Goal: Task Accomplishment & Management: Manage account settings

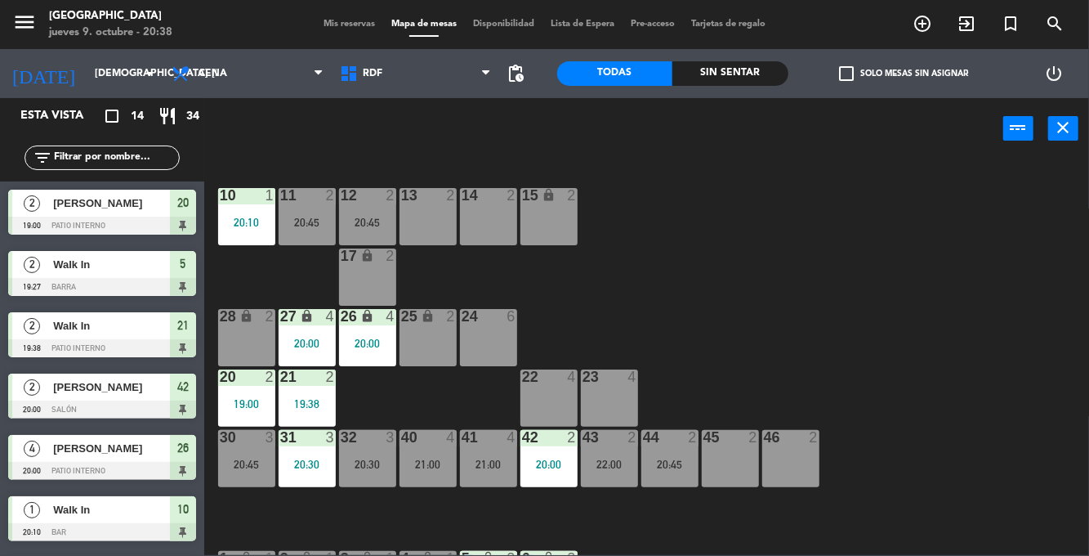
click at [363, 471] on div "32 3 20:30" at bounding box center [367, 458] width 57 height 57
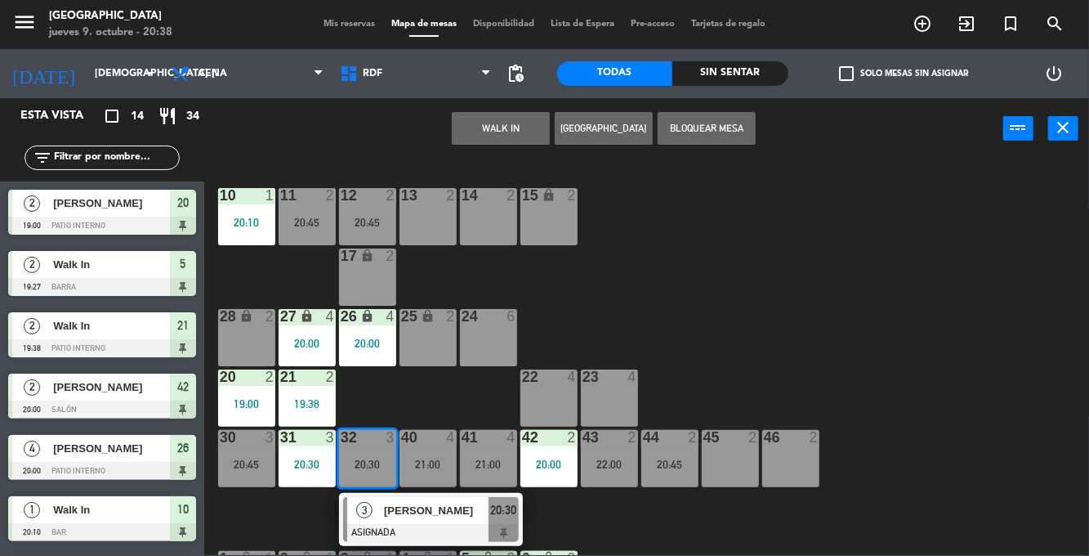
click at [771, 311] on div "10 1 20:10 11 2 20:45 12 2 20:45 13 2 14 2 15 lock 2 17 lock 2 24 6 25 lock 2 2…" at bounding box center [652, 357] width 874 height 396
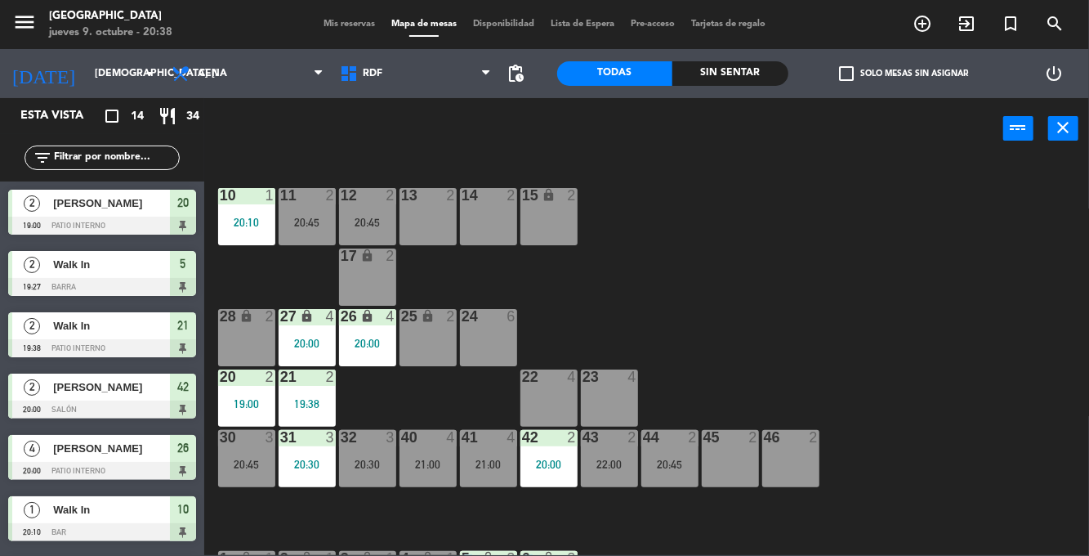
click at [409, 462] on div "21:00" at bounding box center [428, 463] width 57 height 11
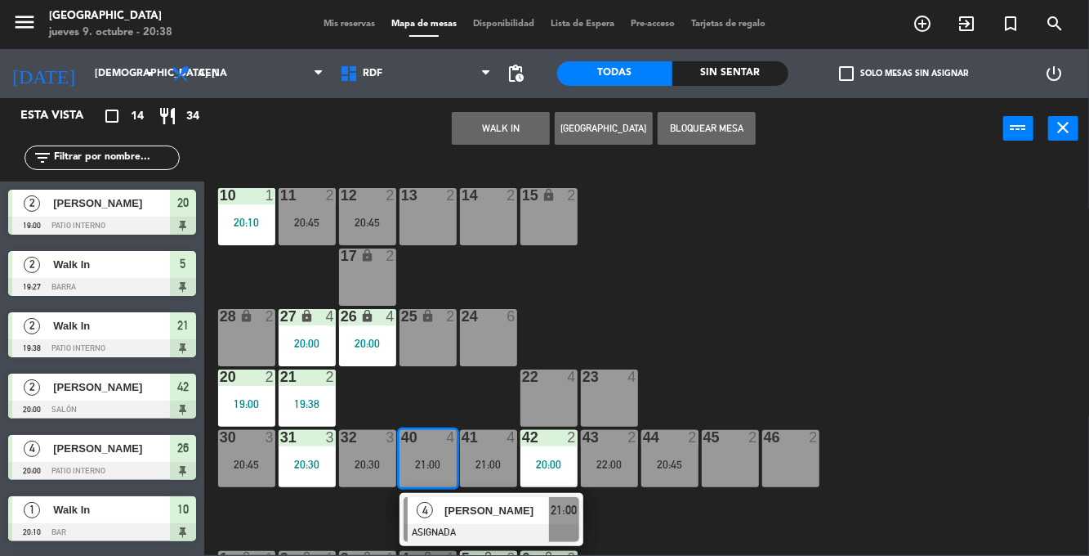
click at [371, 467] on div "20:30" at bounding box center [367, 463] width 57 height 11
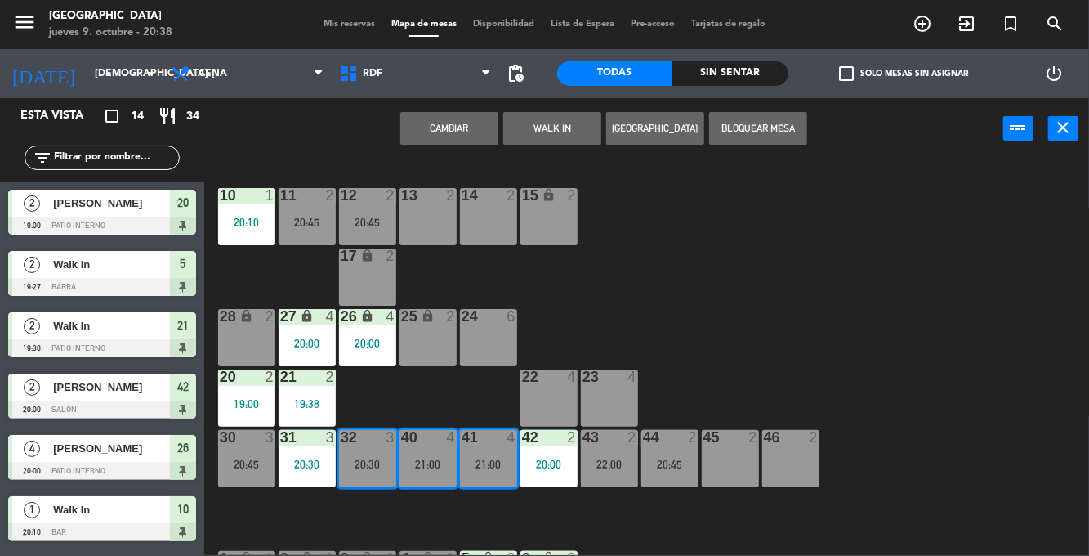
click at [457, 126] on button "Cambiar" at bounding box center [449, 128] width 98 height 33
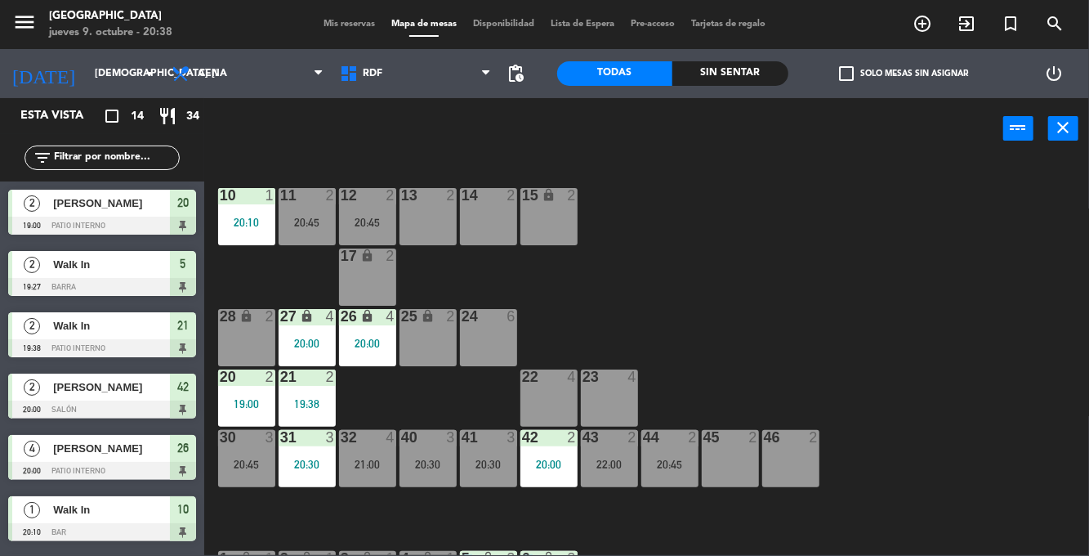
click at [376, 453] on div "32 4 21:00" at bounding box center [367, 458] width 57 height 57
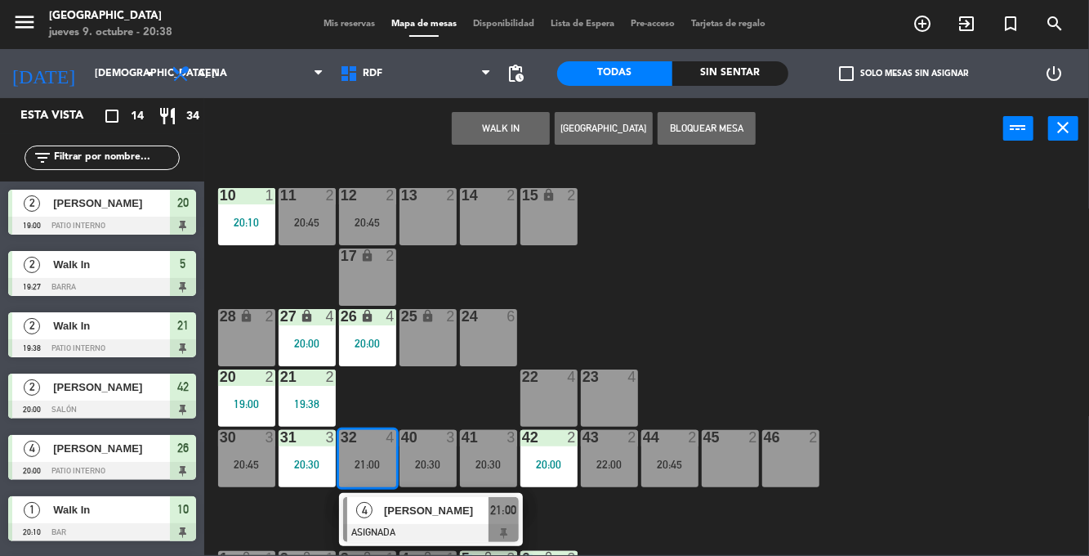
click at [426, 528] on div at bounding box center [431, 533] width 176 height 18
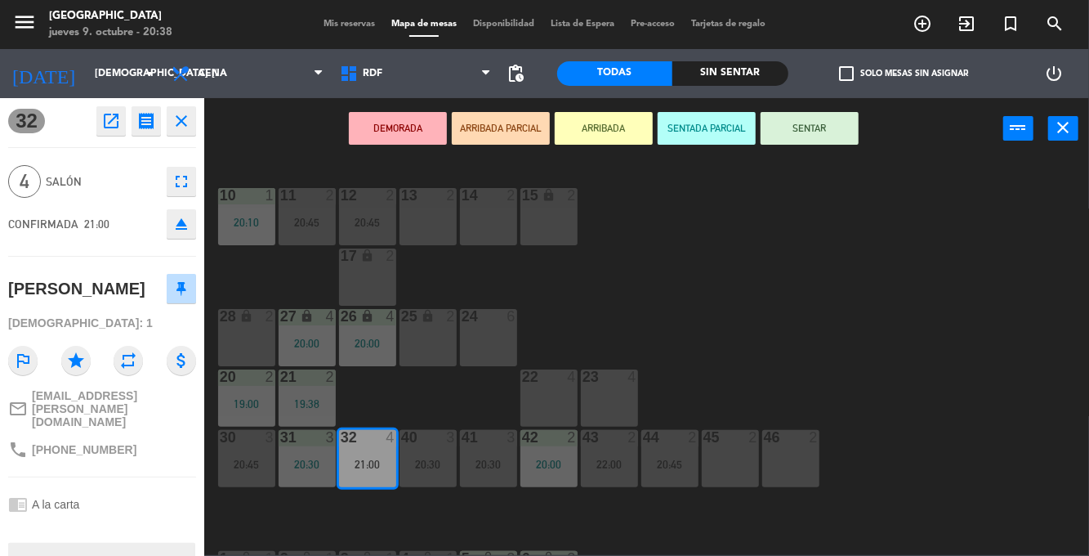
click at [831, 122] on button "SENTAR" at bounding box center [810, 128] width 98 height 33
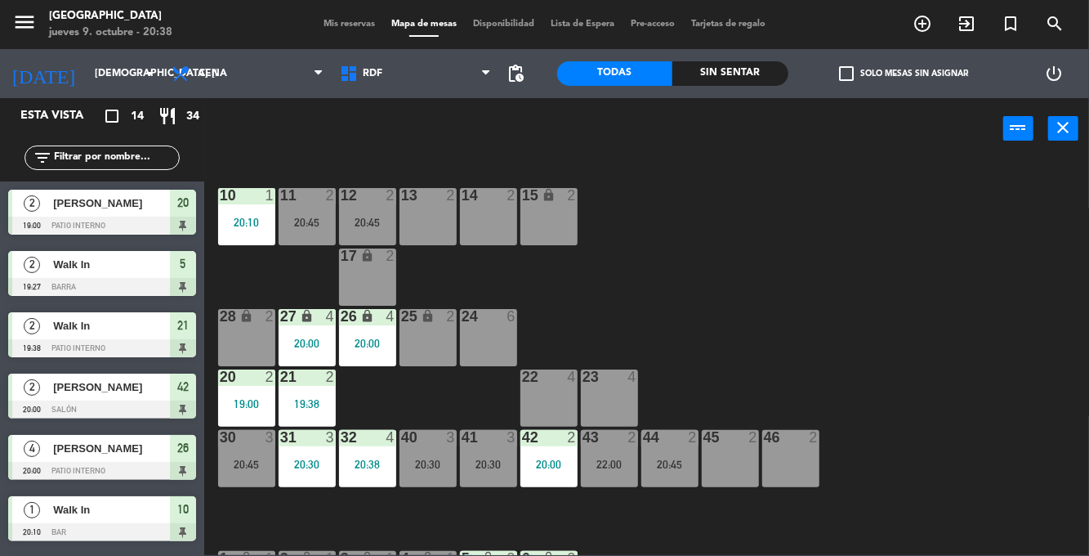
scroll to position [185, 0]
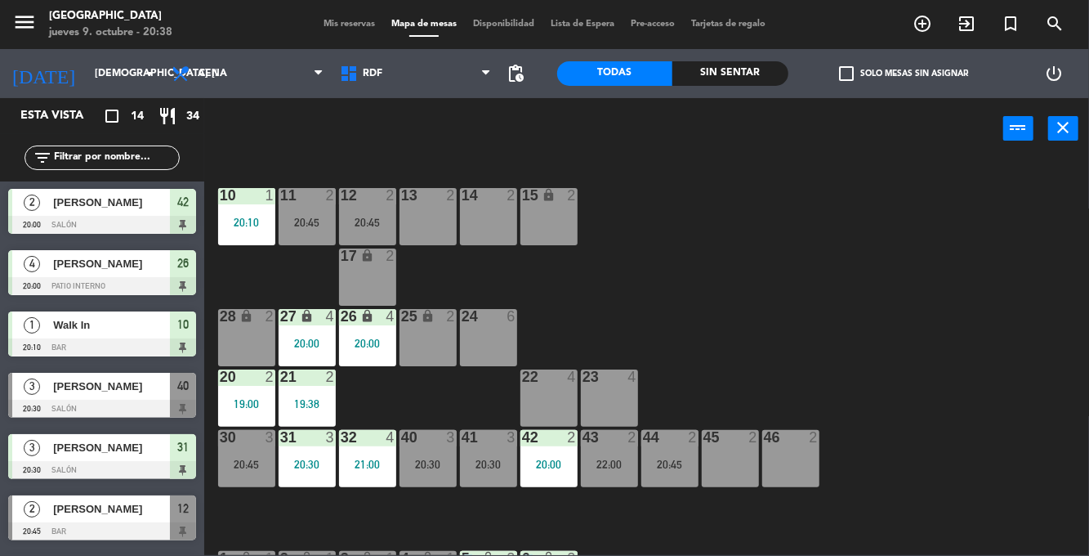
click at [735, 75] on div "Sin sentar" at bounding box center [730, 73] width 116 height 25
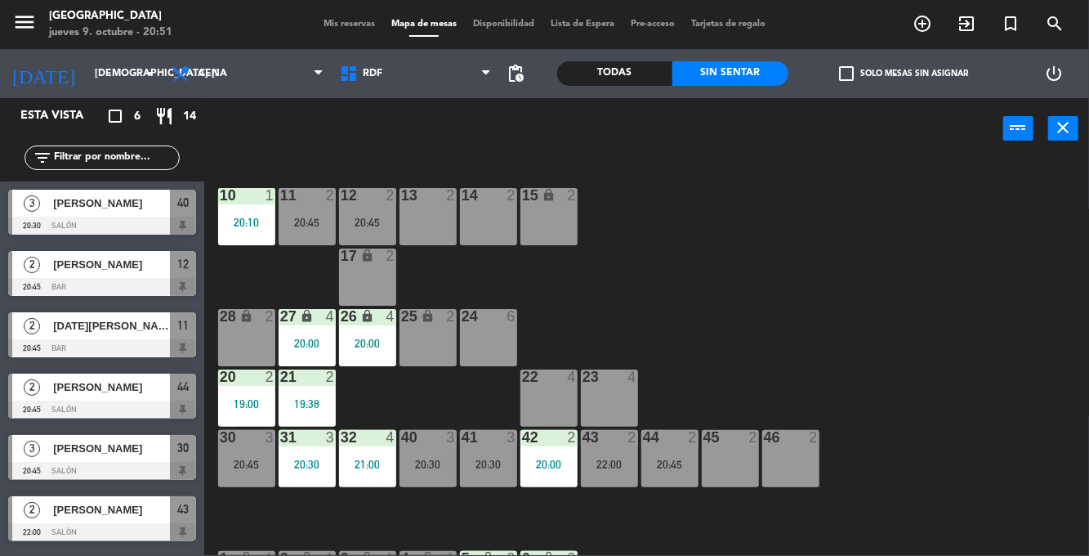
click at [621, 467] on div "22:00" at bounding box center [609, 463] width 57 height 11
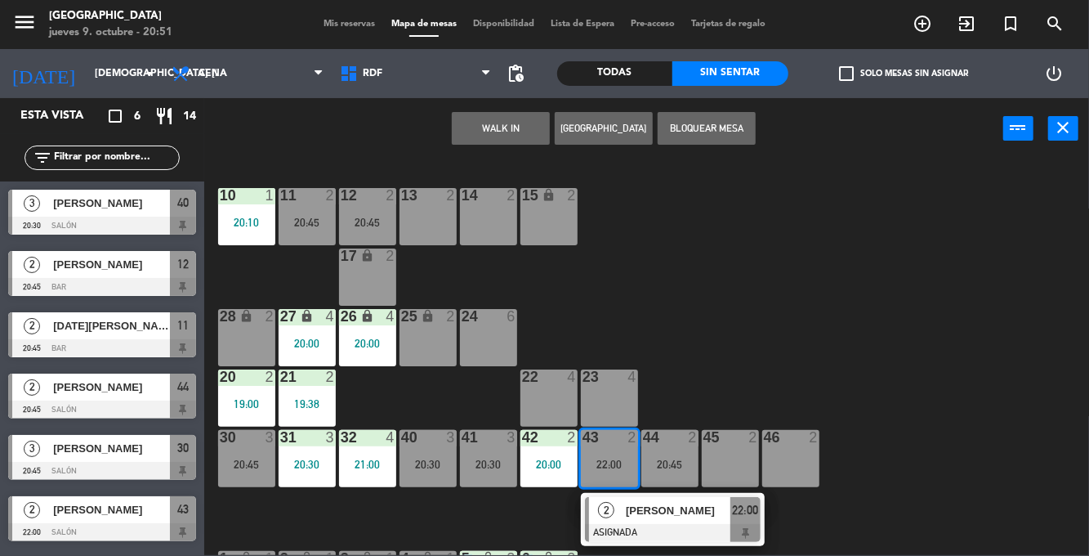
click at [851, 316] on div "10 1 20:10 11 2 20:45 12 2 20:45 13 2 14 2 15 lock 2 17 lock 2 24 6 25 lock 2 2…" at bounding box center [652, 357] width 874 height 396
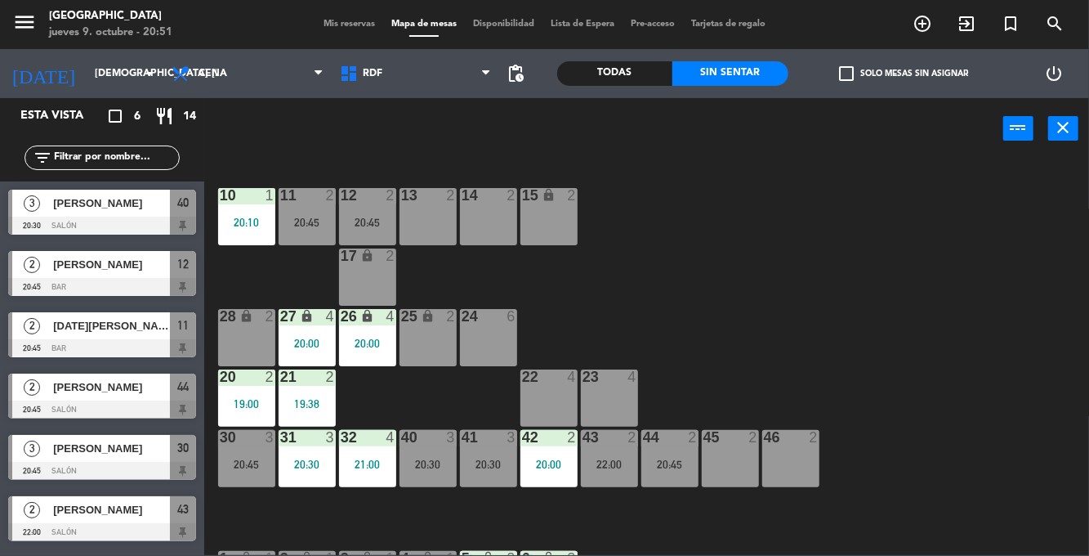
click at [478, 459] on div "20:30" at bounding box center [488, 463] width 57 height 11
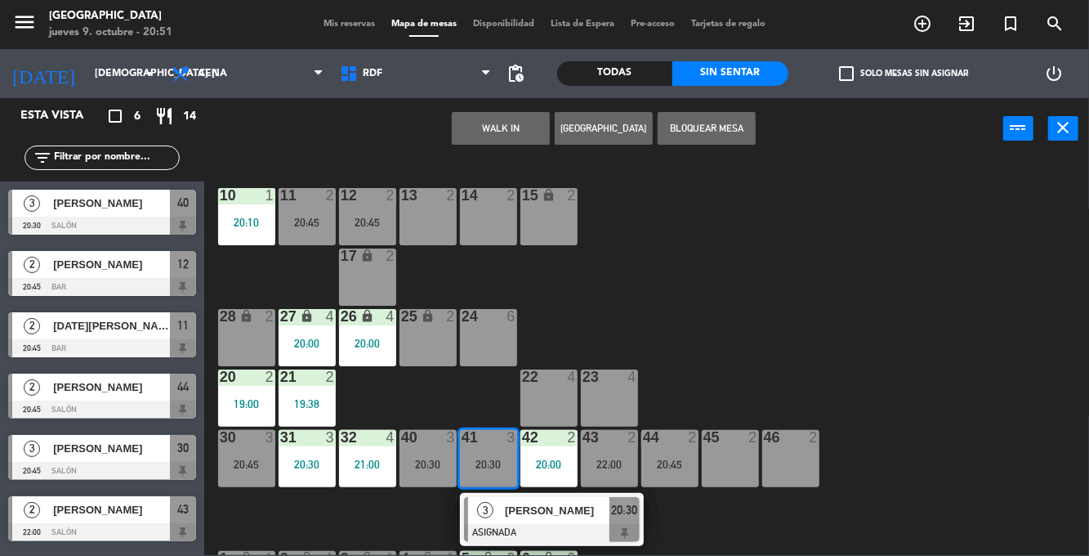
click at [789, 325] on div "10 1 20:10 11 2 20:45 12 2 20:45 13 2 14 2 15 lock 2 17 lock 2 24 6 25 lock 2 2…" at bounding box center [652, 357] width 874 height 396
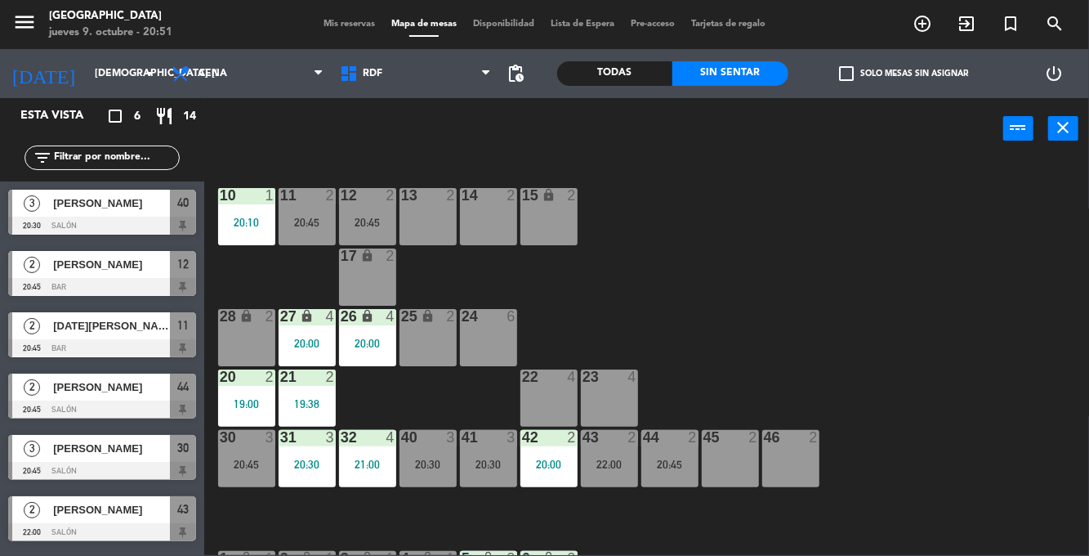
click at [628, 460] on div "22:00" at bounding box center [609, 463] width 57 height 11
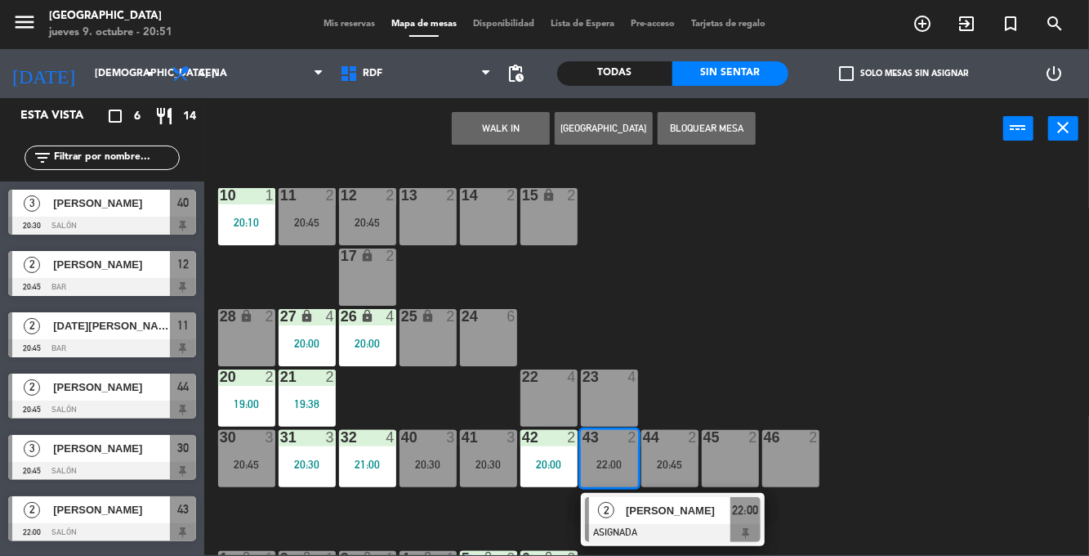
click at [775, 350] on div "10 1 20:10 11 2 20:45 12 2 20:45 13 2 14 2 15 lock 2 17 lock 2 24 6 25 lock 2 2…" at bounding box center [652, 357] width 874 height 396
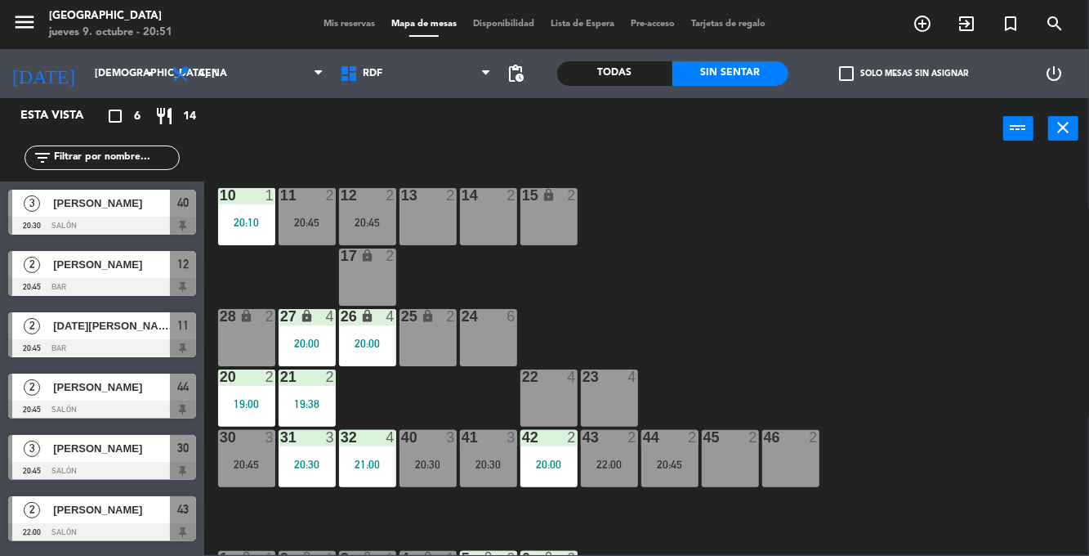
click at [676, 460] on div "20:45" at bounding box center [669, 463] width 57 height 11
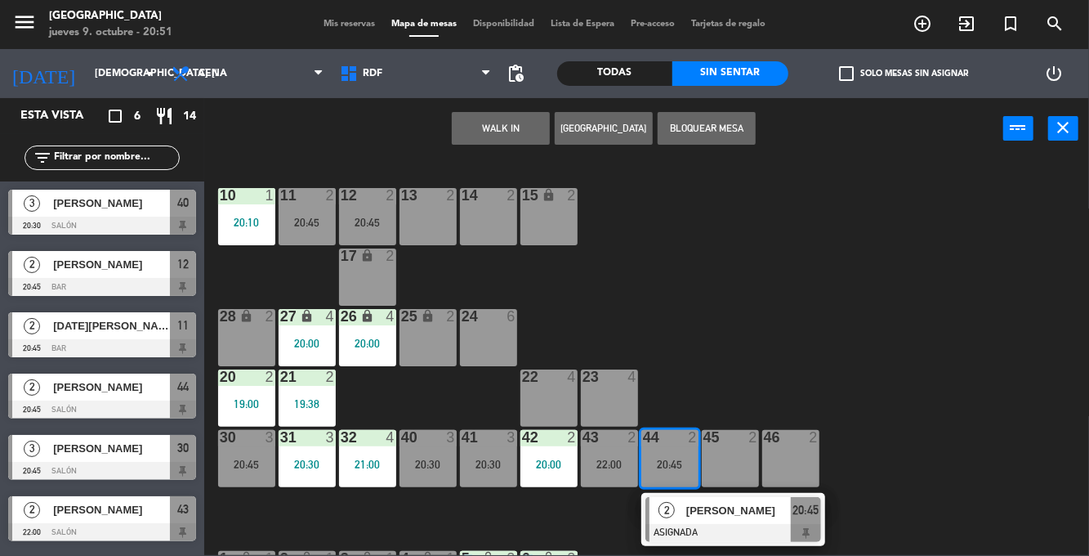
click at [245, 343] on div "28 lock 2" at bounding box center [246, 337] width 57 height 57
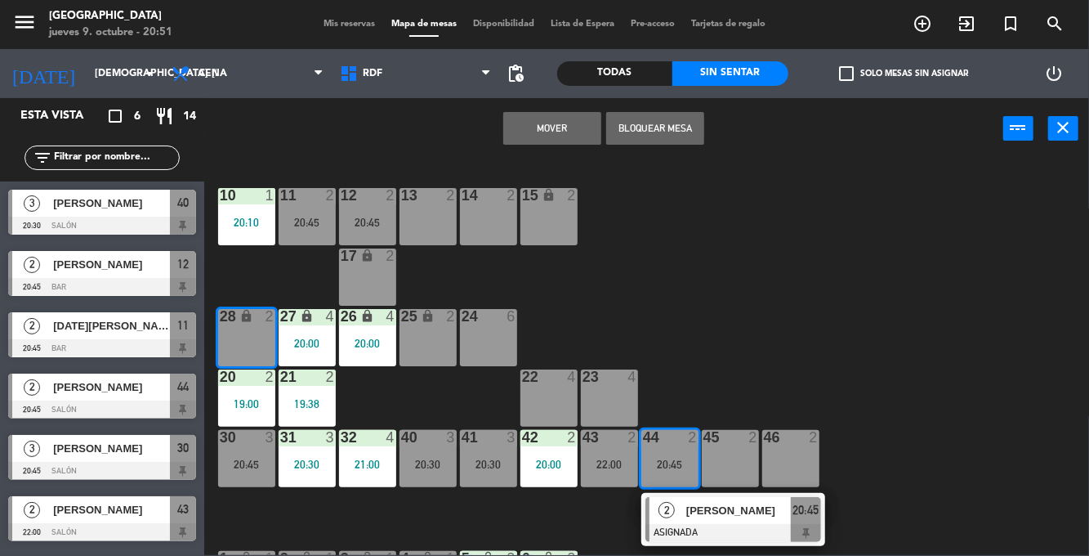
click at [551, 127] on button "Mover" at bounding box center [552, 128] width 98 height 33
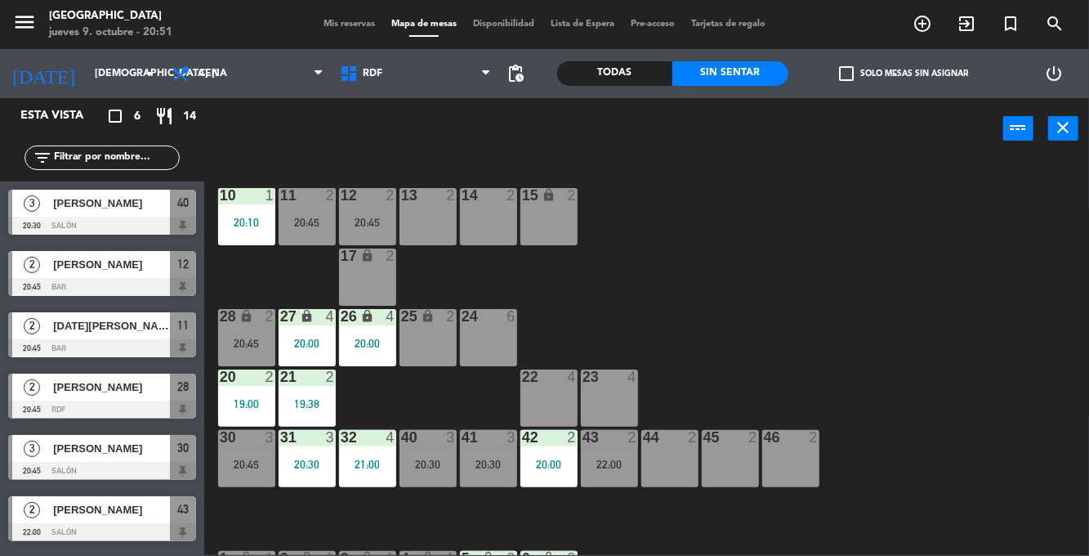
click at [230, 328] on div "28 lock 2 20:45" at bounding box center [246, 337] width 57 height 57
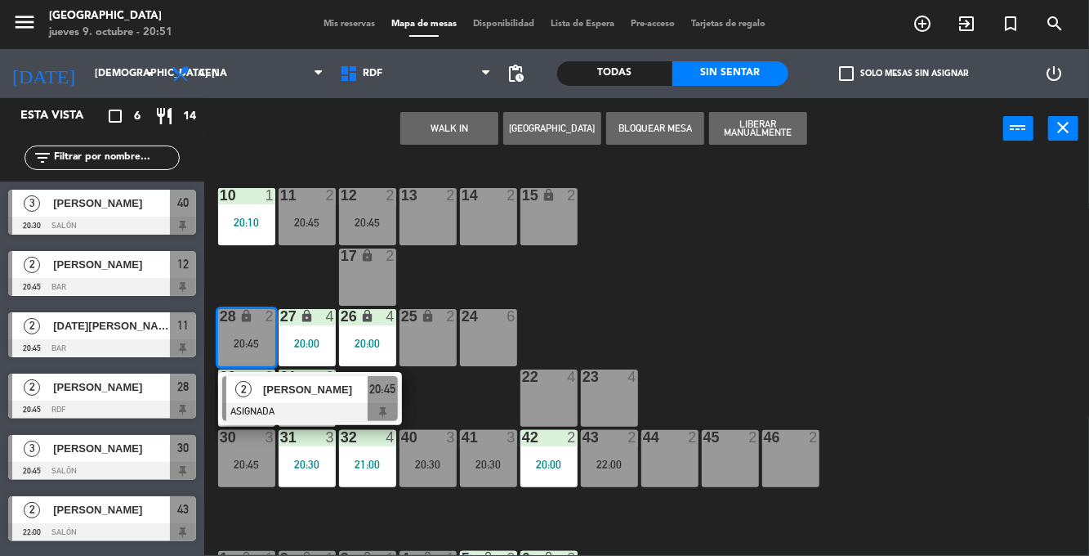
click at [324, 405] on div at bounding box center [310, 412] width 176 height 18
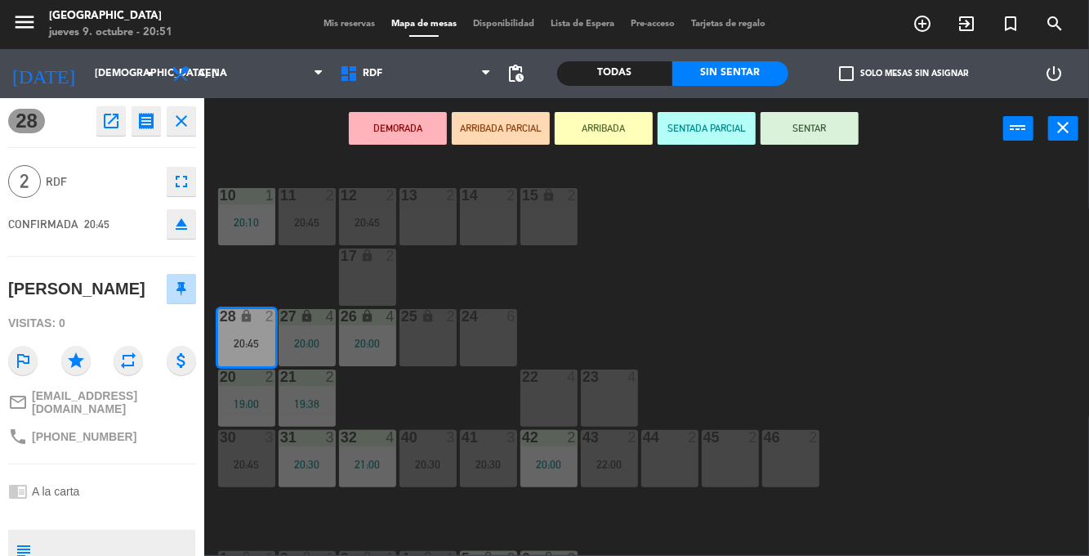
click at [820, 122] on button "SENTAR" at bounding box center [810, 128] width 98 height 33
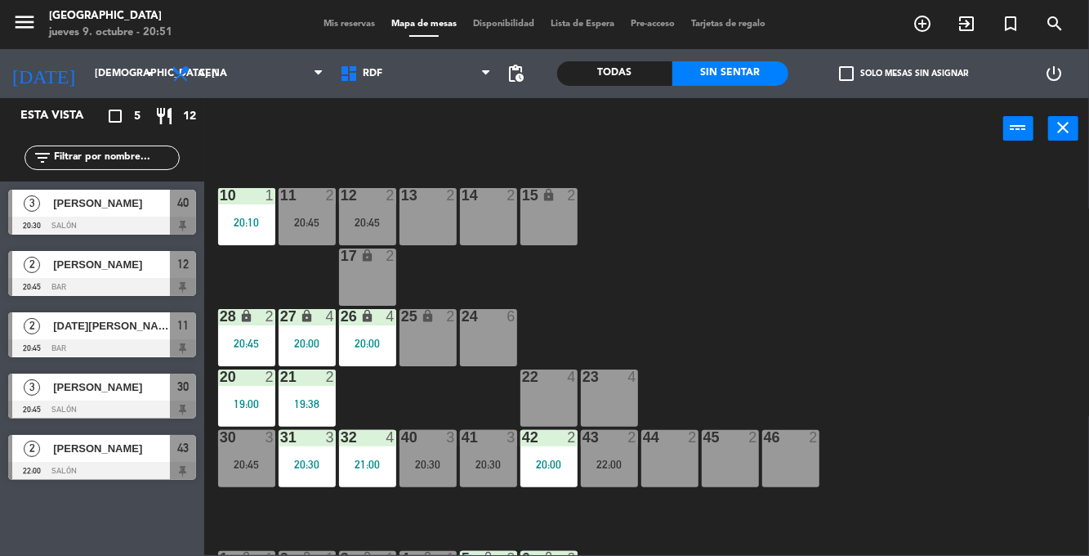
click at [319, 217] on div "20:45" at bounding box center [307, 222] width 57 height 11
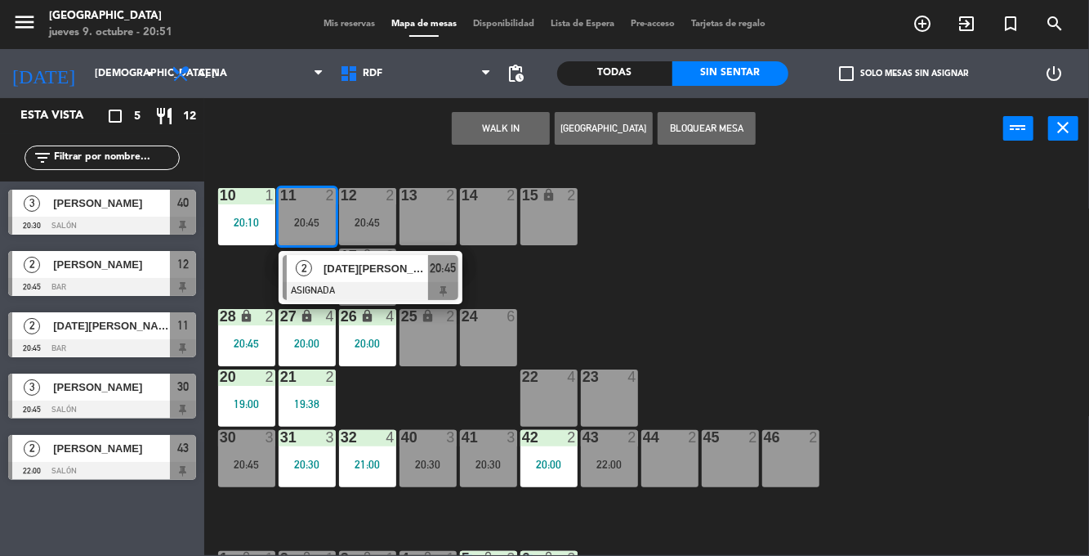
click at [648, 289] on div "10 1 20:10 11 2 20:45 2 [DATE][PERSON_NAME] ASIGNADA 20:45 12 2 20:45 13 2 14 2…" at bounding box center [652, 357] width 874 height 396
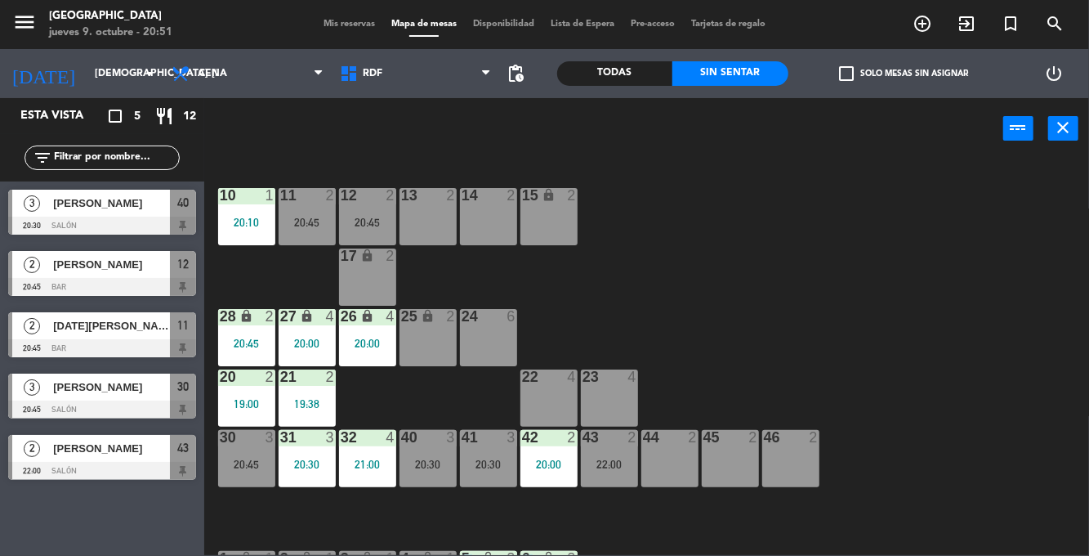
click at [325, 226] on div "20:45" at bounding box center [307, 222] width 57 height 11
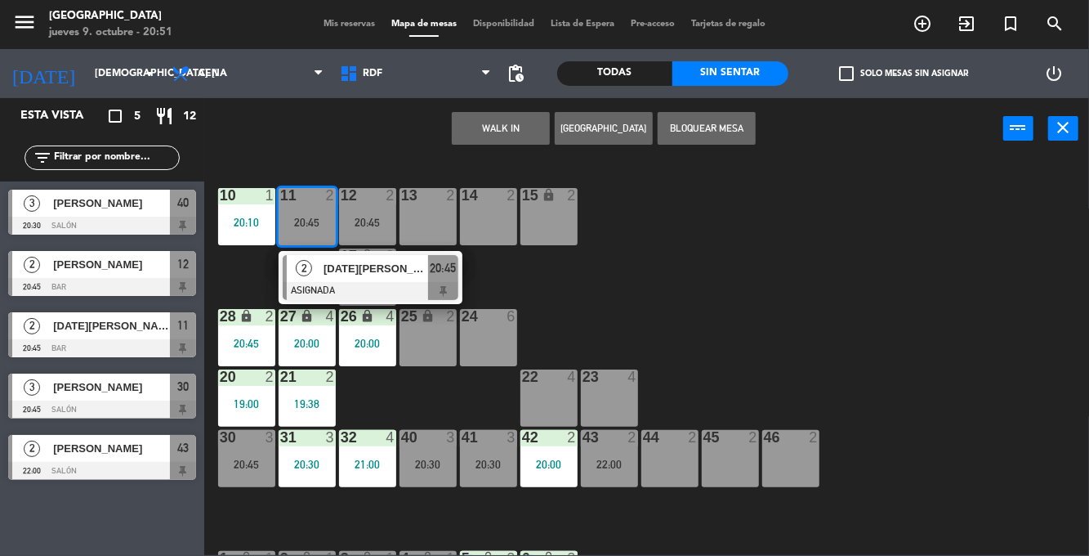
click at [372, 227] on div "20:45" at bounding box center [367, 222] width 57 height 11
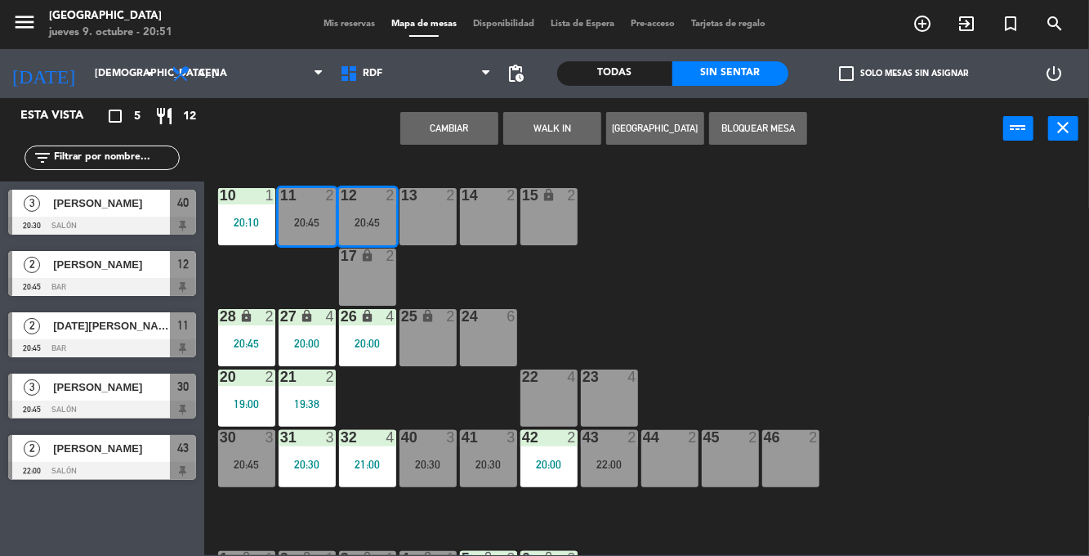
click at [466, 132] on button "Cambiar" at bounding box center [449, 128] width 98 height 33
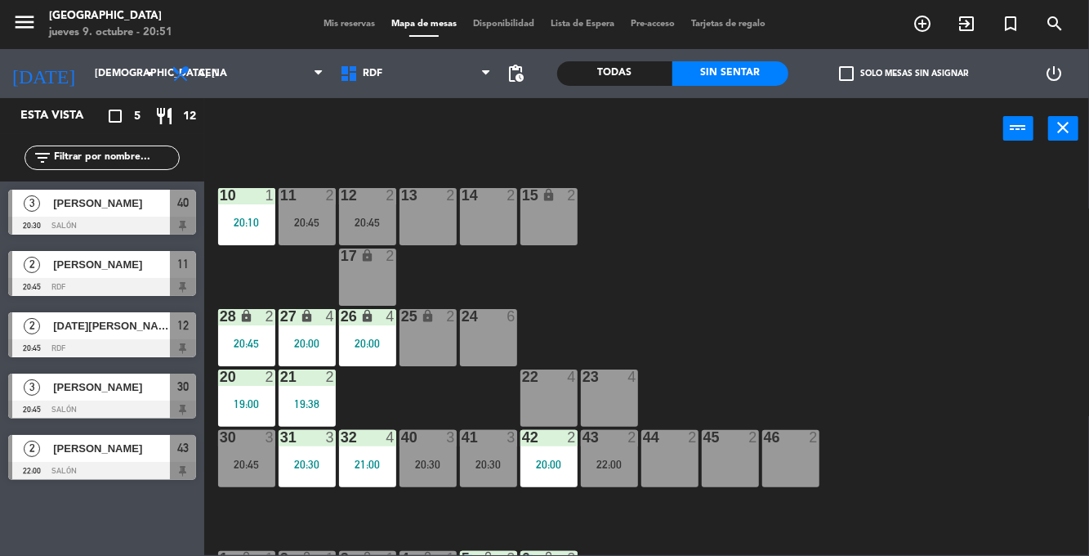
click at [381, 214] on div "12 2 20:45" at bounding box center [367, 216] width 57 height 57
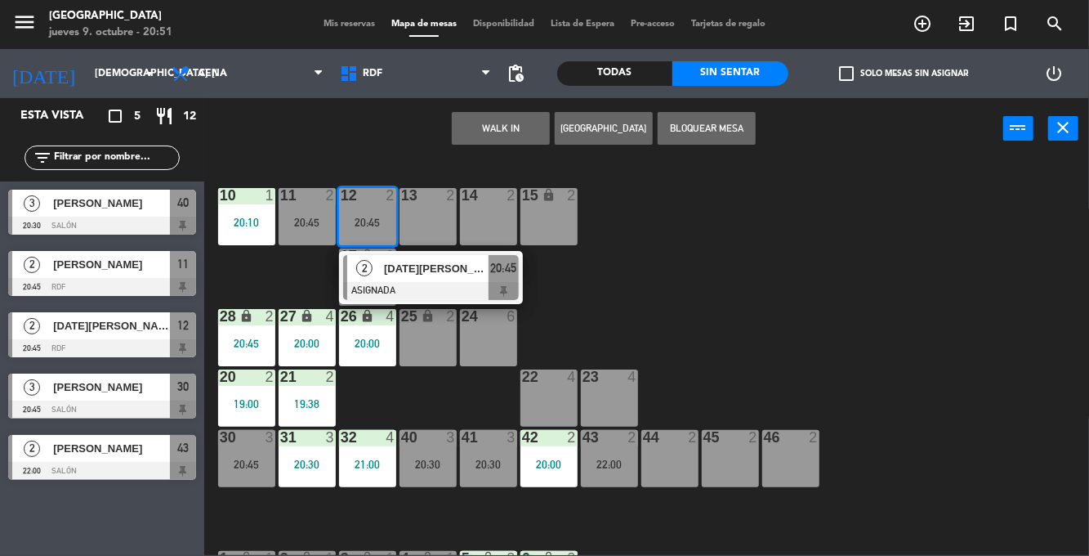
click at [424, 280] on div "[DATE][PERSON_NAME]" at bounding box center [435, 268] width 106 height 27
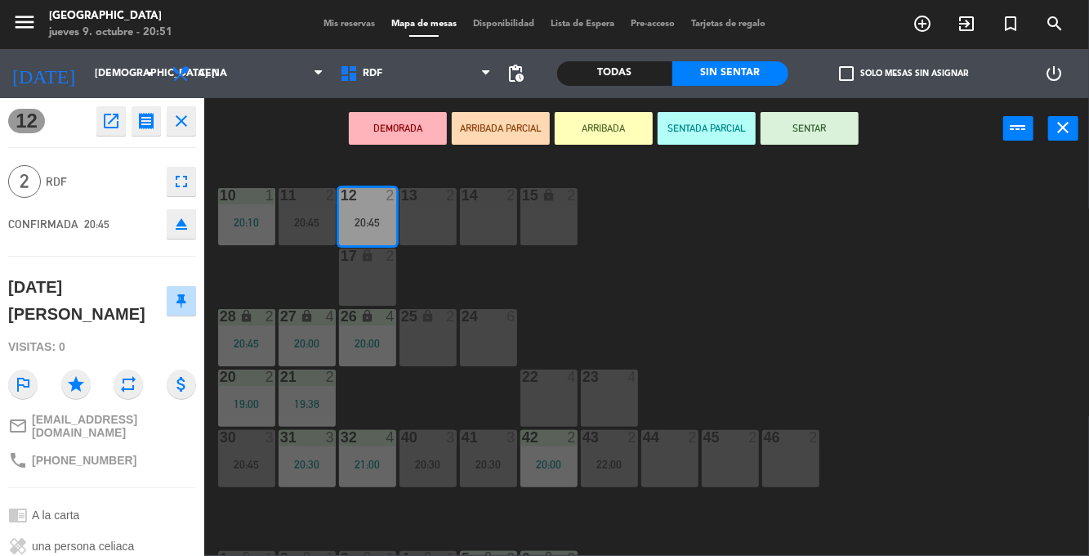
click at [820, 128] on button "SENTAR" at bounding box center [810, 128] width 98 height 33
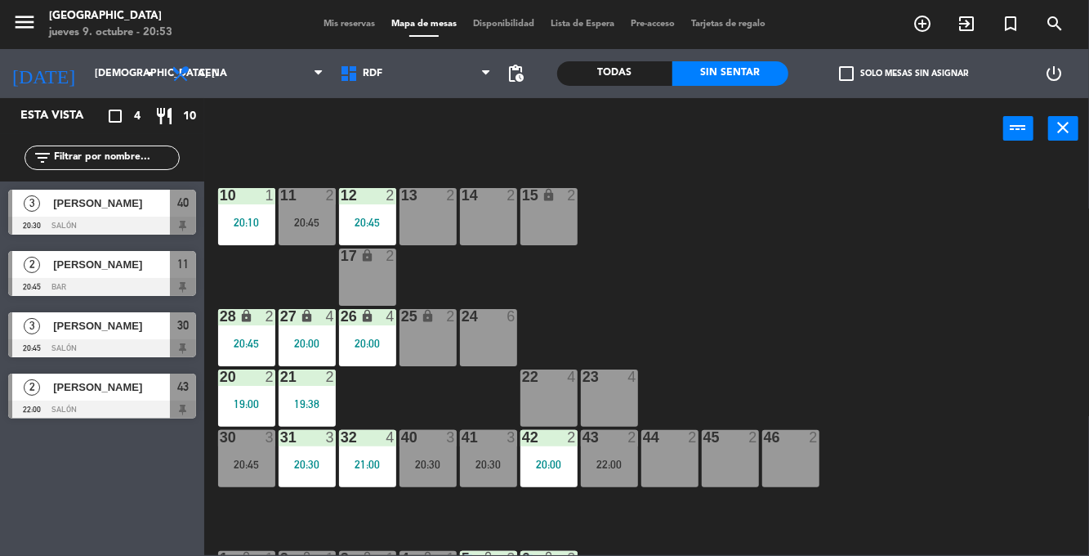
click at [228, 463] on div "20:45" at bounding box center [246, 463] width 57 height 11
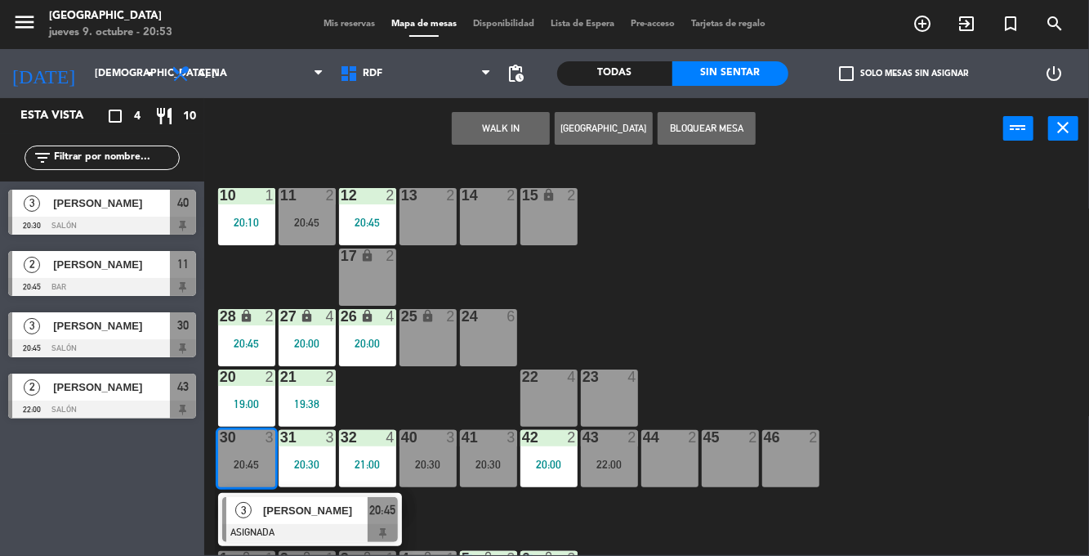
click at [928, 351] on div "10 1 20:10 11 2 20:45 12 2 20:45 13 2 14 2 15 lock 2 17 lock 2 24 6 25 lock 2 2…" at bounding box center [652, 357] width 874 height 396
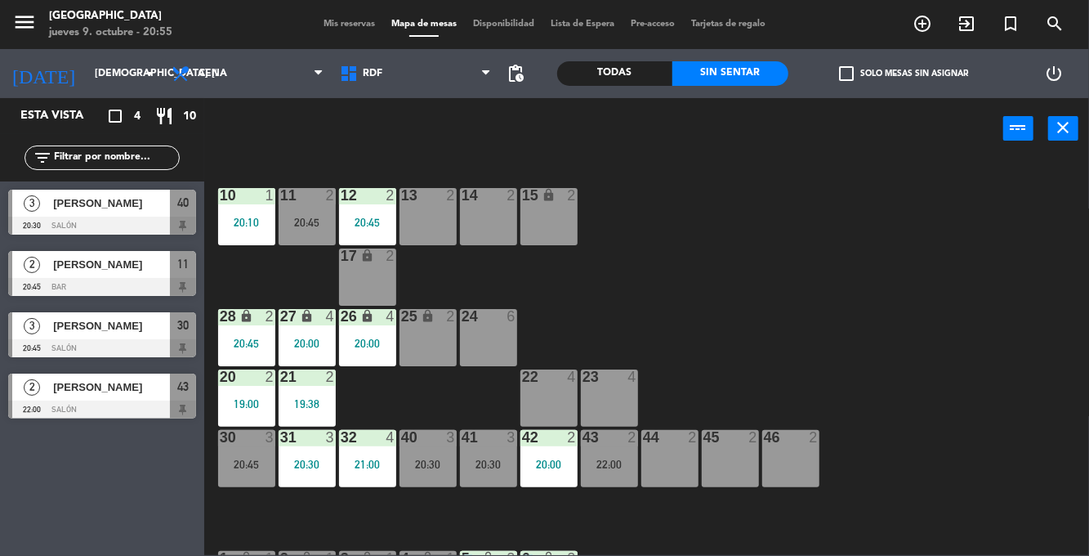
click at [613, 458] on div "22:00" at bounding box center [609, 463] width 57 height 11
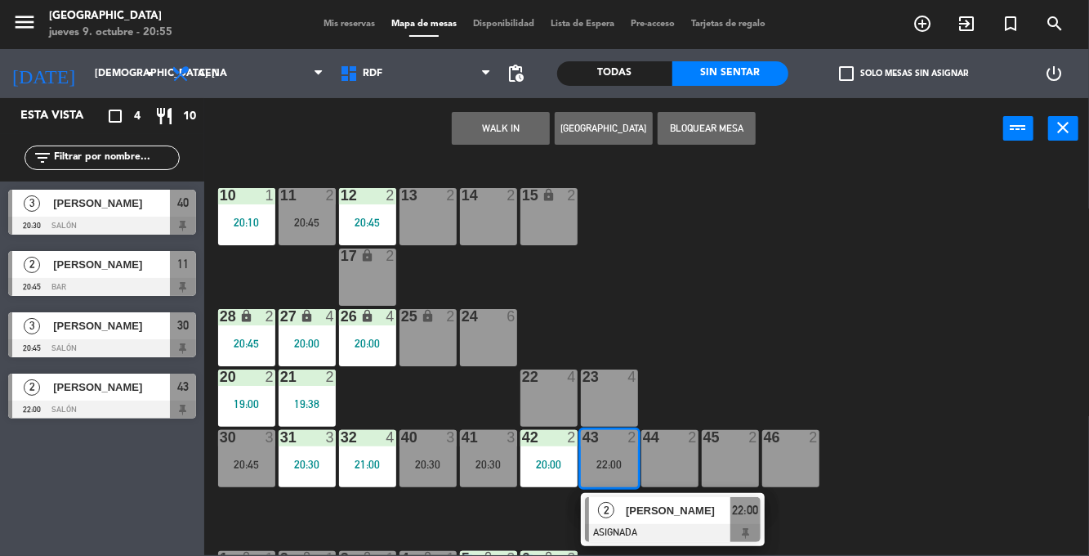
click at [869, 358] on div "10 1 20:10 11 2 20:45 12 2 20:45 13 2 14 2 15 lock 2 17 lock 2 24 6 25 lock 2 2…" at bounding box center [652, 357] width 874 height 396
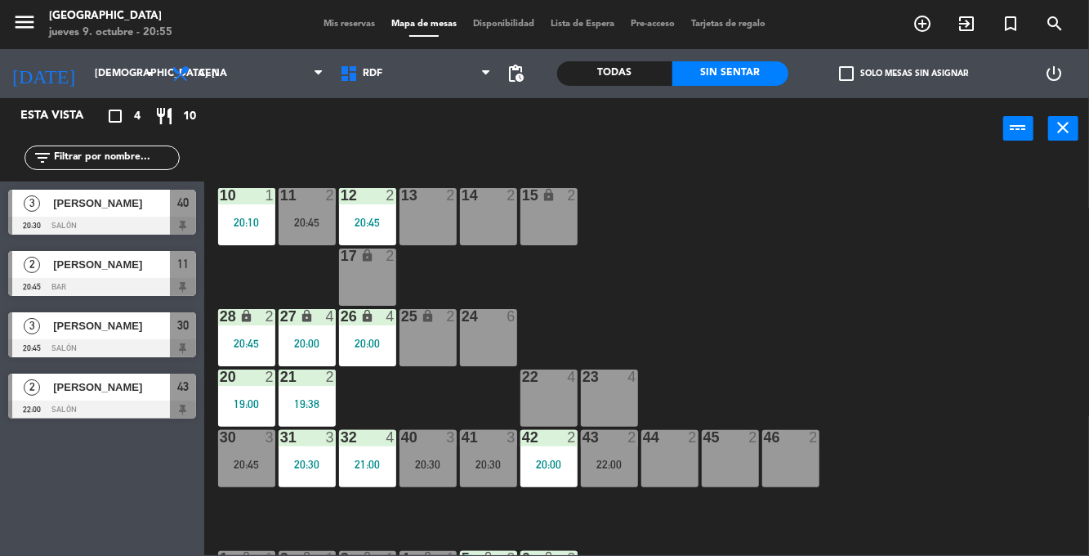
click at [438, 463] on div "20:30" at bounding box center [428, 463] width 57 height 11
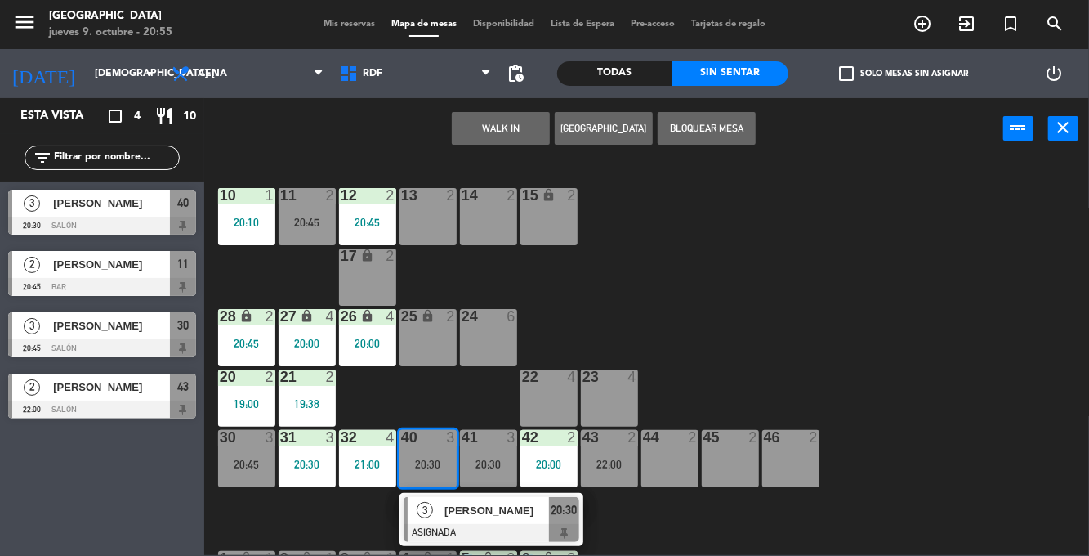
click at [802, 287] on div "10 1 20:10 11 2 20:45 12 2 20:45 13 2 14 2 15 lock 2 17 lock 2 24 6 25 lock 2 2…" at bounding box center [652, 357] width 874 height 396
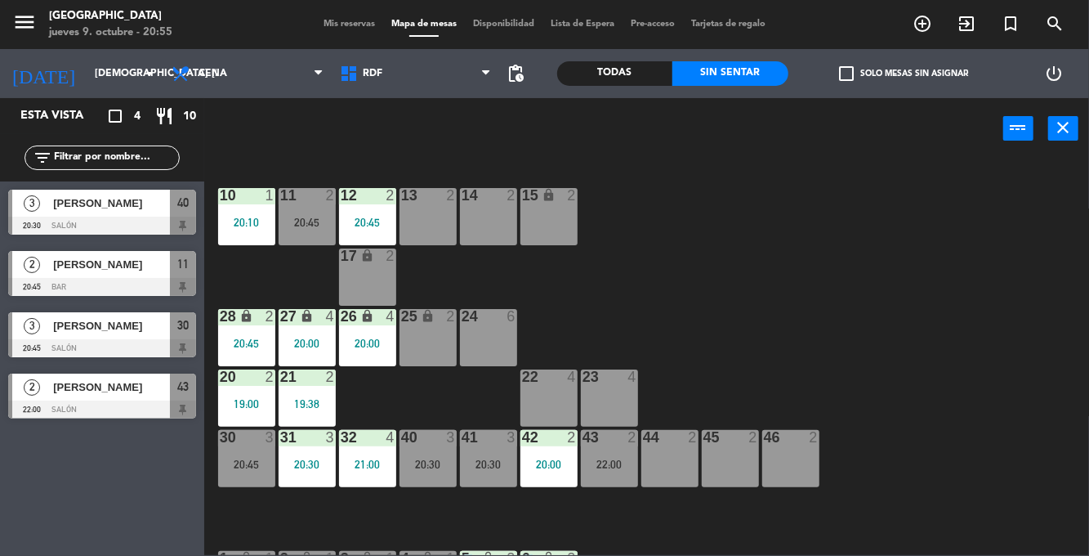
click at [314, 217] on div "20:45" at bounding box center [307, 222] width 57 height 11
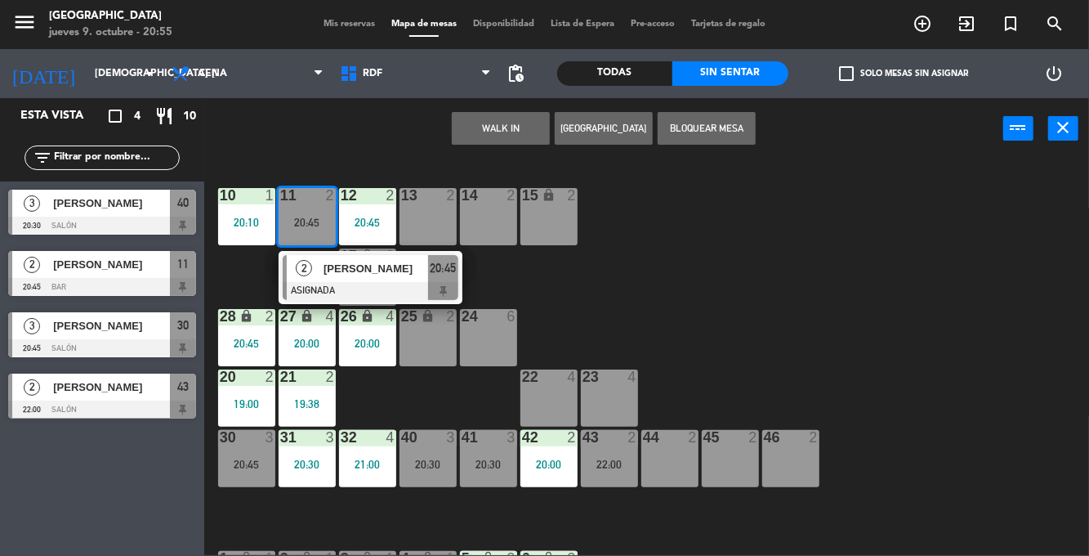
click at [679, 457] on div "44 2" at bounding box center [669, 458] width 57 height 57
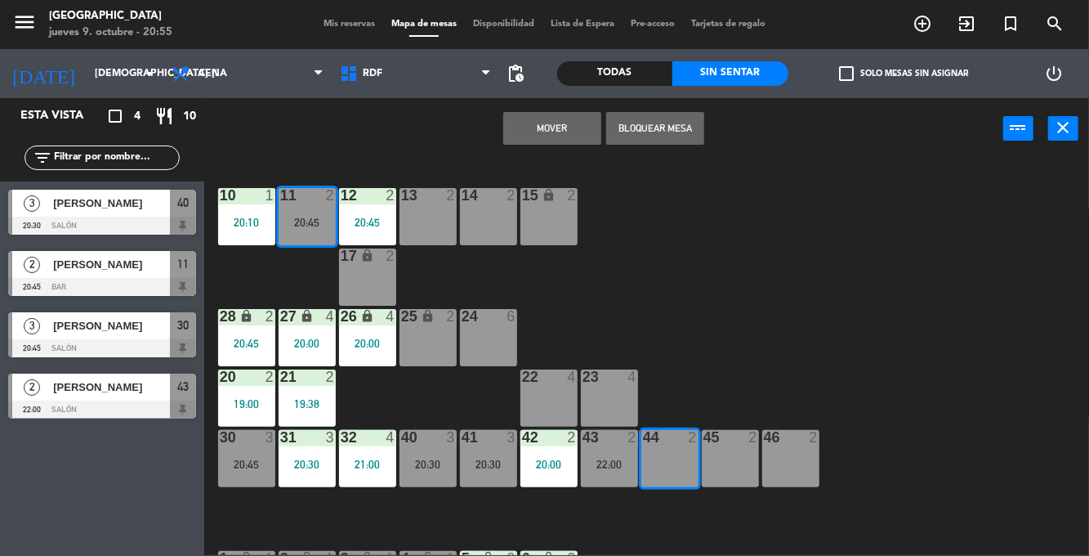
click at [569, 134] on button "Mover" at bounding box center [552, 128] width 98 height 33
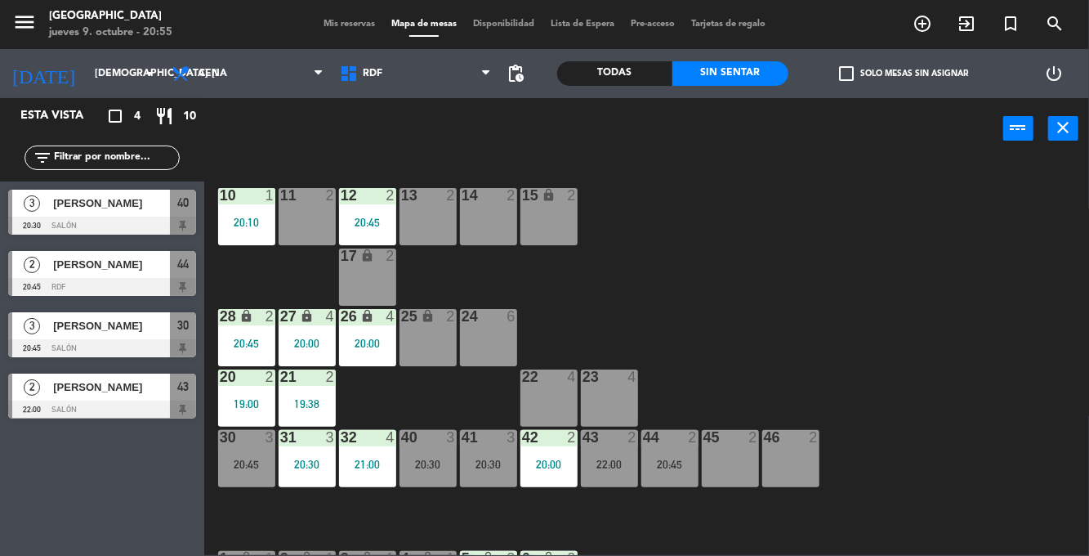
click at [675, 476] on div "44 2 20:45" at bounding box center [669, 458] width 57 height 57
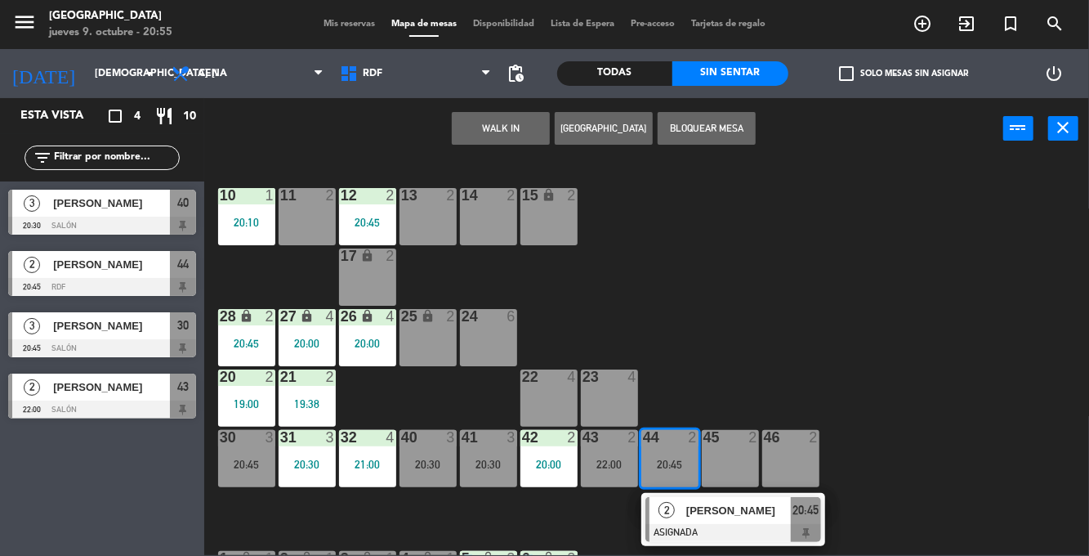
click at [690, 515] on span "[PERSON_NAME]" at bounding box center [738, 510] width 105 height 17
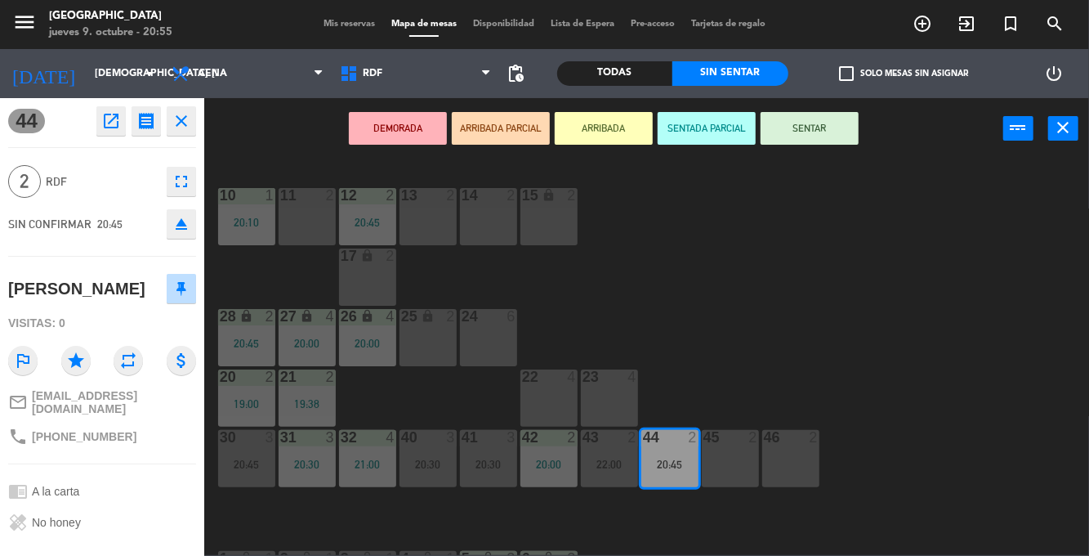
click at [838, 125] on button "SENTAR" at bounding box center [810, 128] width 98 height 33
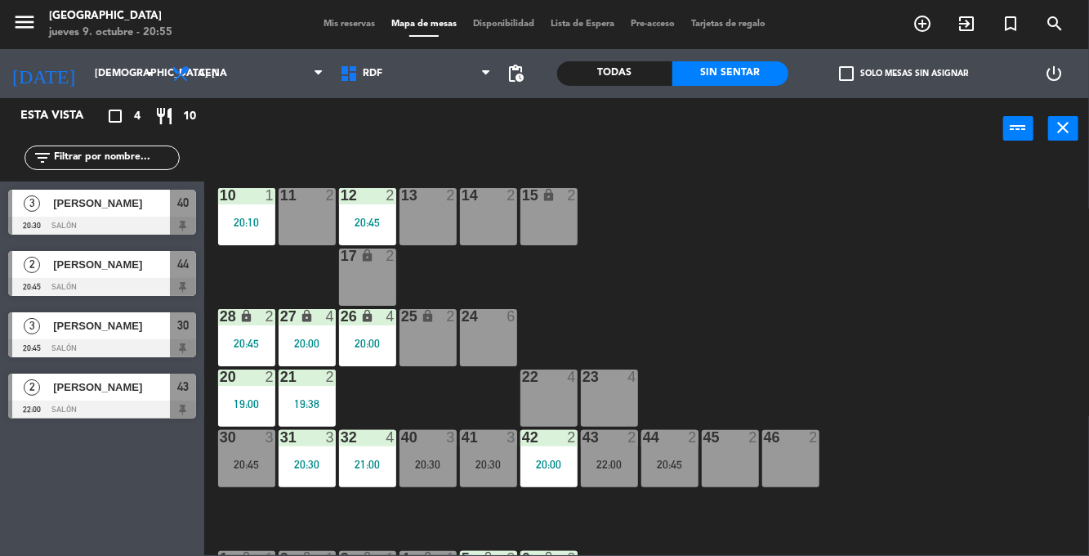
click at [244, 209] on div "10 1 20:10" at bounding box center [246, 216] width 57 height 57
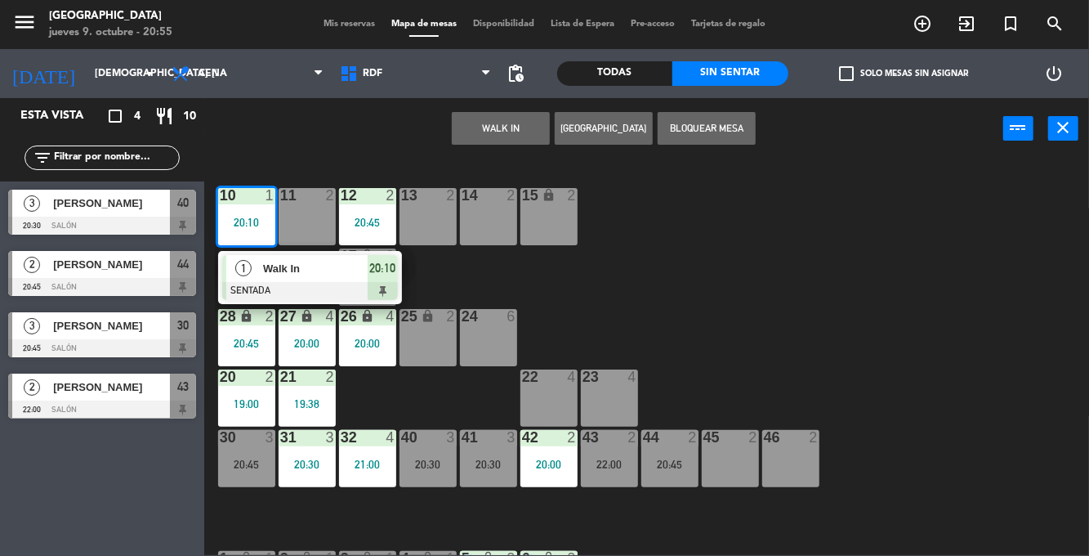
click at [351, 283] on div at bounding box center [310, 291] width 176 height 18
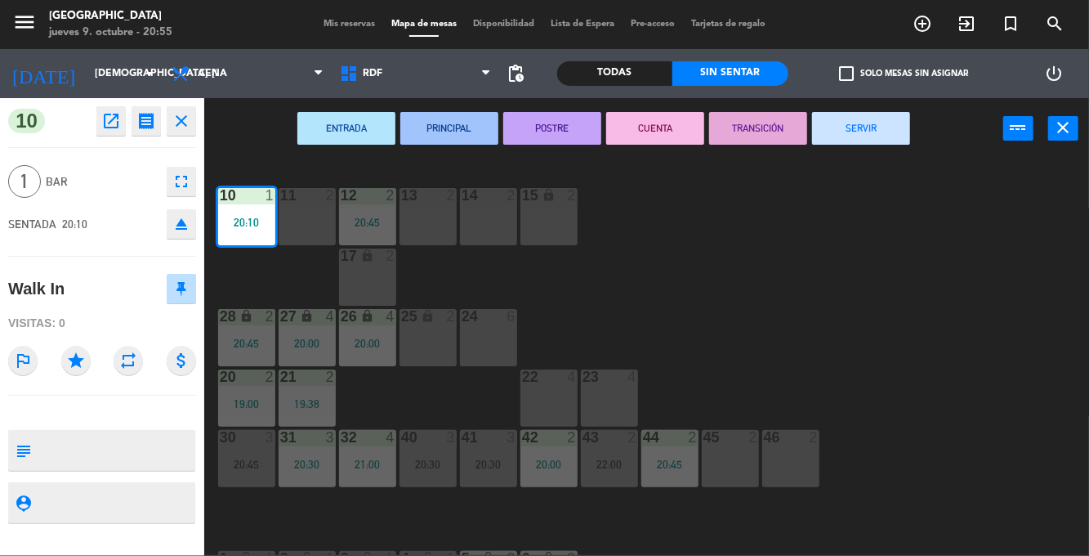
click at [886, 124] on button "SERVIR" at bounding box center [861, 128] width 98 height 33
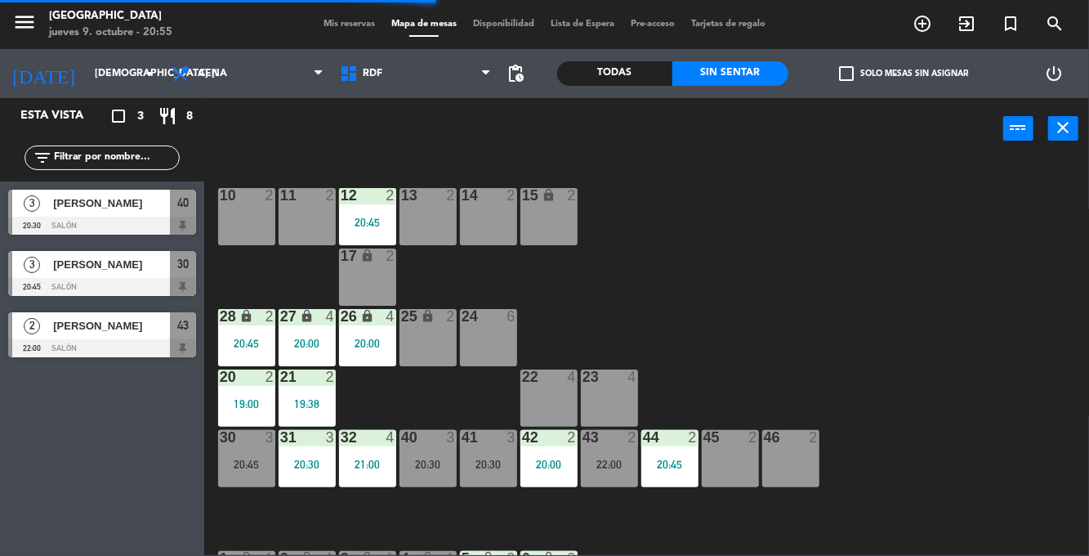
click at [610, 472] on div "43 2 22:00" at bounding box center [609, 458] width 57 height 57
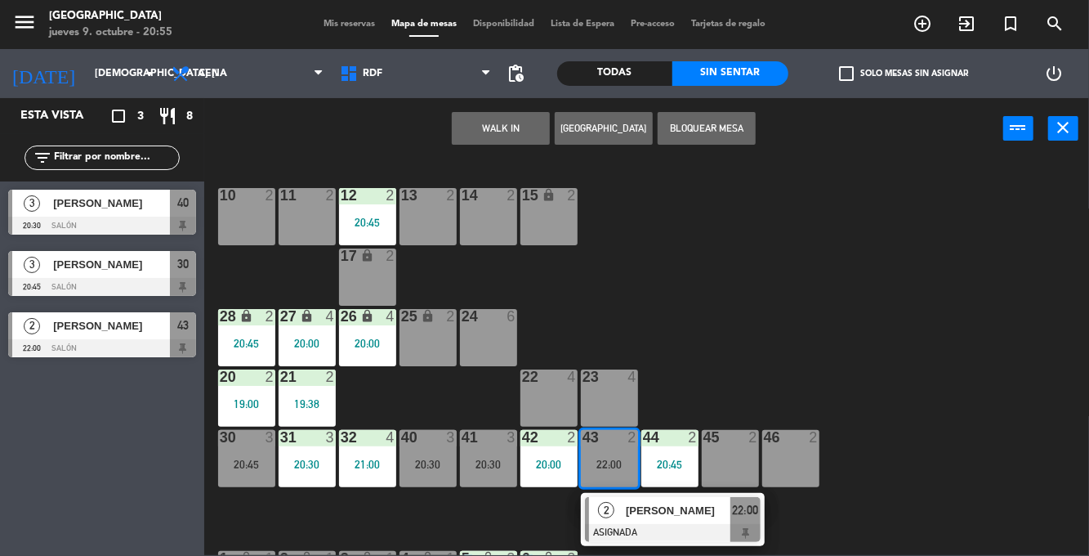
click at [249, 227] on div "10 2" at bounding box center [246, 216] width 57 height 57
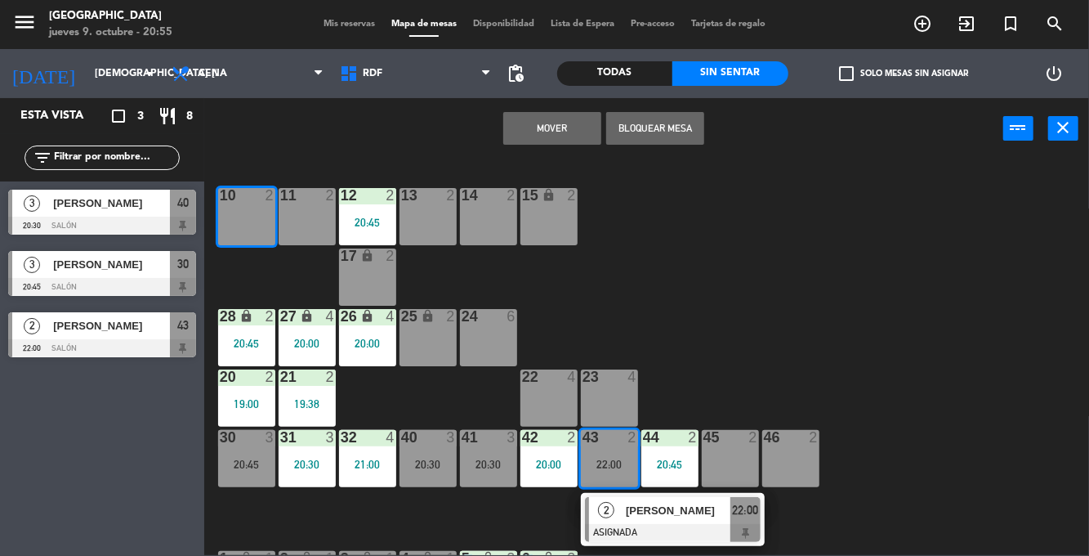
click at [564, 120] on button "Mover" at bounding box center [552, 128] width 98 height 33
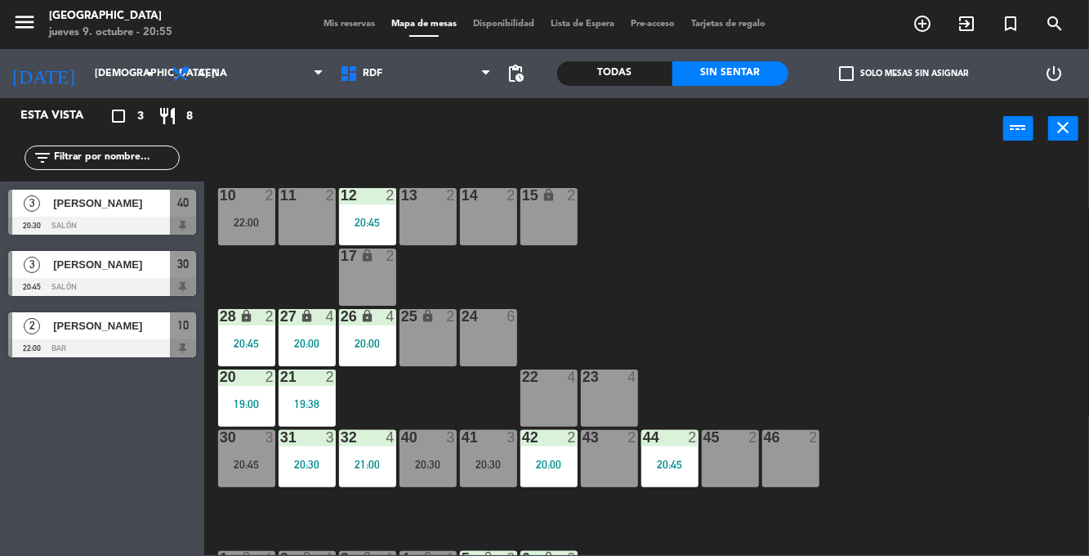
click at [250, 463] on div "20:45" at bounding box center [246, 463] width 57 height 11
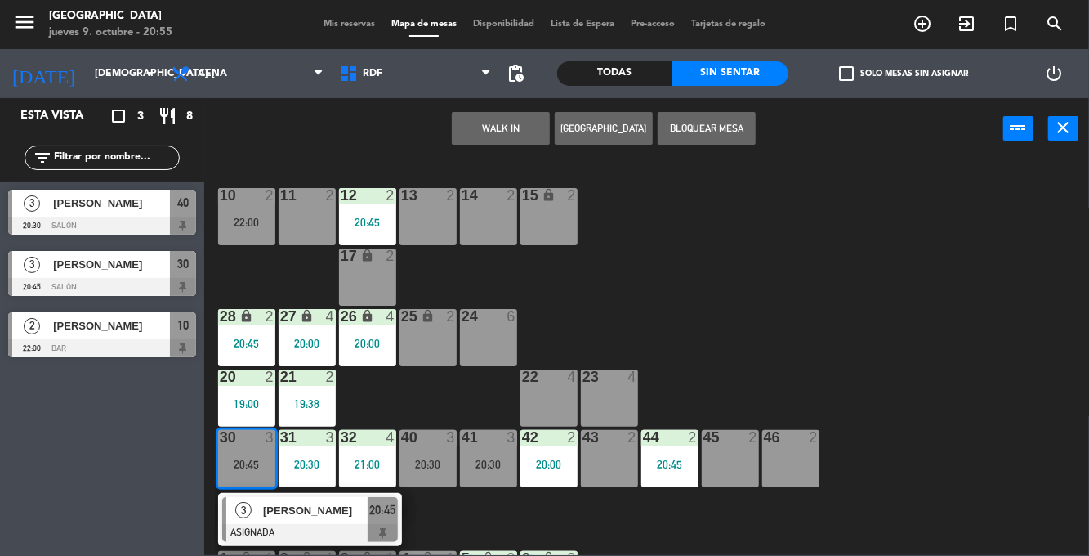
click at [919, 424] on div "10 2 22:00 11 2 12 2 20:45 13 2 14 2 15 lock 2 17 lock 2 24 6 25 lock 2 27 lock…" at bounding box center [652, 357] width 874 height 396
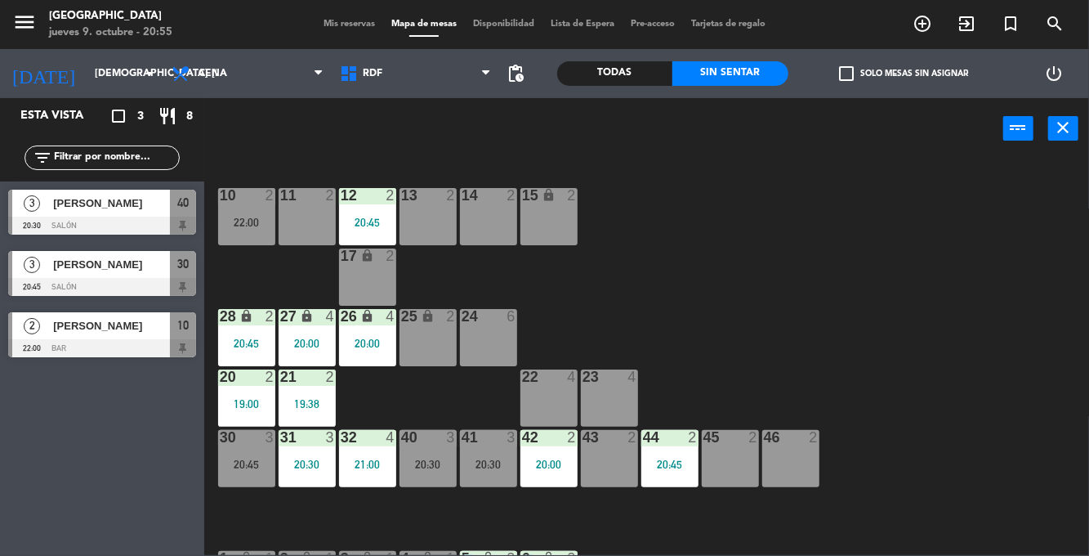
click at [915, 424] on div "10 2 22:00 11 2 12 2 20:45 13 2 14 2 15 lock 2 17 lock 2 24 6 25 lock 2 27 lock…" at bounding box center [652, 357] width 874 height 396
click at [443, 442] on div "3" at bounding box center [454, 437] width 27 height 15
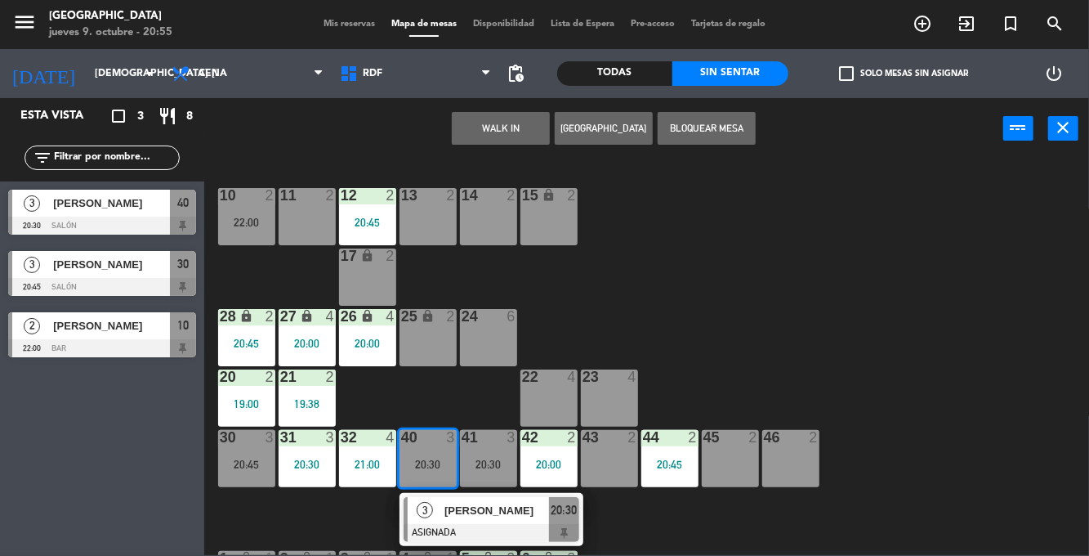
click at [252, 454] on div "30 3 20:45" at bounding box center [246, 458] width 57 height 57
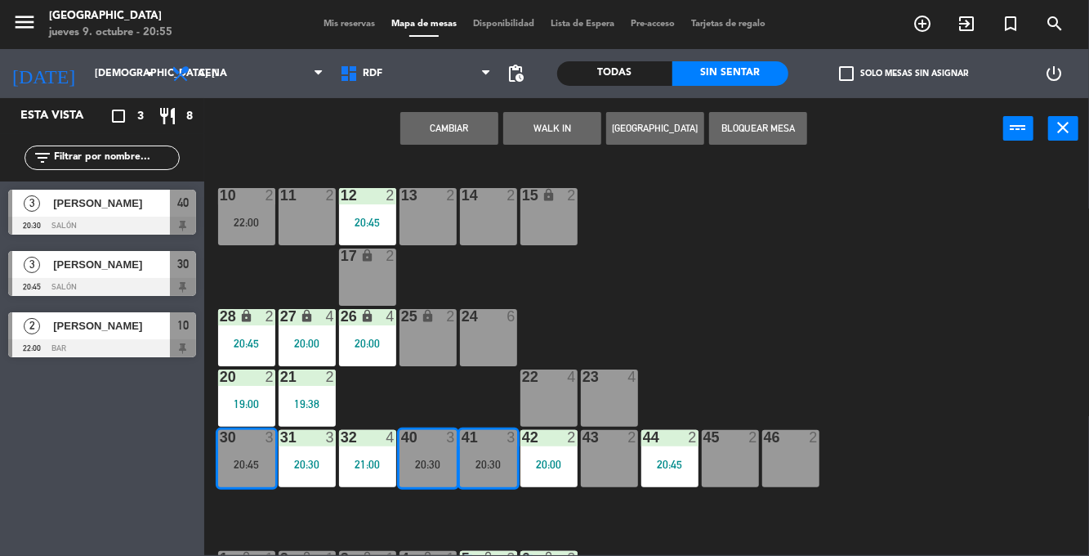
click at [457, 123] on button "Cambiar" at bounding box center [449, 128] width 98 height 33
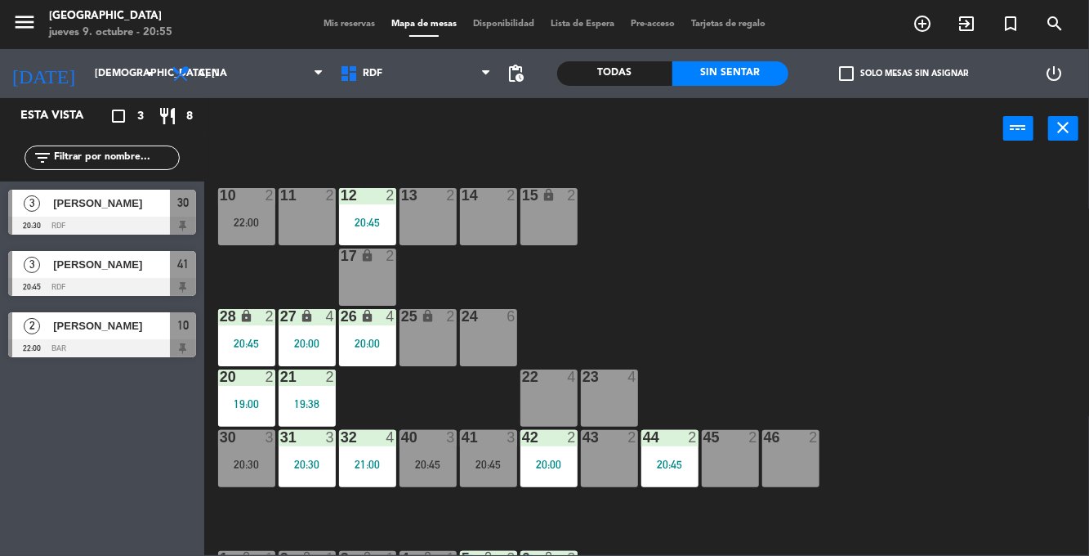
click at [428, 456] on div "40 3 20:45" at bounding box center [428, 458] width 57 height 57
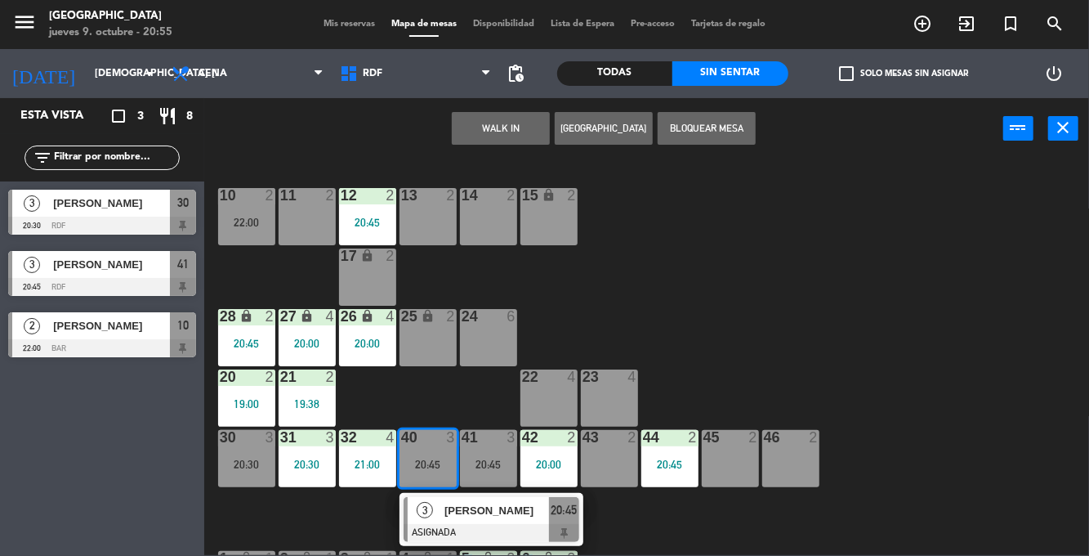
click at [470, 526] on div at bounding box center [492, 533] width 176 height 18
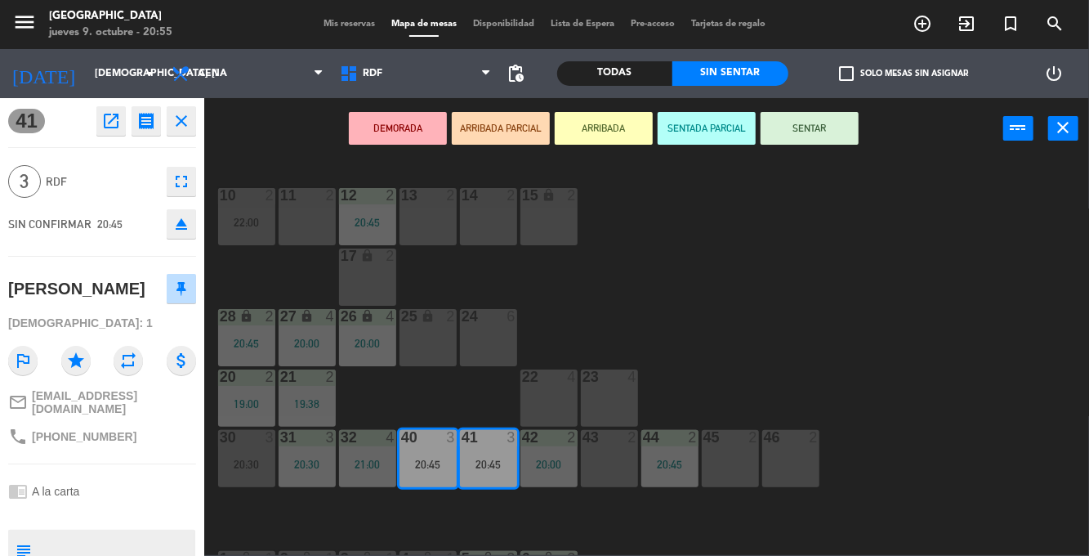
click at [829, 114] on button "SENTAR" at bounding box center [810, 128] width 98 height 33
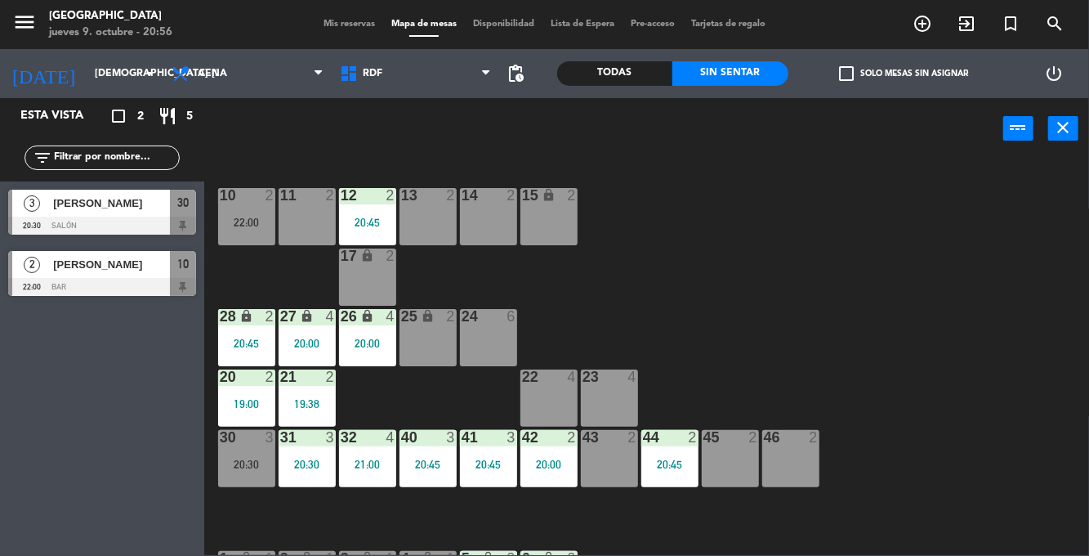
click at [352, 44] on div "menu [GEOGRAPHIC_DATA] jueves 9. octubre - 20:56 Mis reservas Mapa de mesas Dis…" at bounding box center [544, 24] width 1089 height 49
click at [360, 22] on span "Mis reservas" at bounding box center [349, 24] width 68 height 9
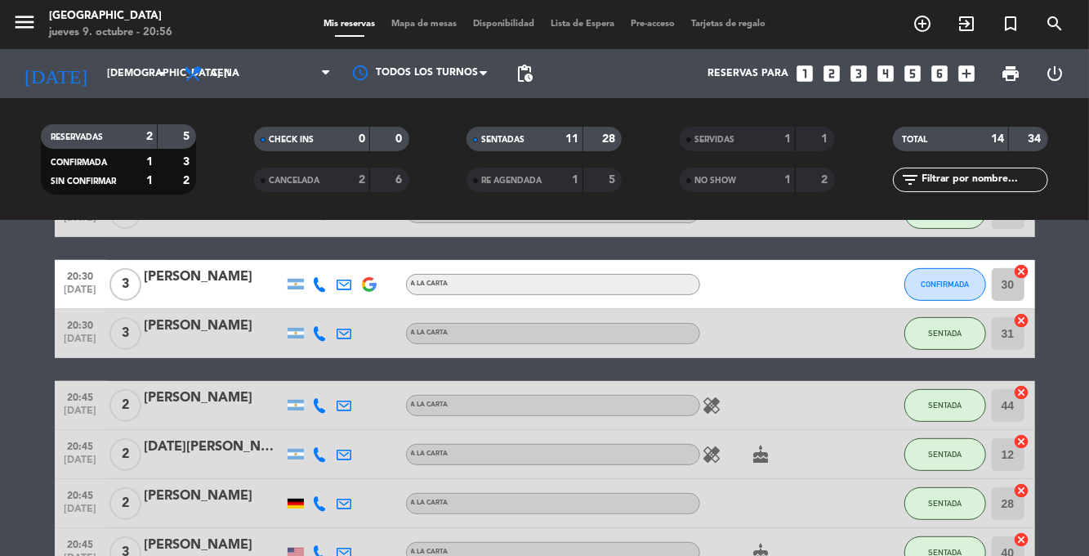
scroll to position [458, 0]
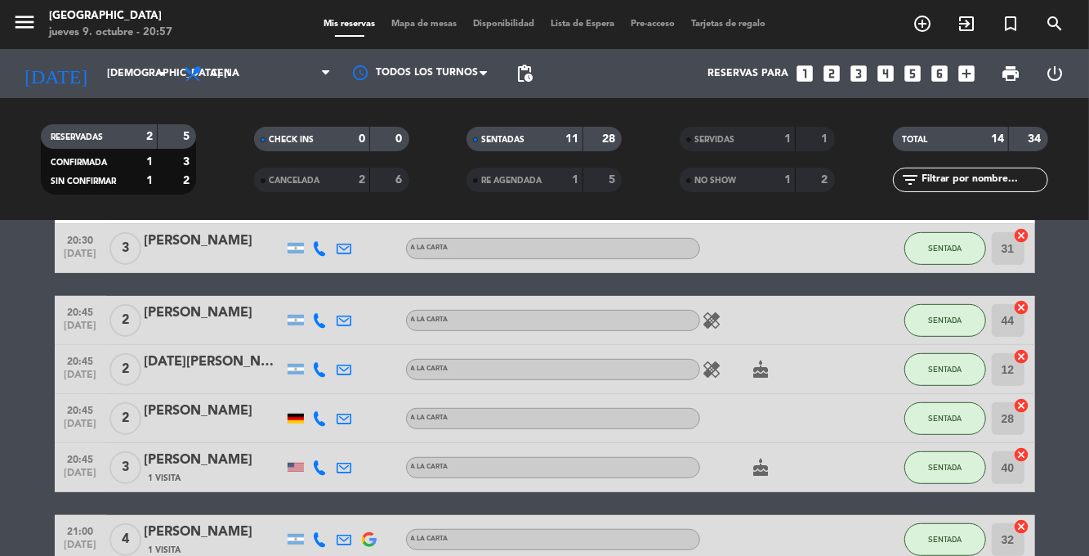
click at [706, 376] on icon "healing" at bounding box center [713, 370] width 20 height 20
click at [1063, 346] on bookings-row "19:00 [DATE] 2 [PERSON_NAME] A [PERSON_NAME] airplanemode_active SENTADA 20 can…" at bounding box center [544, 237] width 1089 height 798
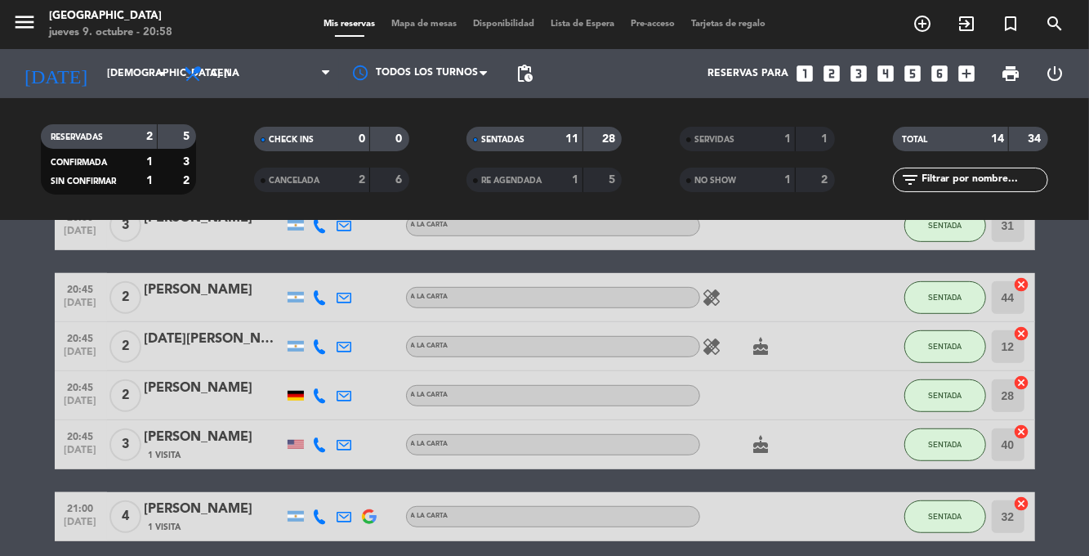
scroll to position [467, 0]
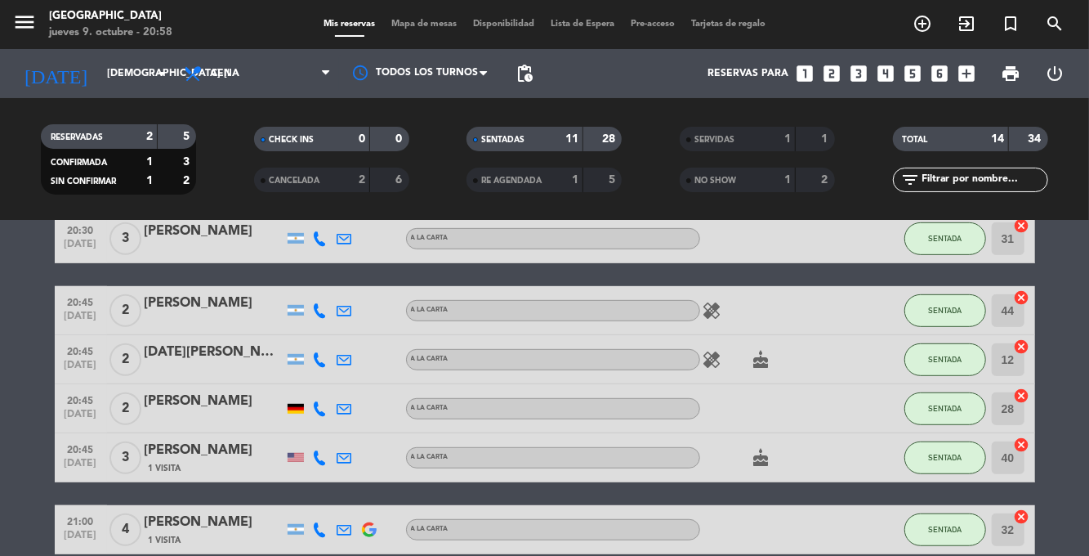
click at [719, 314] on icon "healing" at bounding box center [713, 311] width 20 height 20
click at [1067, 322] on bookings-row "19:00 [DATE] 2 [PERSON_NAME] A [PERSON_NAME] airplanemode_active SENTADA 20 can…" at bounding box center [544, 227] width 1089 height 798
click at [1023, 297] on icon "cancel" at bounding box center [1022, 297] width 16 height 16
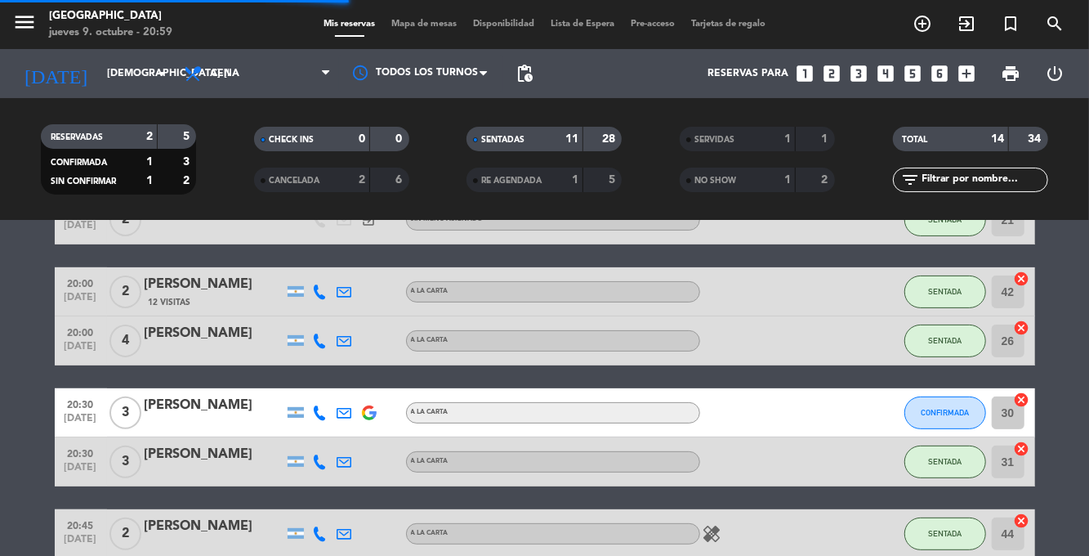
scroll to position [236, 0]
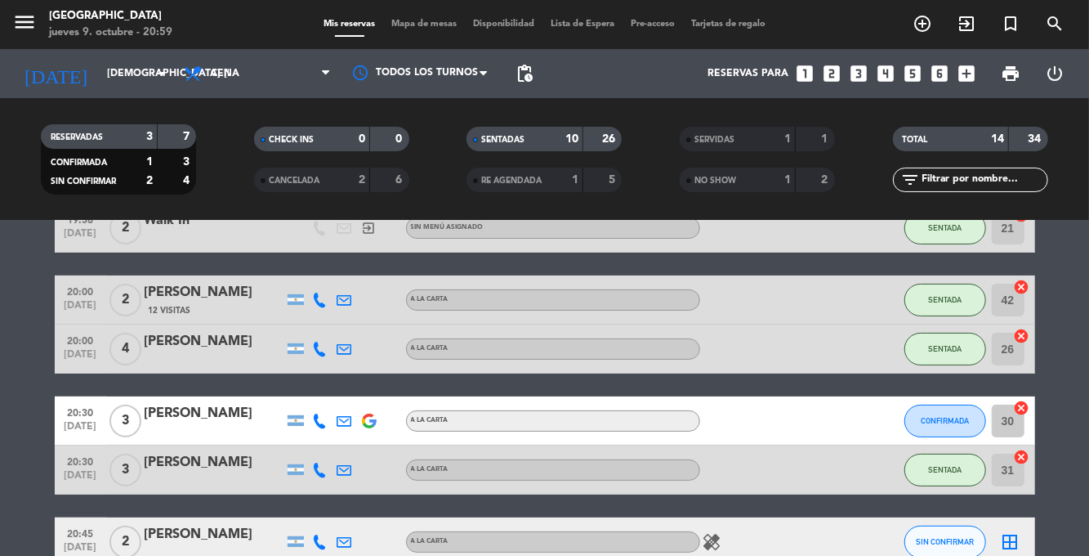
click at [181, 413] on div "[PERSON_NAME]" at bounding box center [214, 413] width 139 height 21
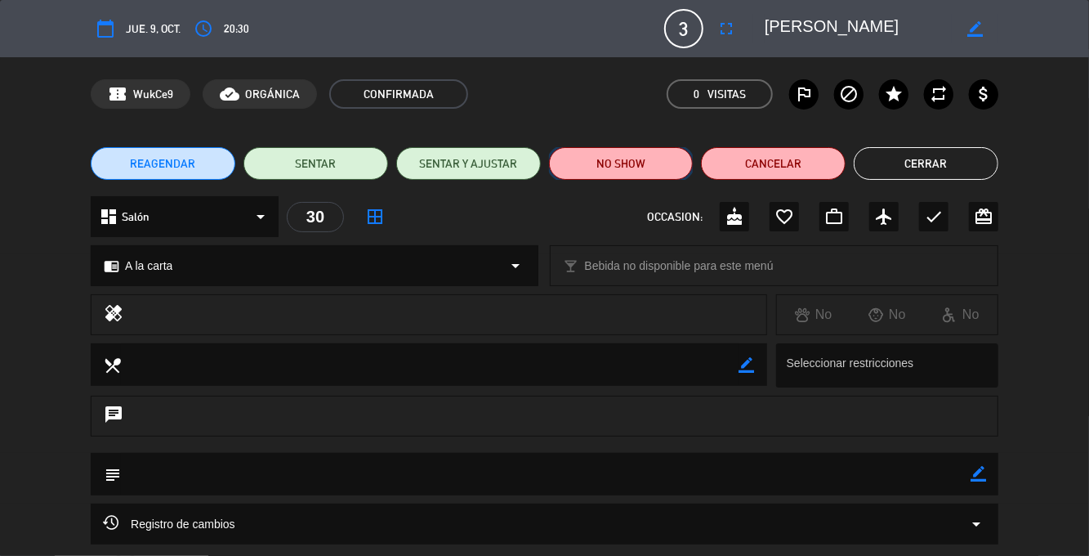
click at [629, 171] on button "NO SHOW" at bounding box center [621, 163] width 145 height 33
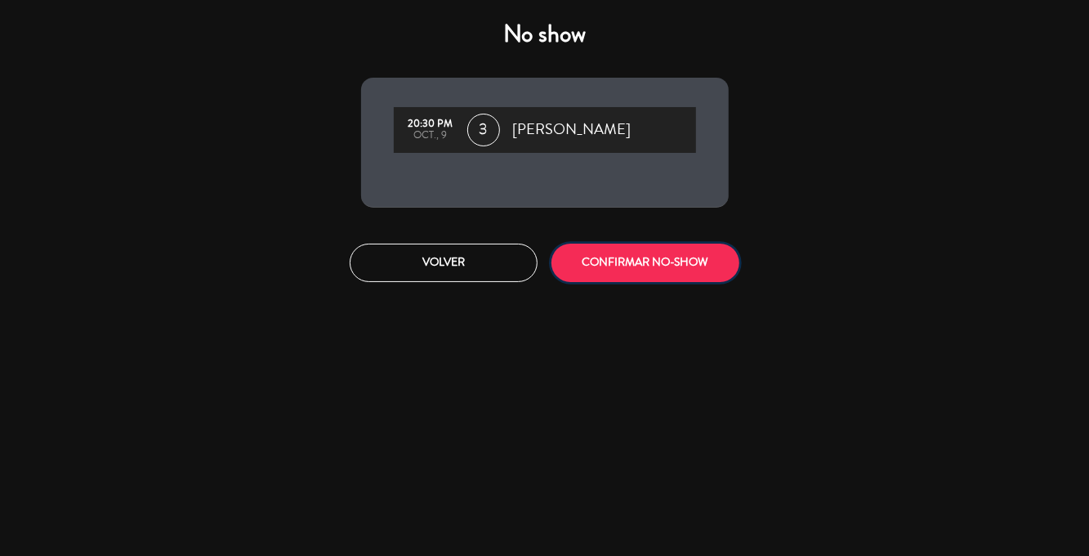
click at [634, 261] on button "CONFIRMAR NO-SHOW" at bounding box center [646, 263] width 188 height 38
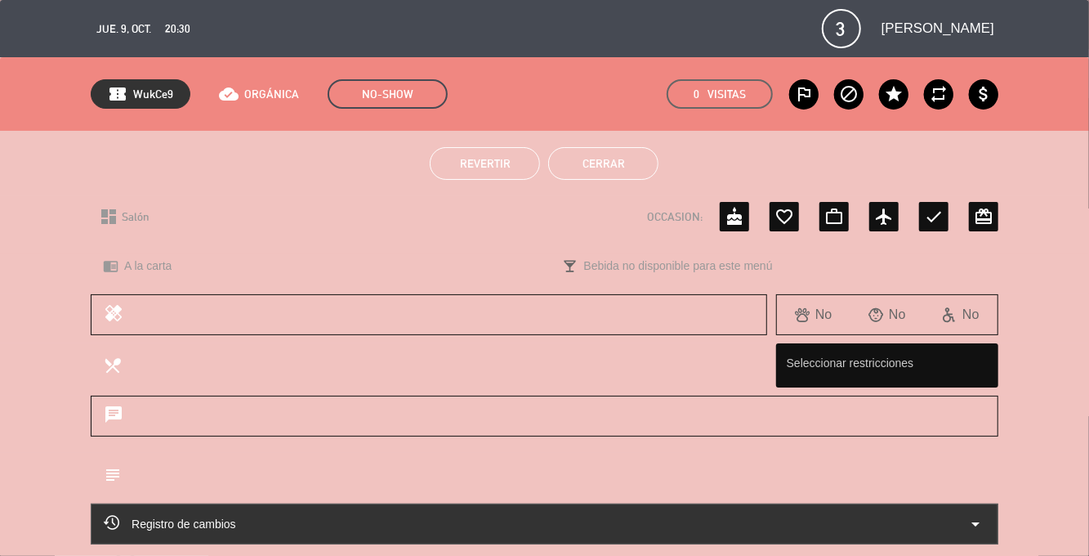
click at [642, 178] on button "Cerrar" at bounding box center [603, 163] width 110 height 33
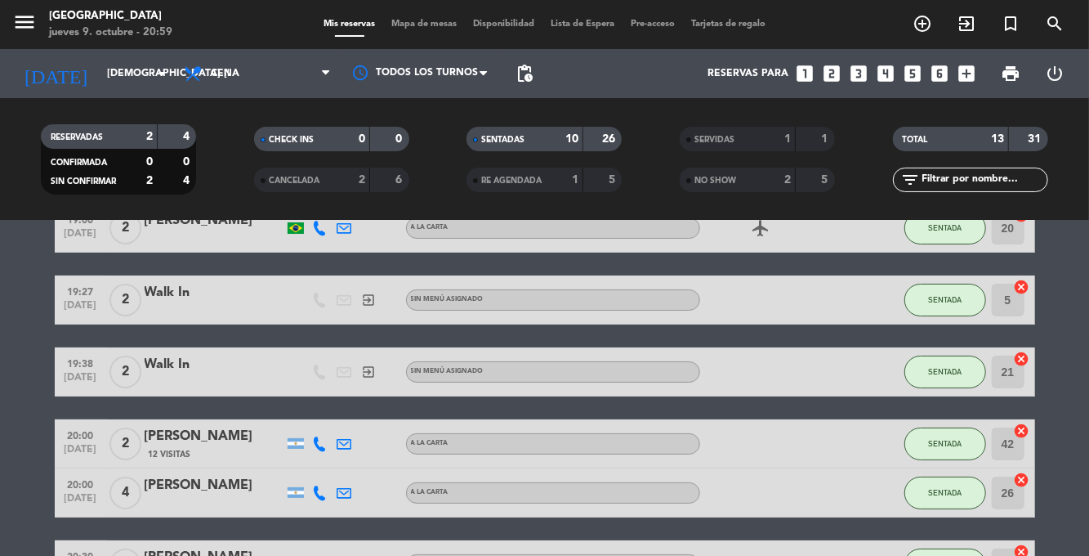
scroll to position [74, 0]
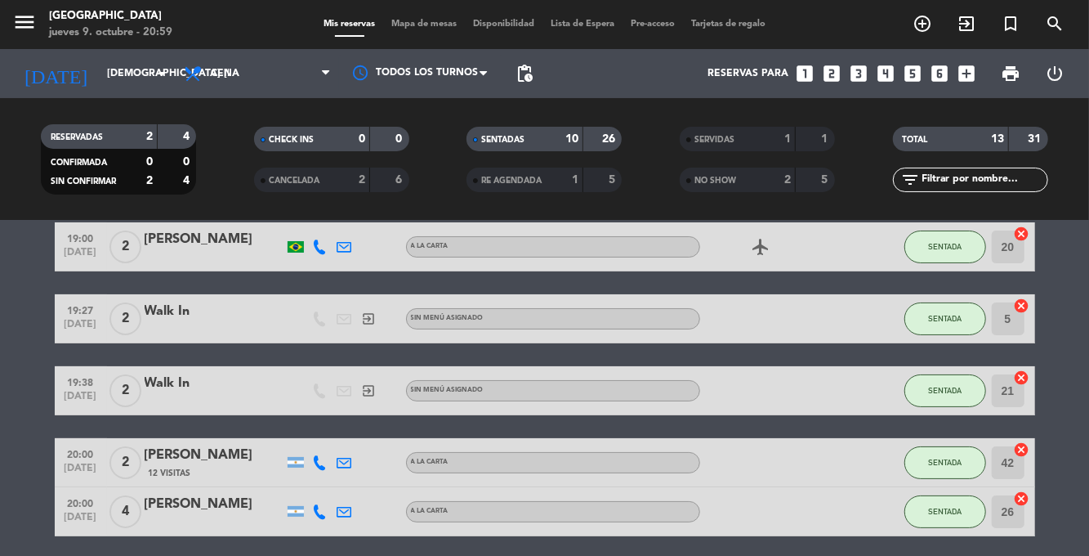
click at [413, 20] on span "Mapa de mesas" at bounding box center [424, 24] width 82 height 9
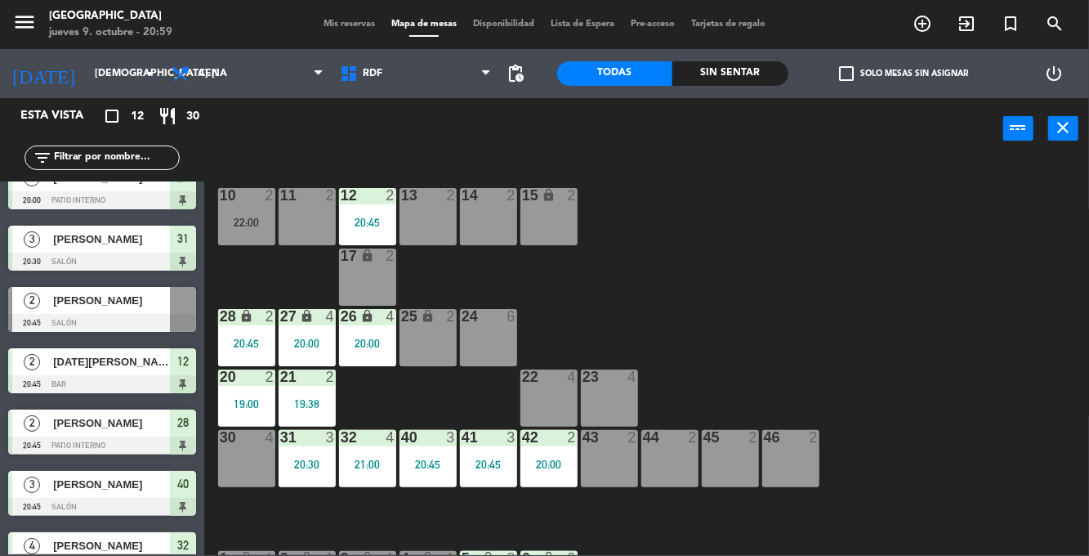
scroll to position [301, 0]
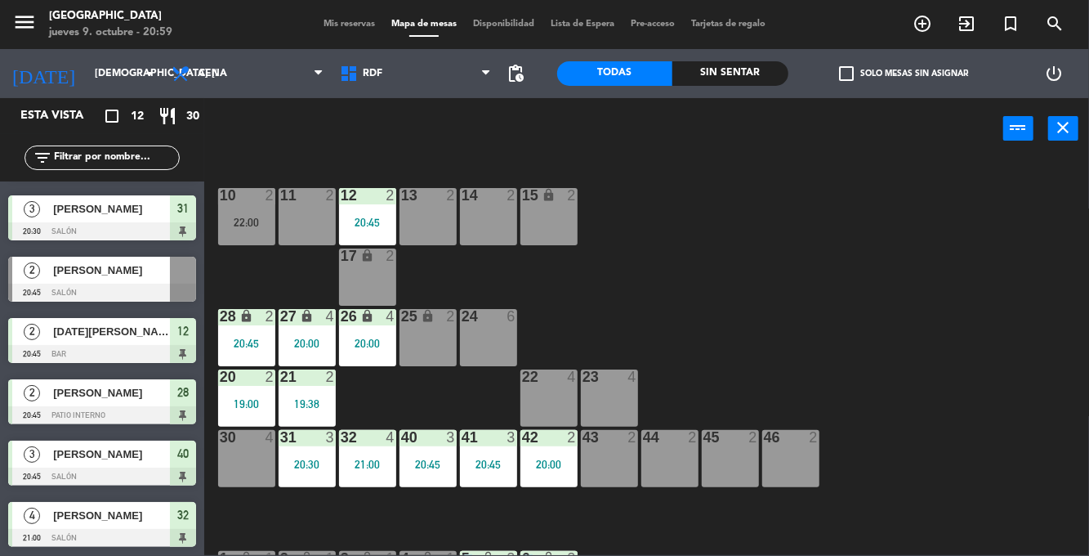
click at [747, 64] on div "Sin sentar" at bounding box center [730, 73] width 116 height 25
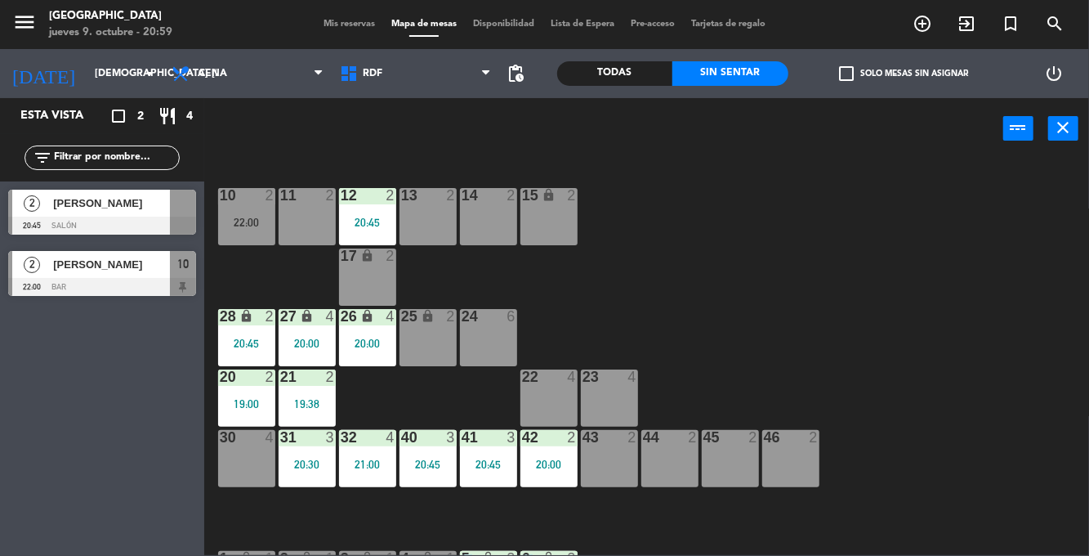
scroll to position [0, 0]
click at [163, 217] on div at bounding box center [102, 226] width 188 height 18
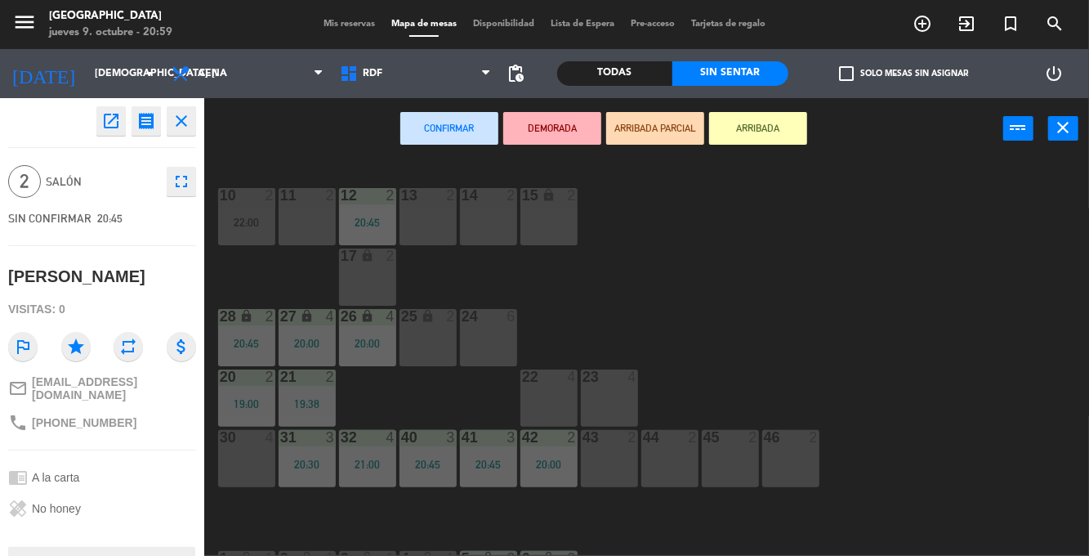
click at [665, 458] on div "44 2" at bounding box center [669, 458] width 57 height 57
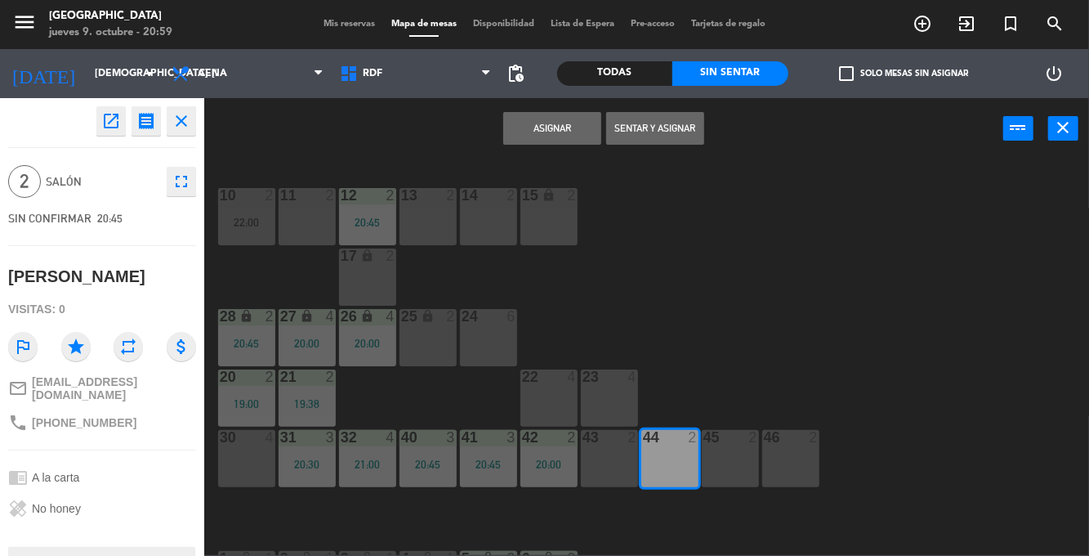
click at [561, 123] on button "Asignar" at bounding box center [552, 128] width 98 height 33
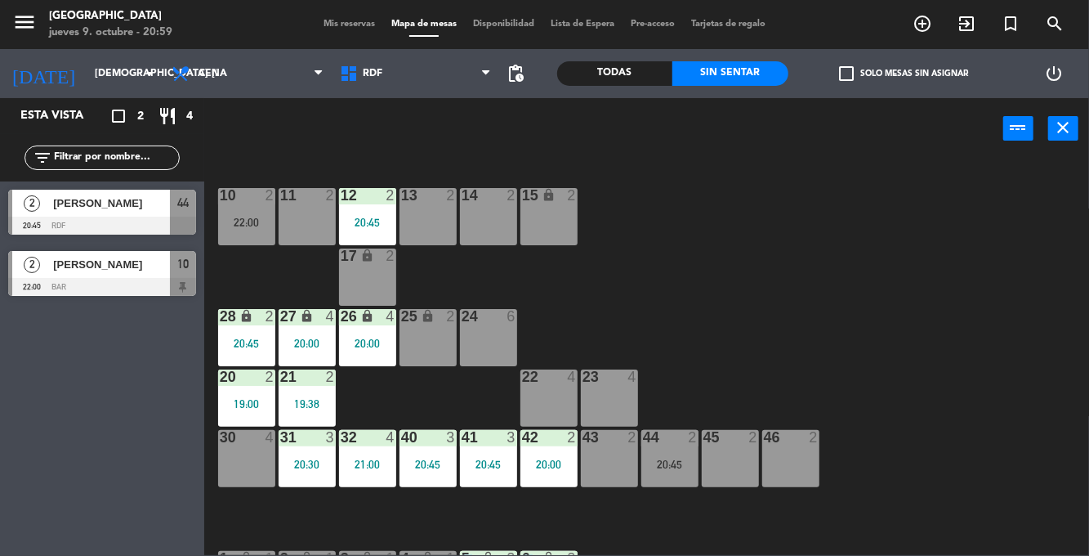
click at [661, 477] on div "44 2 20:45" at bounding box center [669, 458] width 57 height 57
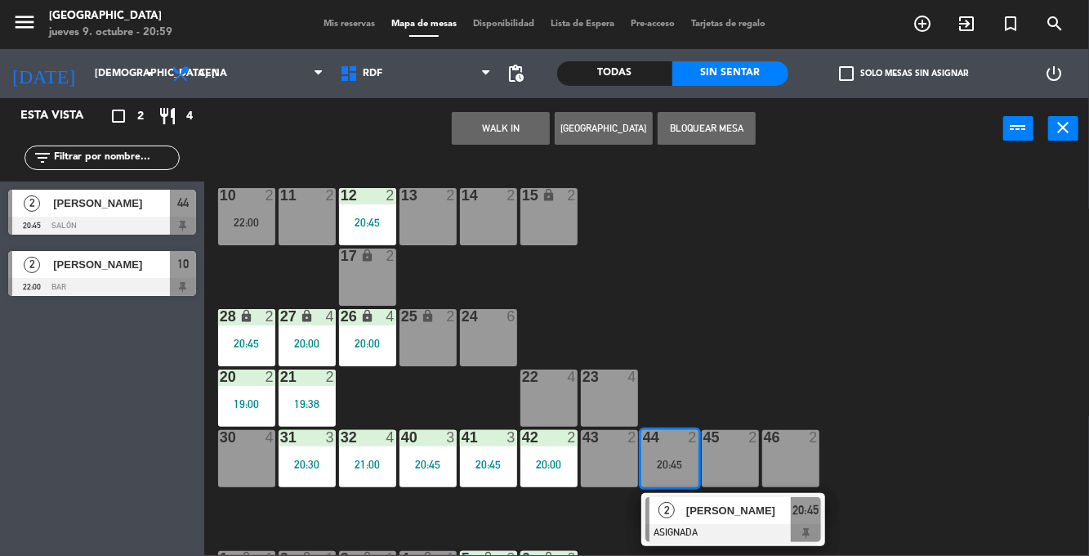
click at [694, 527] on div at bounding box center [734, 533] width 176 height 18
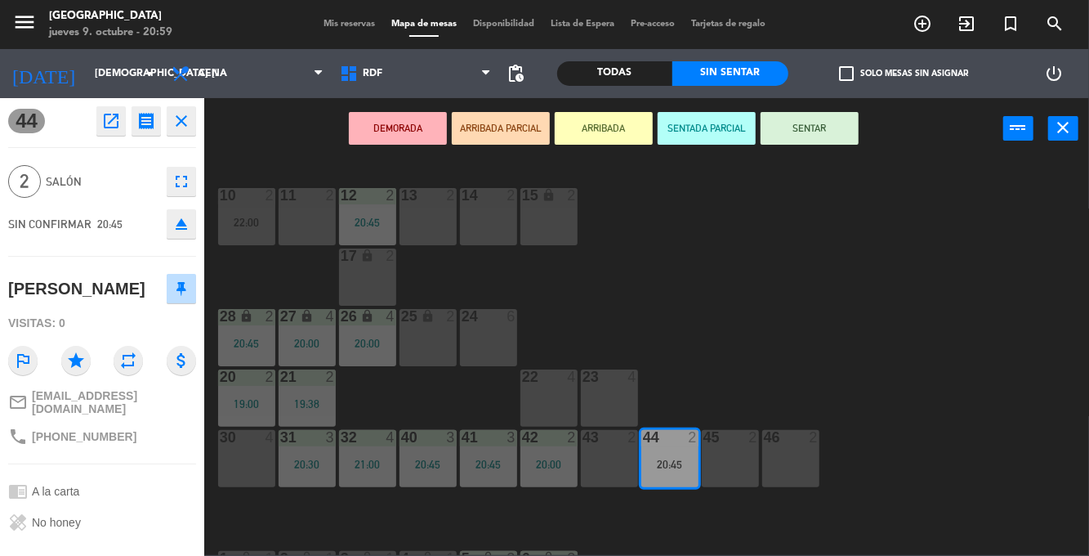
click at [832, 124] on button "SENTAR" at bounding box center [810, 128] width 98 height 33
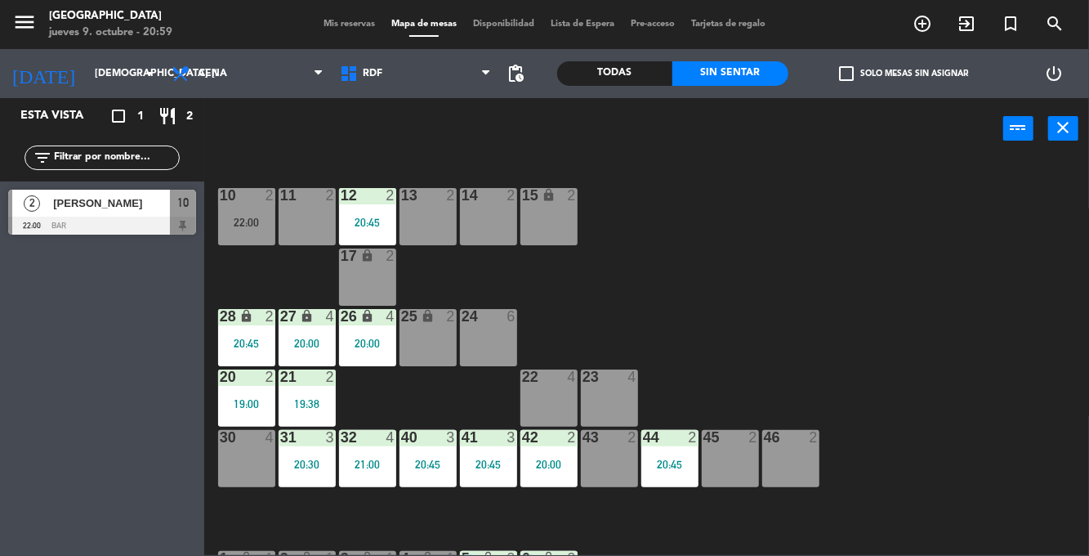
click at [614, 73] on div "Todas" at bounding box center [615, 73] width 116 height 25
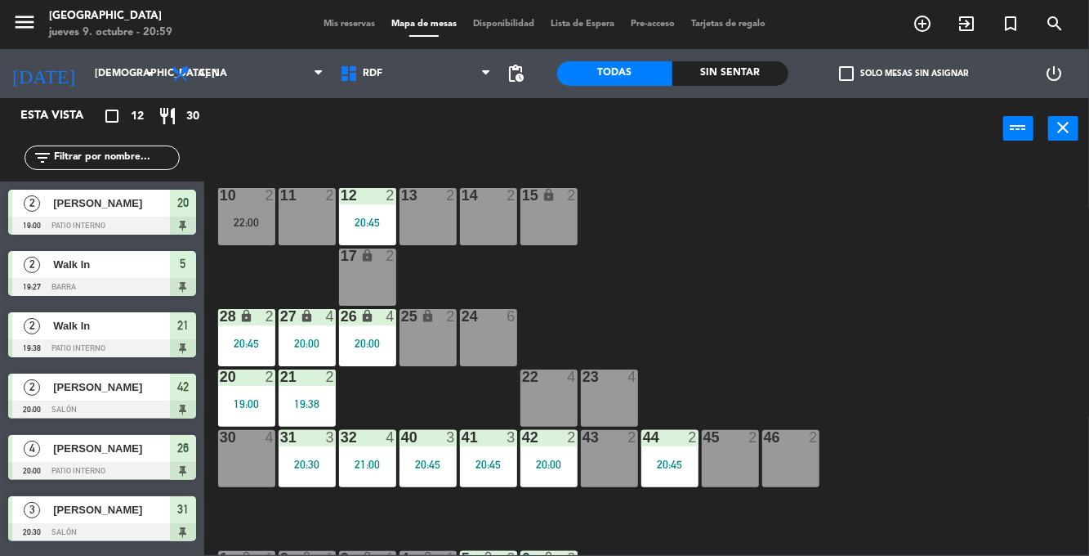
click at [252, 409] on div "19:00" at bounding box center [246, 403] width 57 height 11
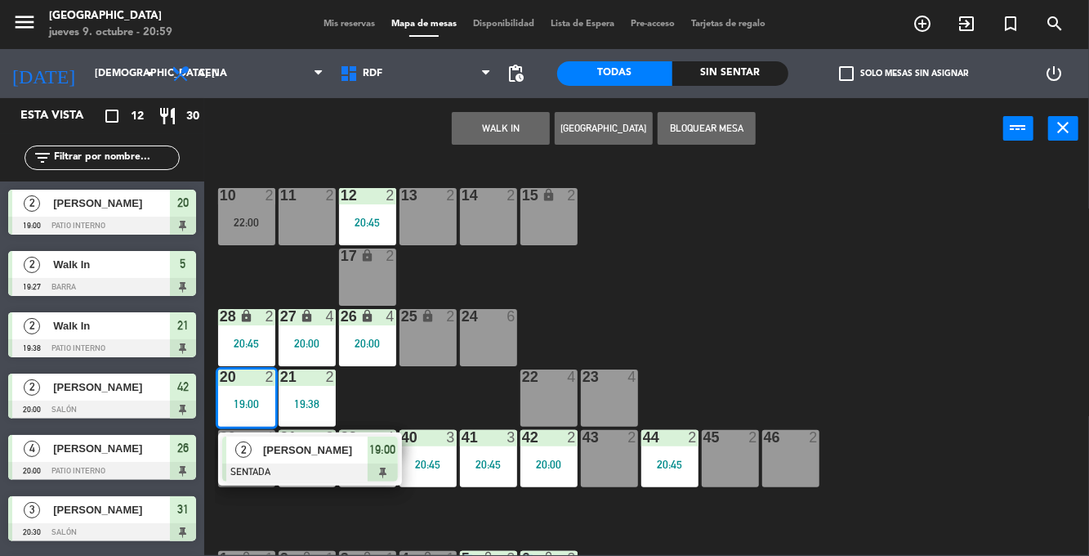
click at [344, 468] on div at bounding box center [310, 472] width 176 height 18
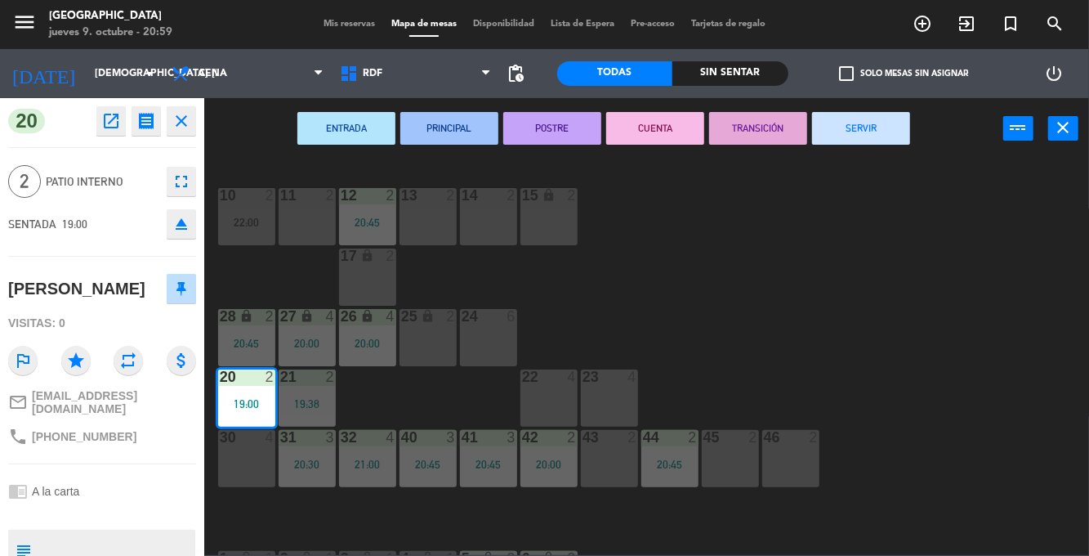
click at [857, 136] on button "SERVIR" at bounding box center [861, 128] width 98 height 33
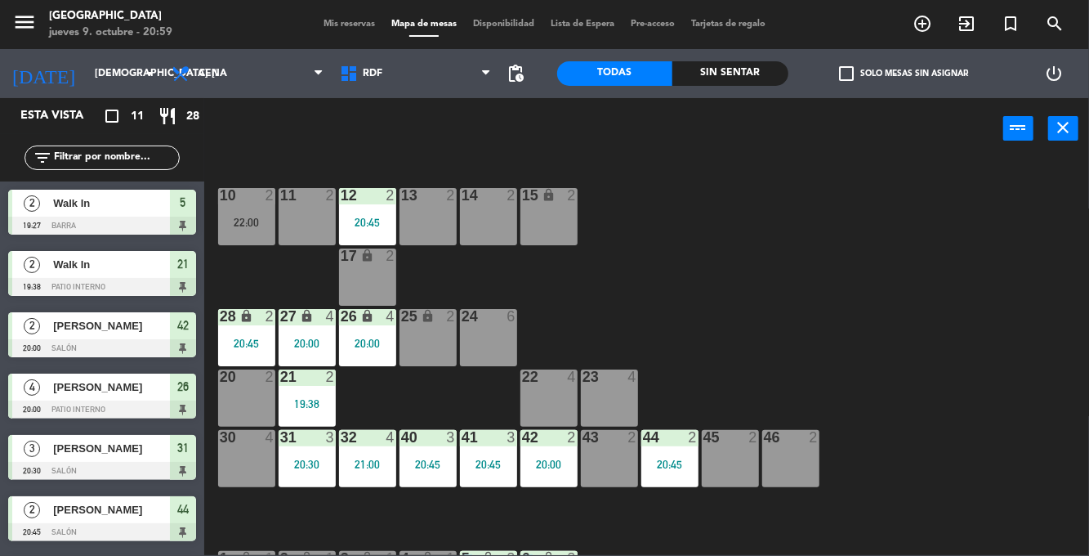
click at [308, 391] on div "21 2 19:38" at bounding box center [307, 397] width 57 height 57
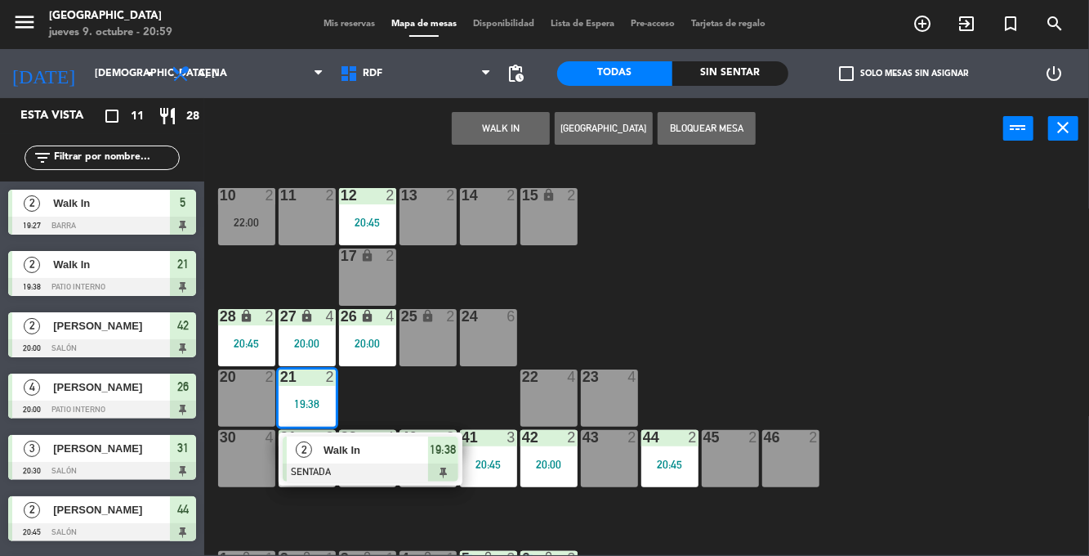
click at [918, 358] on div "10 2 22:00 11 2 12 2 20:45 13 2 14 2 15 lock 2 17 lock 2 24 6 25 lock 2 27 lock…" at bounding box center [652, 357] width 874 height 396
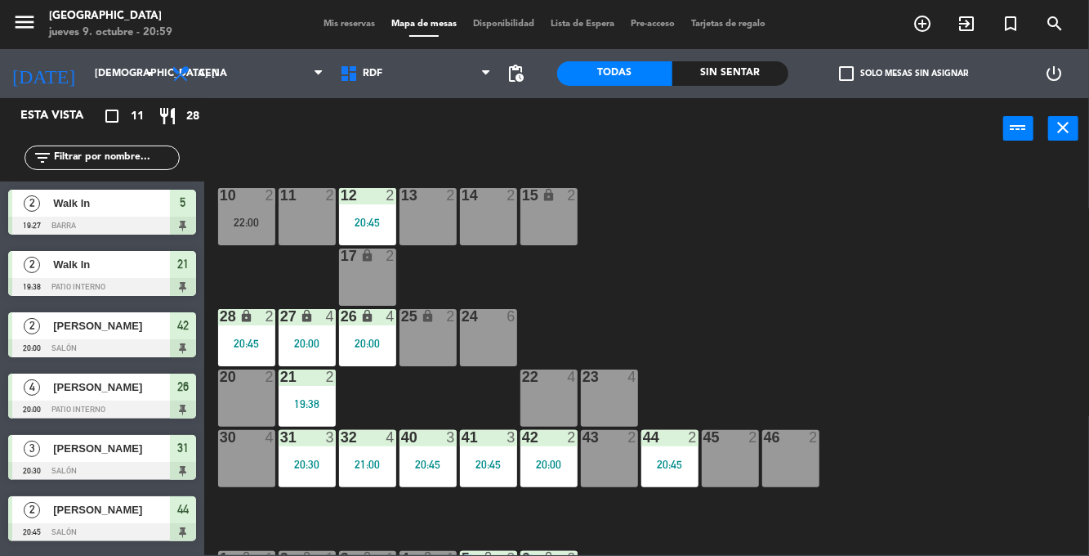
click at [242, 348] on div "20:45" at bounding box center [246, 342] width 57 height 11
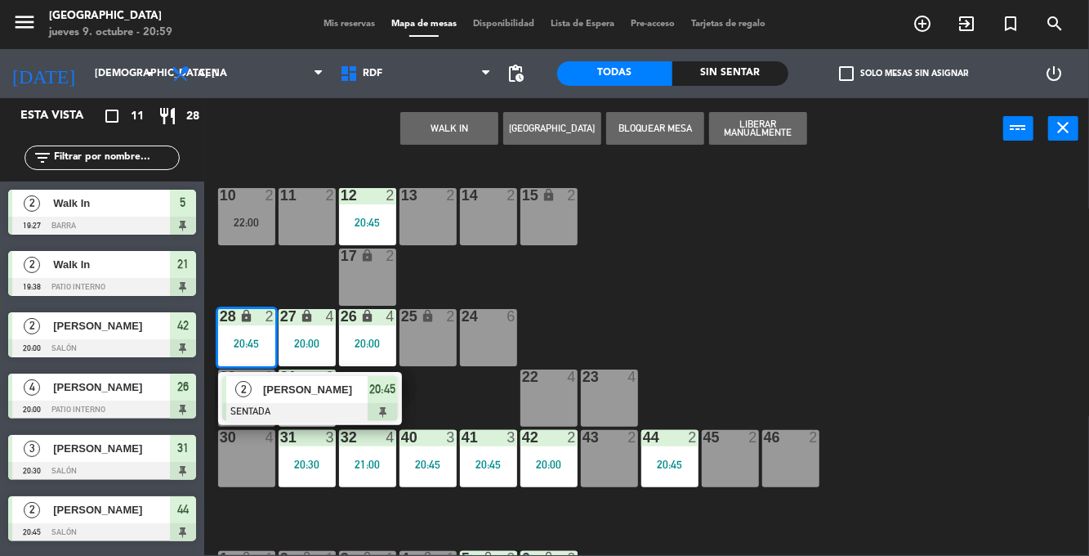
click at [929, 358] on div "10 2 22:00 11 2 12 2 20:45 13 2 14 2 15 lock 2 17 lock 2 24 6 25 lock 2 27 lock…" at bounding box center [652, 357] width 874 height 396
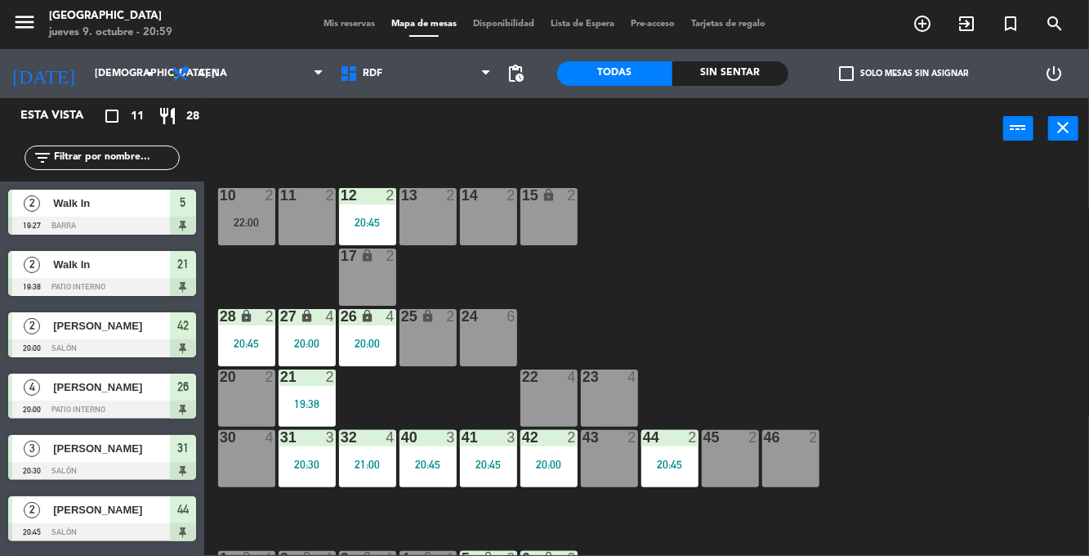
scroll to position [302, 0]
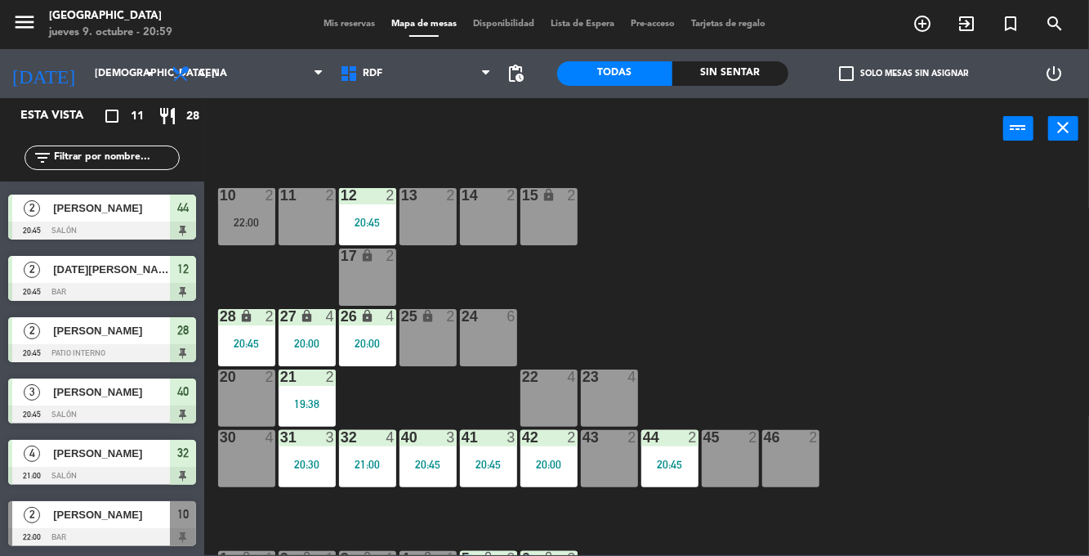
click at [722, 67] on div "Sin sentar" at bounding box center [730, 73] width 116 height 25
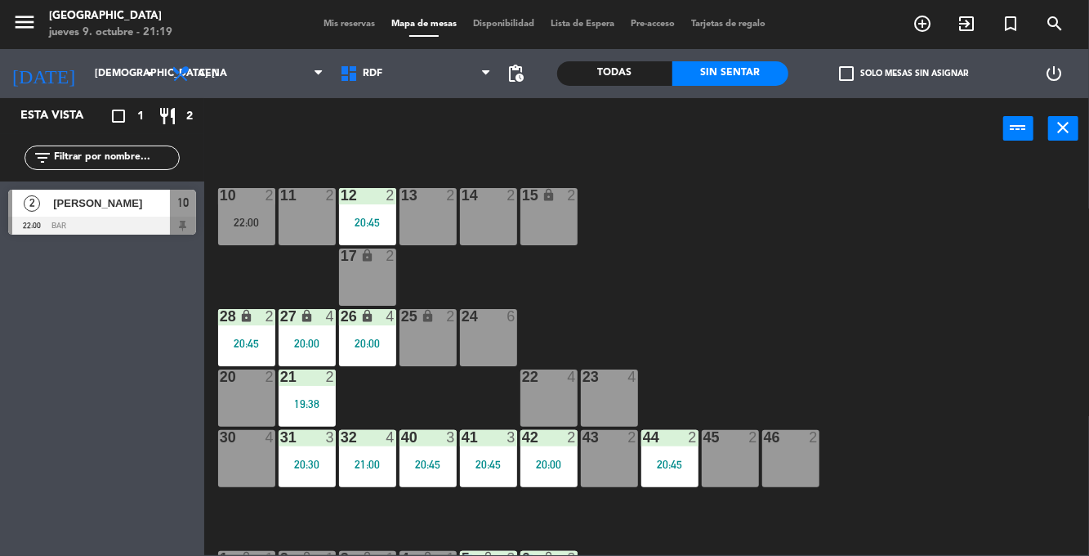
scroll to position [173, 0]
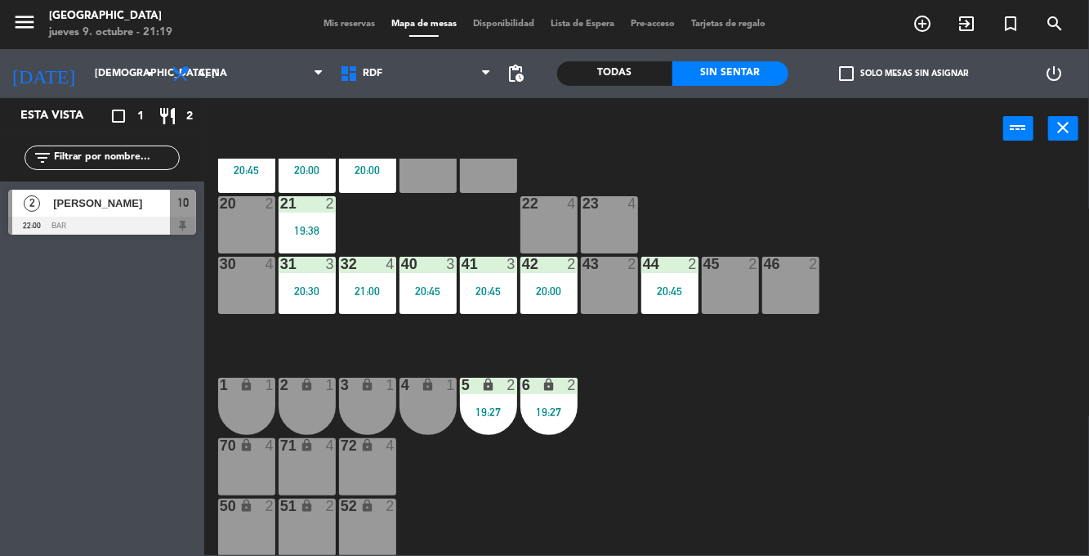
click at [504, 412] on div "19:27" at bounding box center [488, 411] width 57 height 11
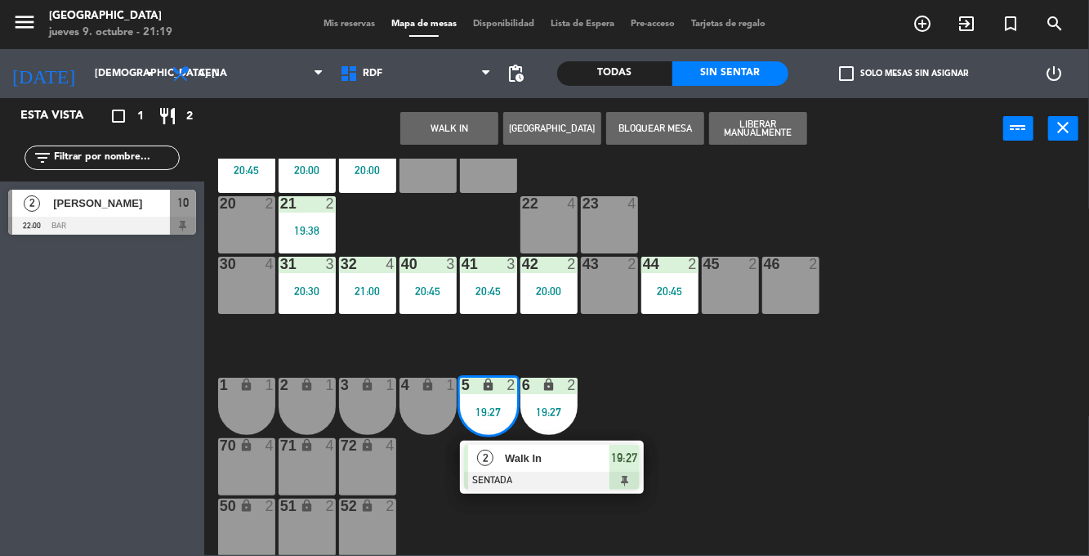
click at [564, 477] on div at bounding box center [552, 480] width 176 height 18
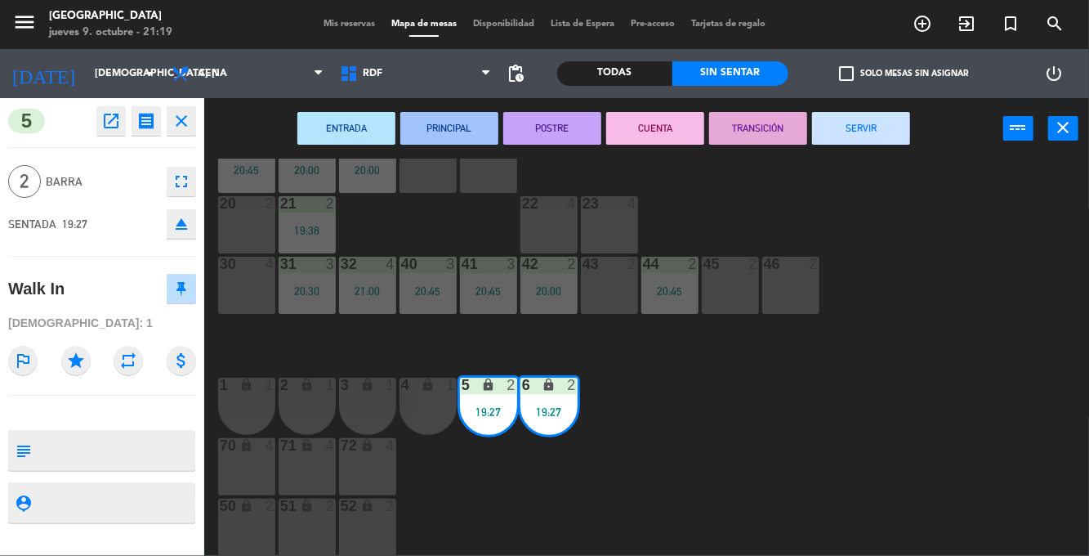
click at [897, 129] on button "SERVIR" at bounding box center [861, 128] width 98 height 33
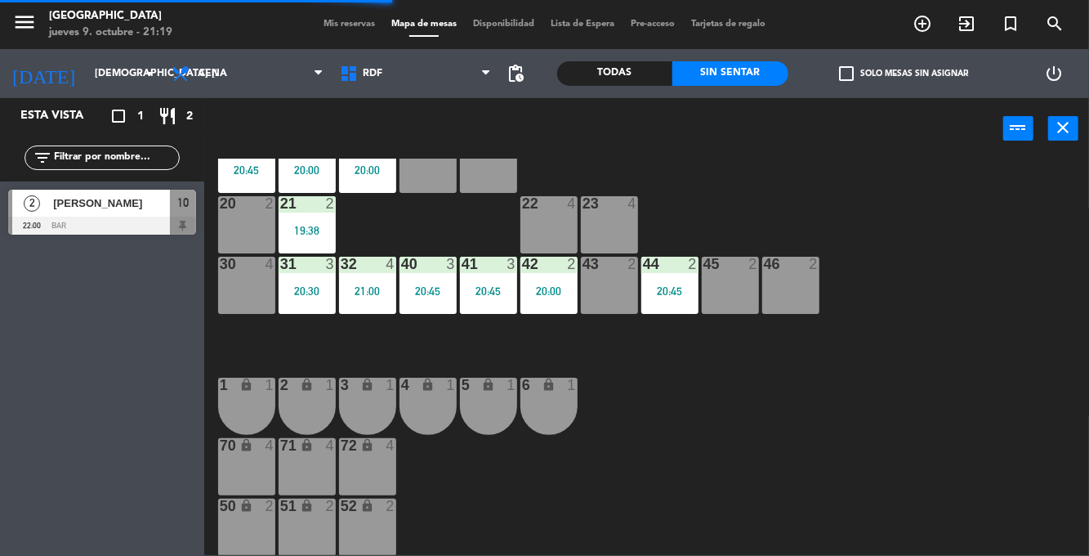
scroll to position [0, 0]
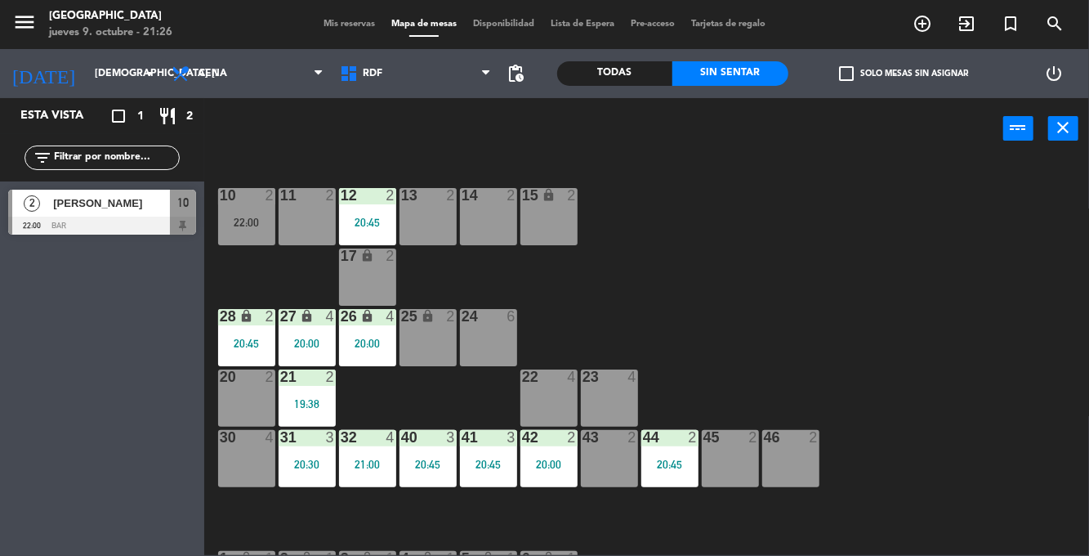
click at [239, 395] on div "20 2" at bounding box center [246, 397] width 57 height 57
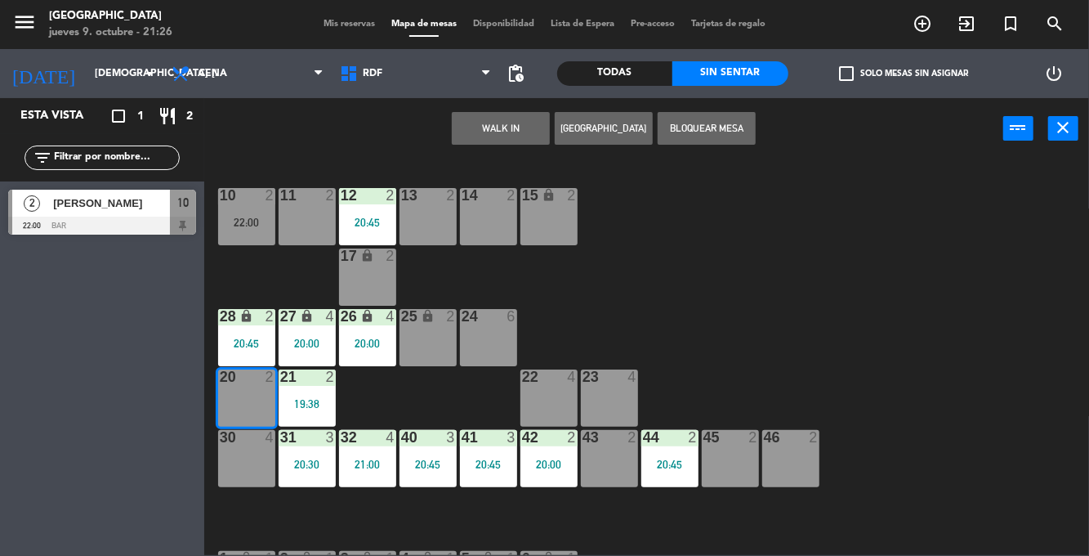
click at [516, 128] on button "WALK IN" at bounding box center [501, 128] width 98 height 33
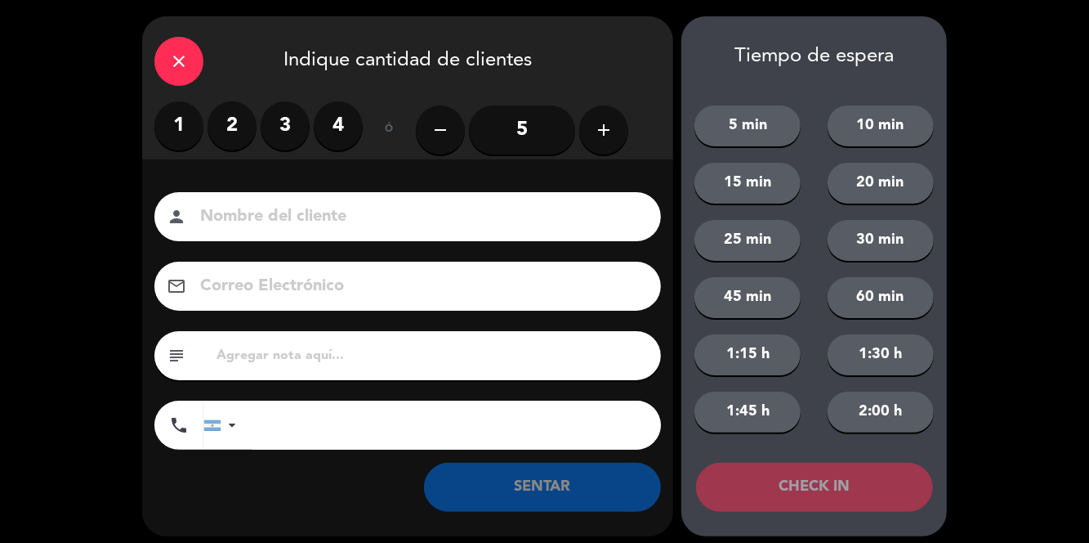
click at [236, 102] on label "2" at bounding box center [232, 125] width 49 height 49
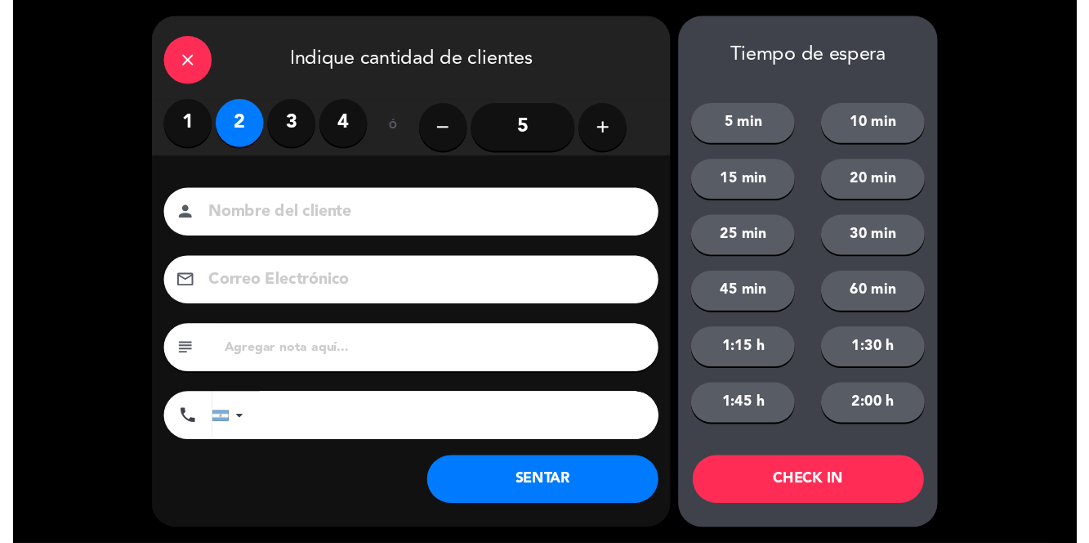
scroll to position [78, 0]
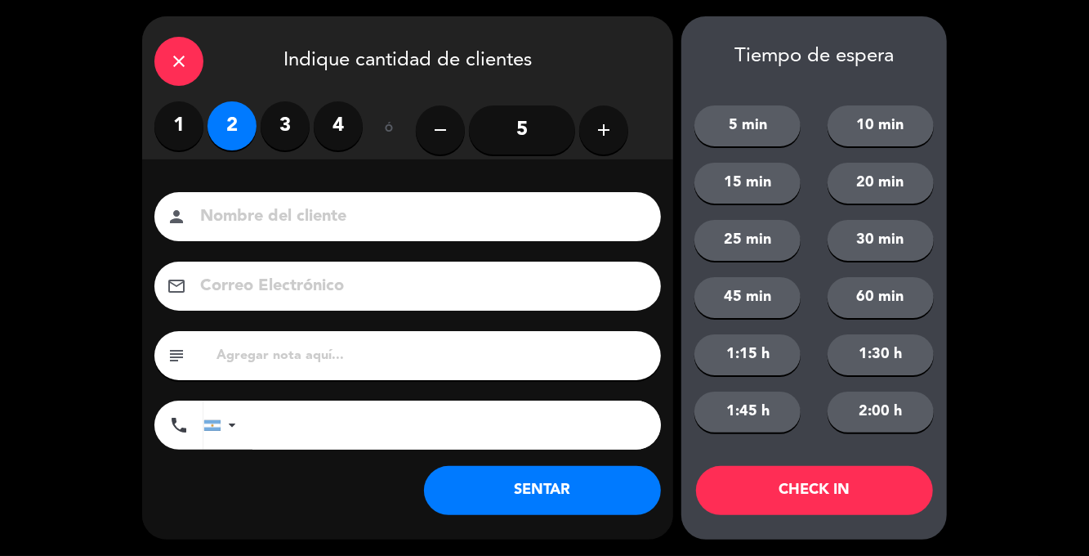
click at [498, 490] on button "SENTAR" at bounding box center [542, 490] width 237 height 49
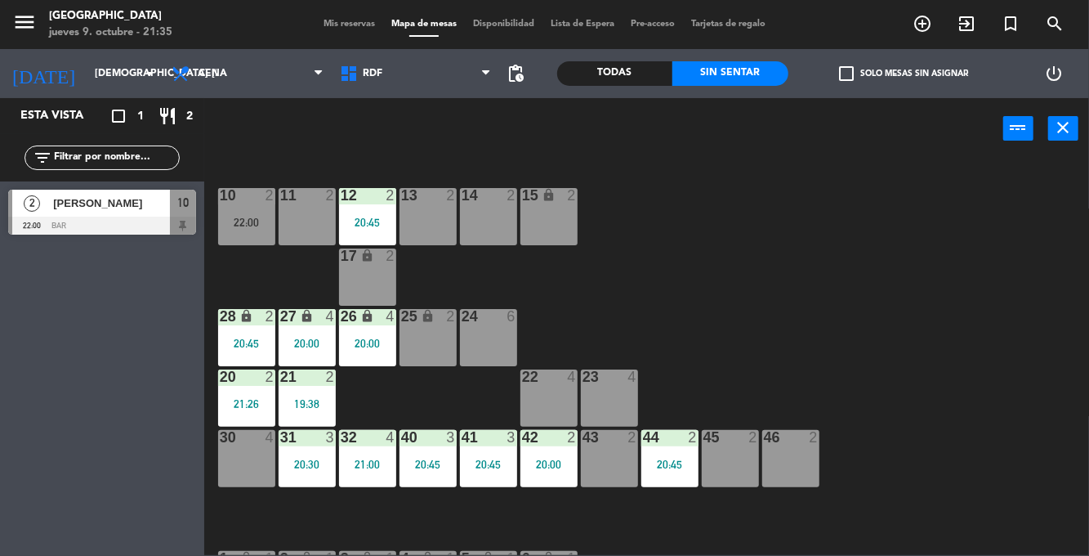
click at [521, 392] on div "22 4" at bounding box center [549, 397] width 57 height 57
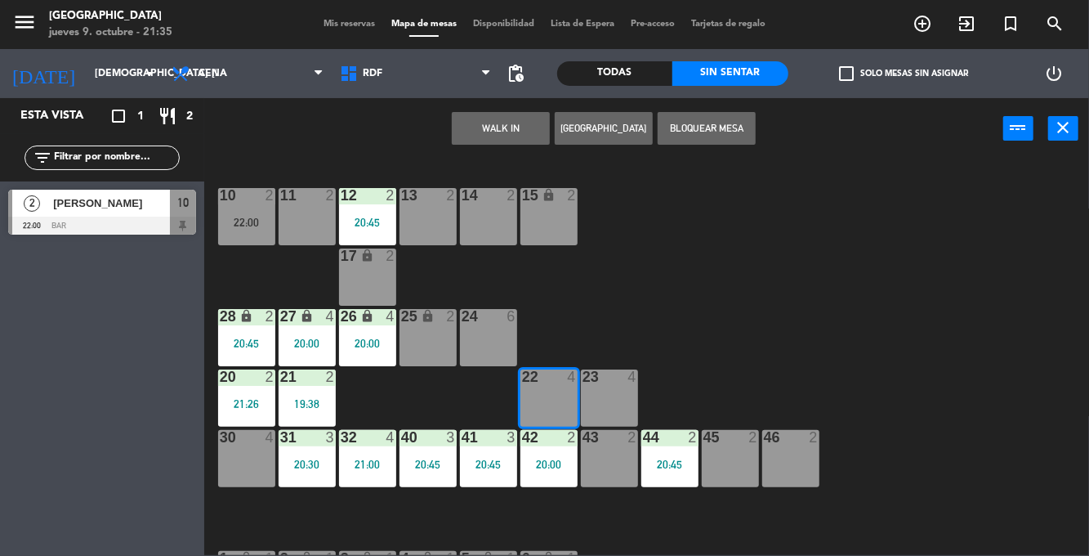
click at [477, 138] on button "WALK IN" at bounding box center [501, 128] width 98 height 33
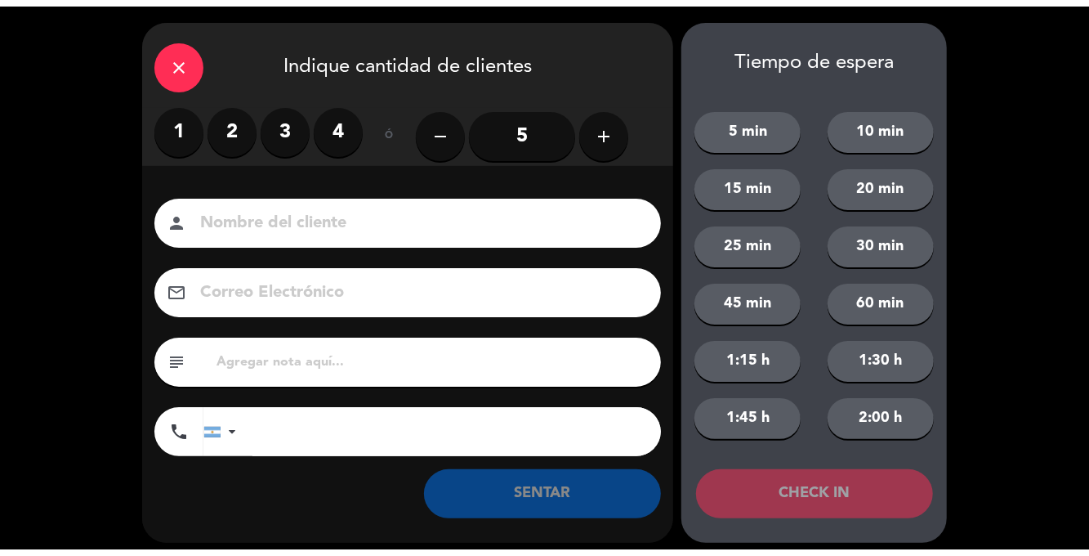
scroll to position [65, 0]
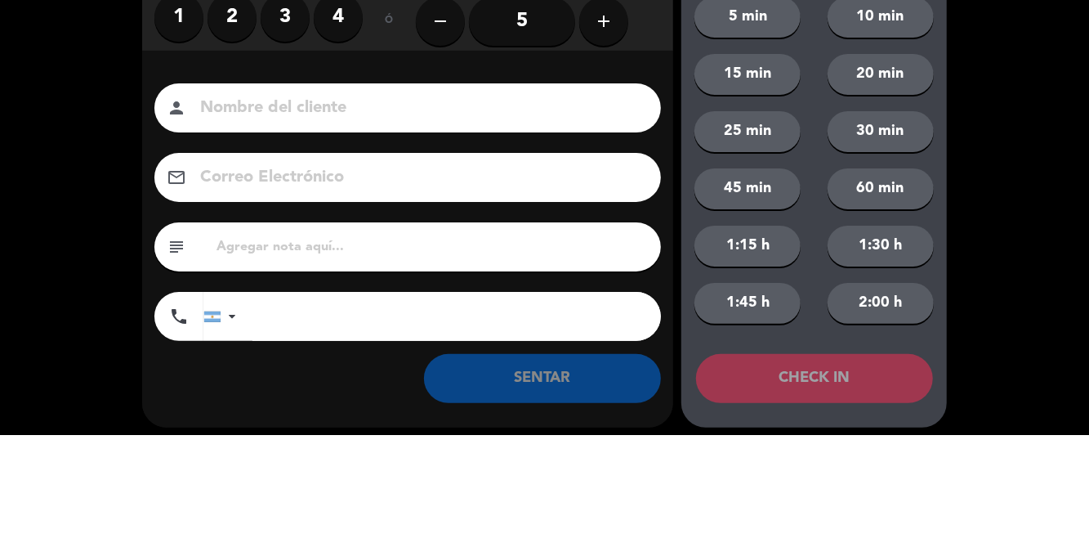
click at [279, 141] on label "3" at bounding box center [285, 125] width 49 height 49
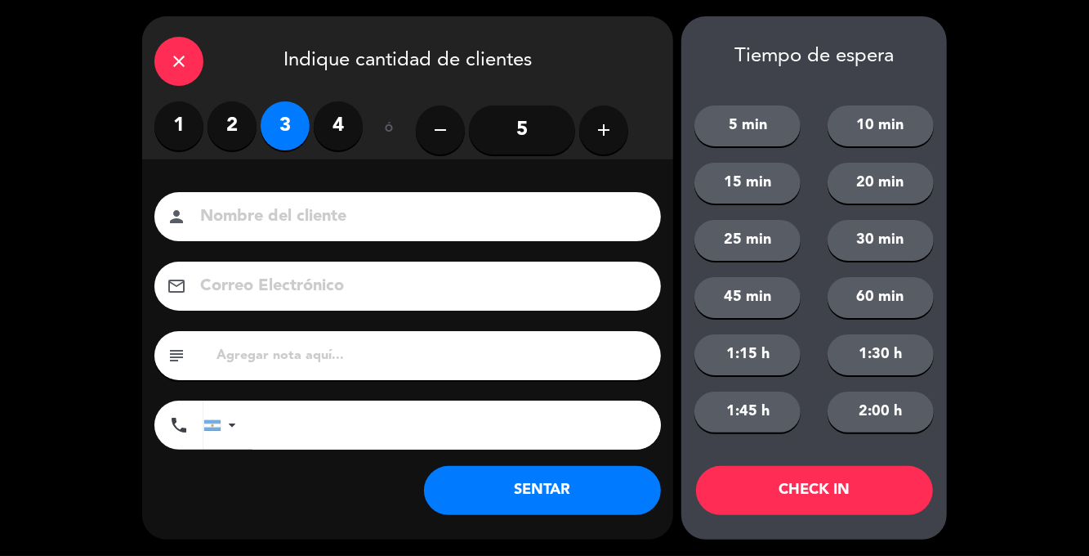
click at [246, 128] on label "2" at bounding box center [232, 125] width 49 height 49
click at [533, 502] on button "SENTAR" at bounding box center [542, 490] width 237 height 49
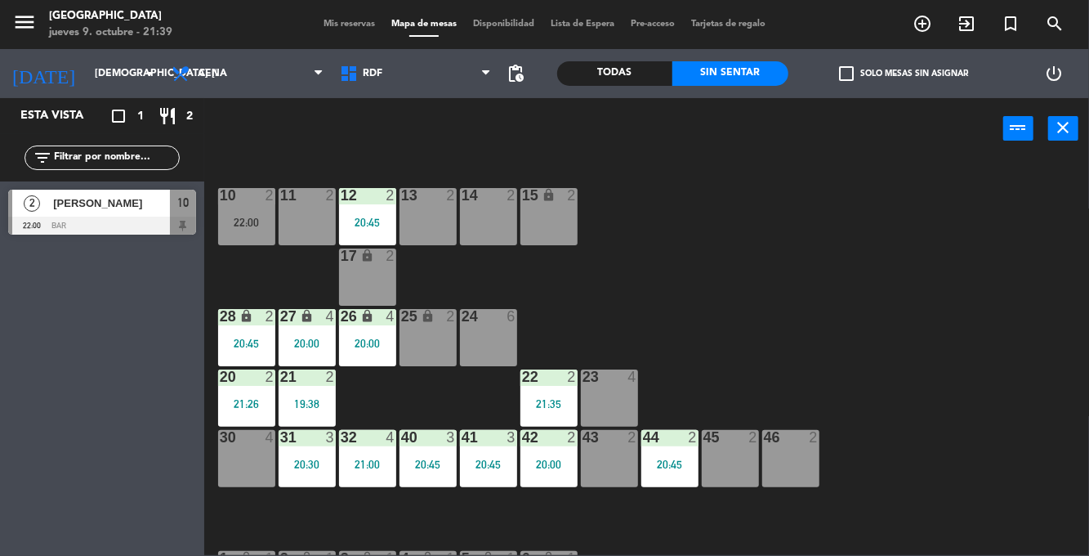
click at [240, 211] on div "10 2 22:00" at bounding box center [246, 216] width 57 height 57
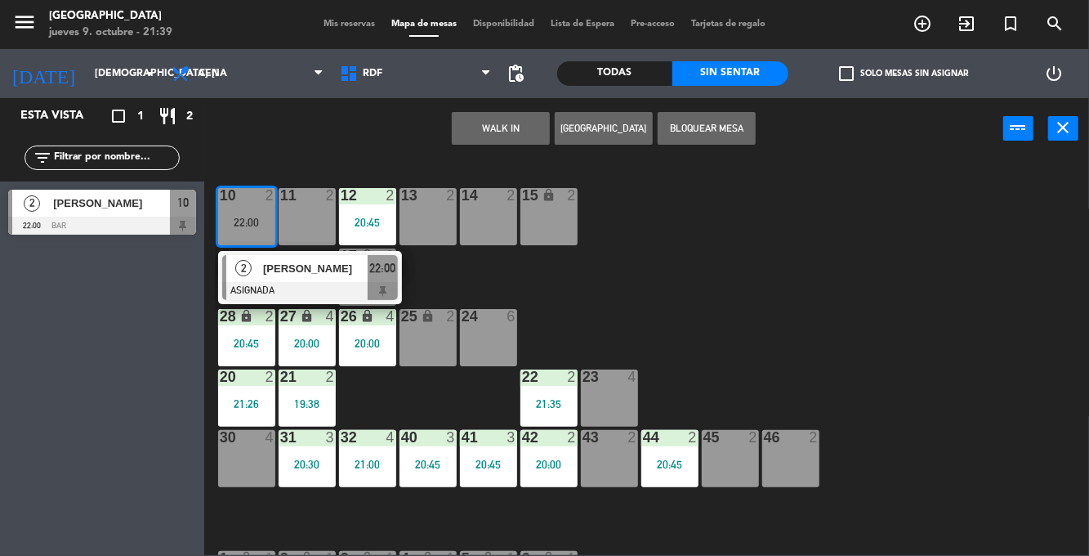
click at [614, 456] on div "43 2" at bounding box center [609, 458] width 57 height 57
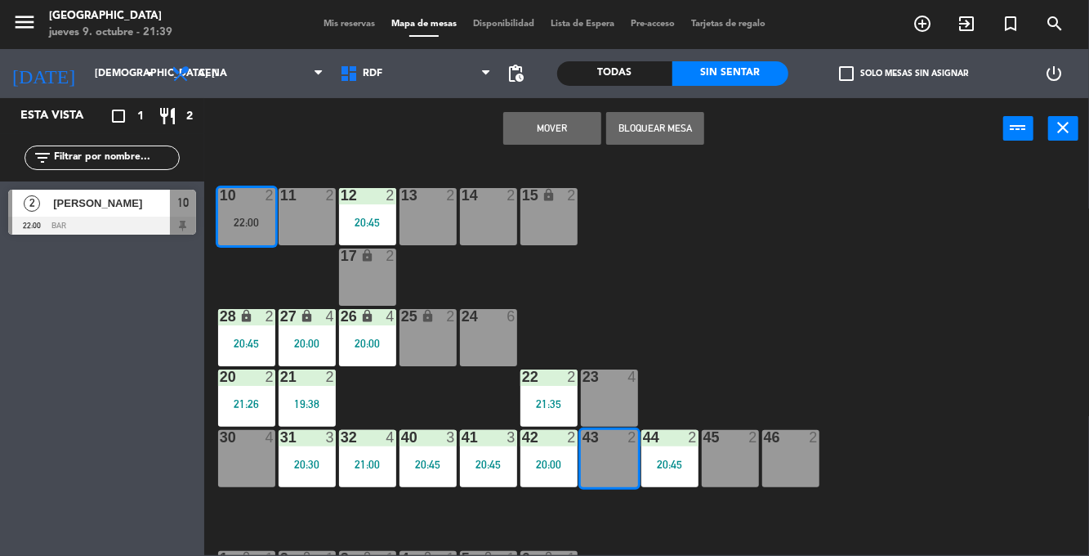
click at [575, 127] on button "Mover" at bounding box center [552, 128] width 98 height 33
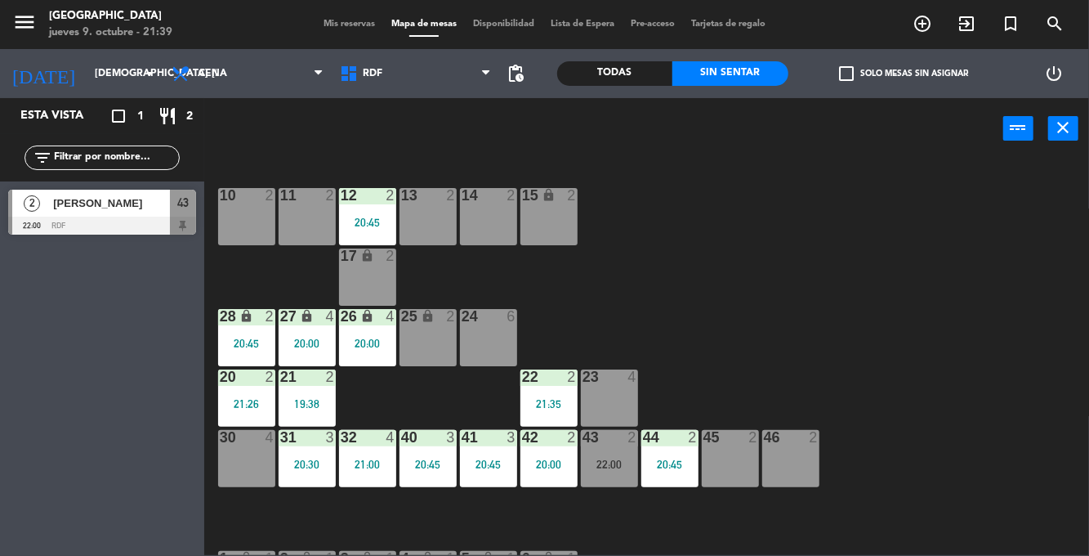
click at [250, 225] on div "10 2" at bounding box center [246, 216] width 57 height 57
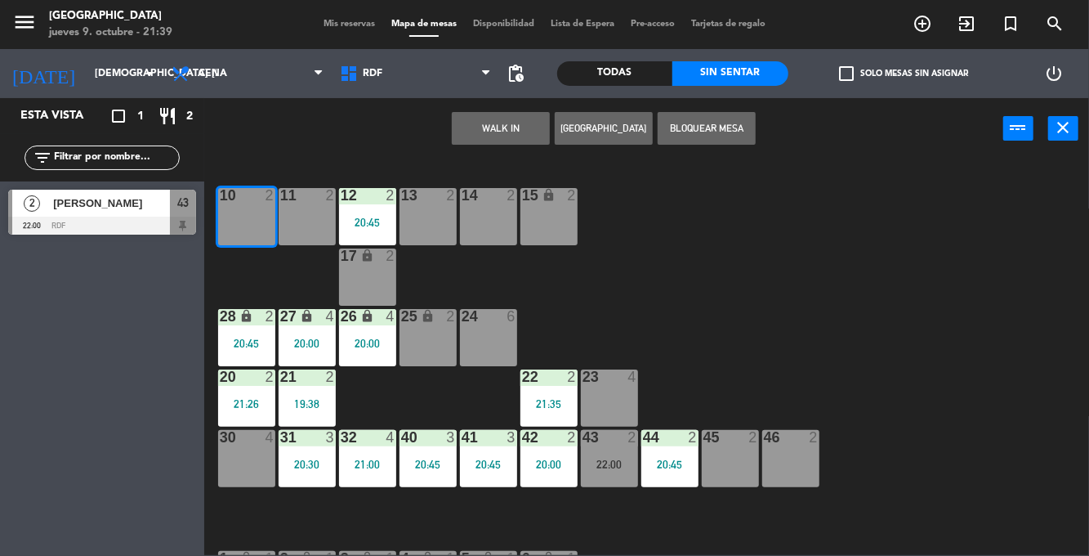
click at [499, 126] on button "WALK IN" at bounding box center [501, 128] width 98 height 33
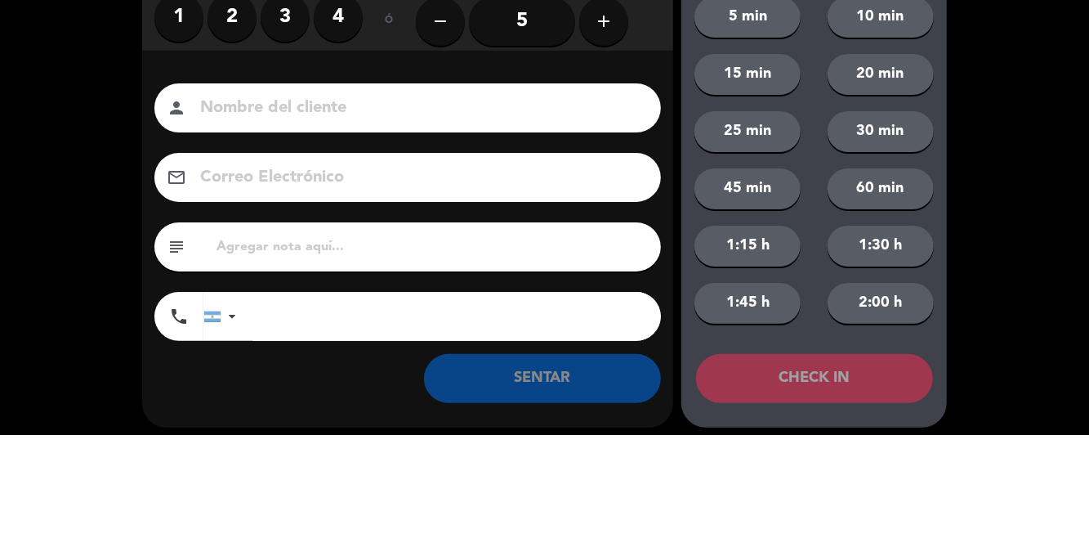
click at [235, 137] on label "2" at bounding box center [232, 125] width 49 height 49
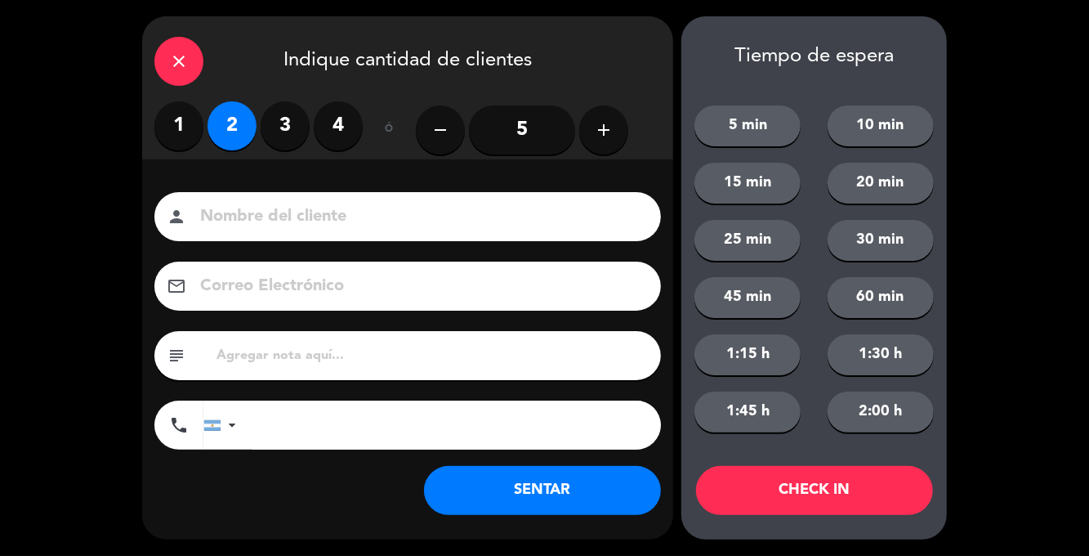
click at [521, 482] on button "SENTAR" at bounding box center [542, 490] width 237 height 49
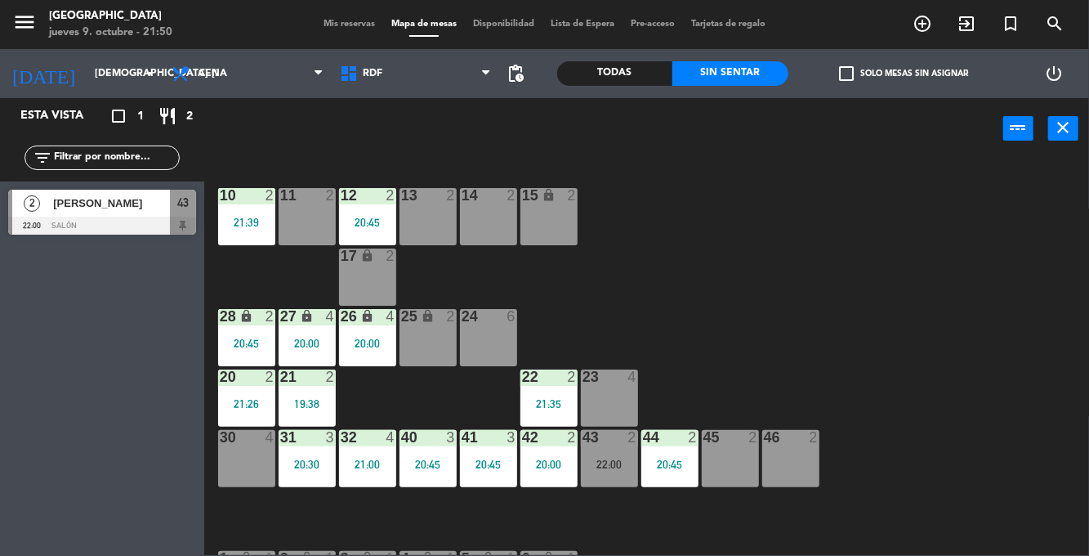
click at [619, 458] on div "22:00" at bounding box center [609, 463] width 57 height 11
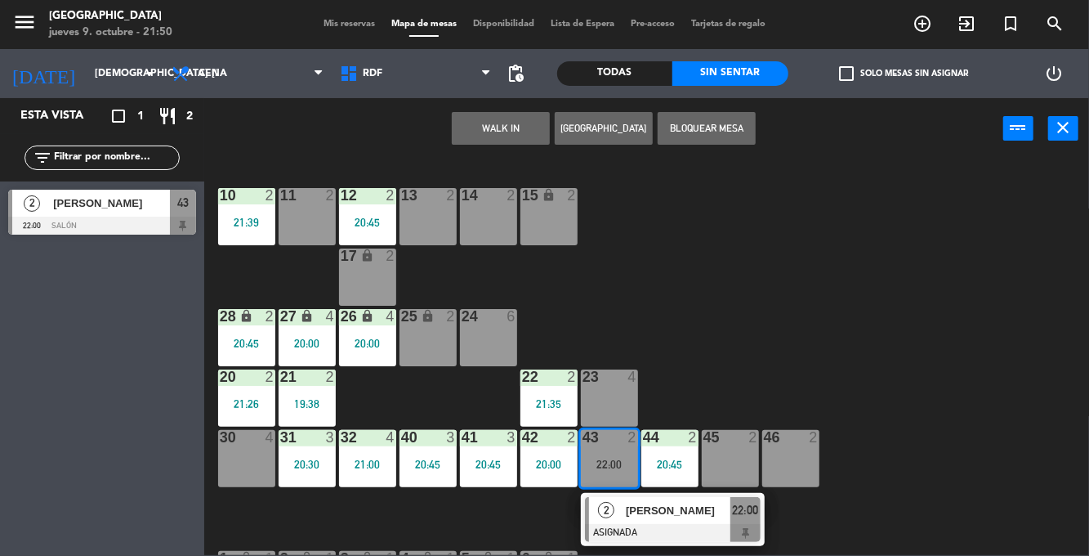
click at [245, 475] on div "30 4" at bounding box center [246, 458] width 57 height 57
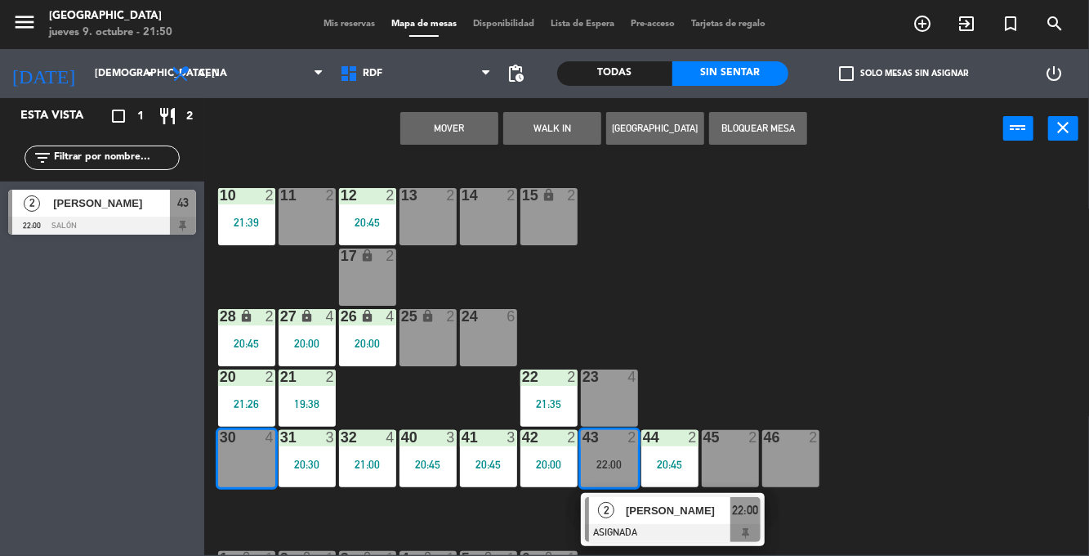
click at [469, 118] on button "Mover" at bounding box center [449, 128] width 98 height 33
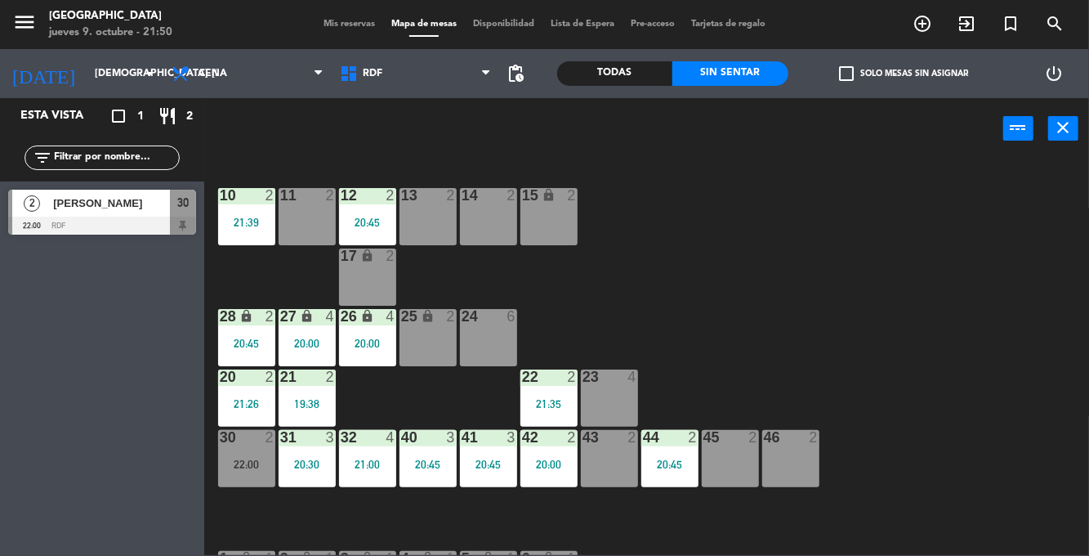
click at [616, 462] on div "43 2" at bounding box center [609, 458] width 57 height 57
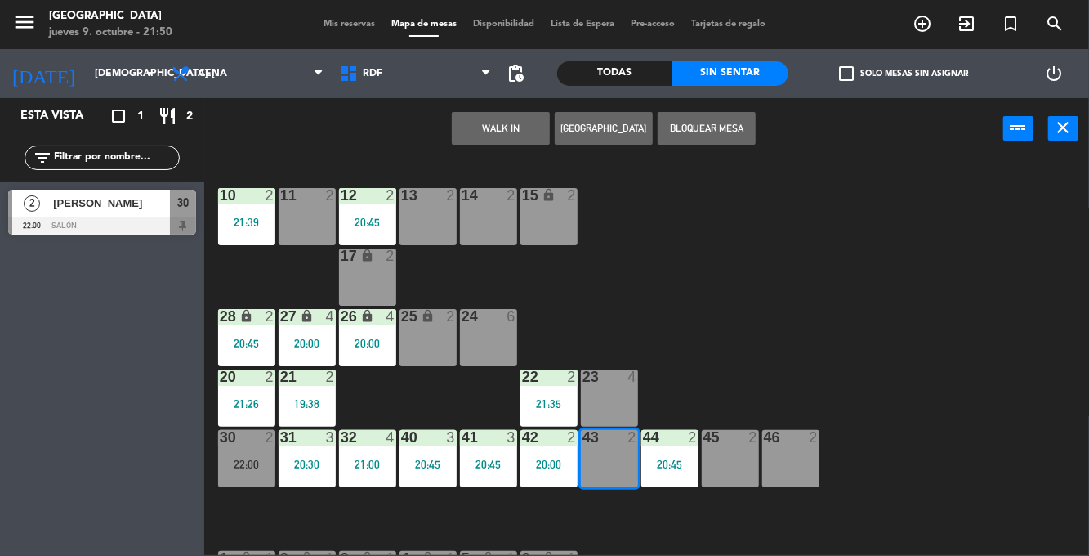
click at [523, 123] on button "WALK IN" at bounding box center [501, 128] width 98 height 33
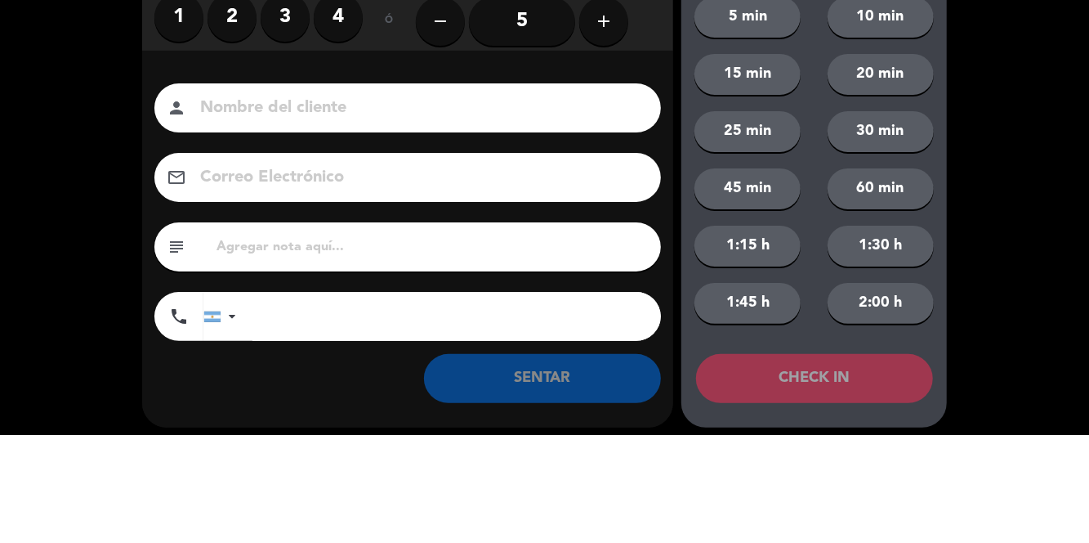
click at [237, 132] on label "2" at bounding box center [232, 125] width 49 height 49
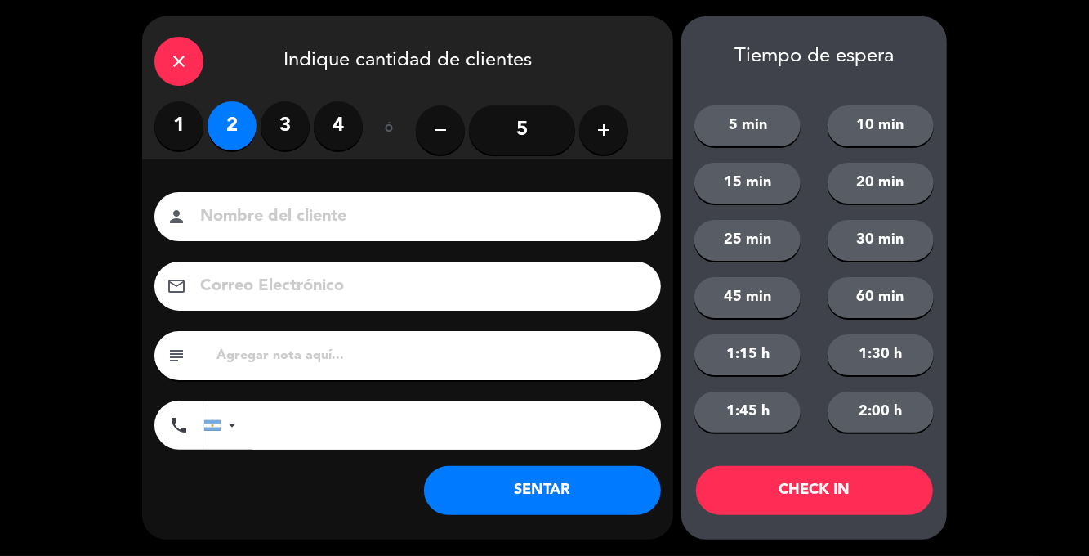
click at [541, 501] on button "SENTAR" at bounding box center [542, 490] width 237 height 49
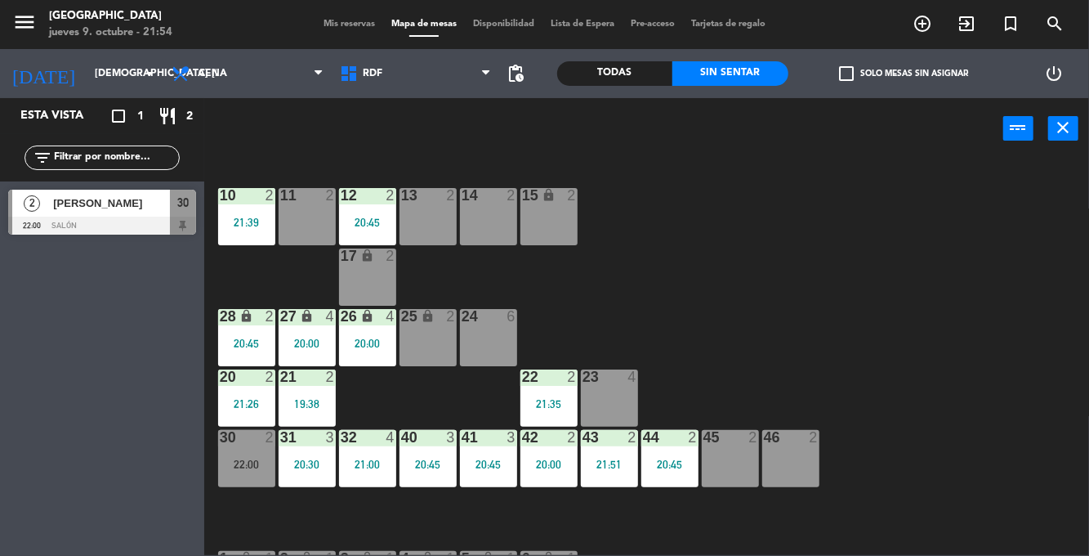
click at [343, 3] on div "menu [GEOGRAPHIC_DATA] jueves 9. octubre - 21:54 Mis reservas Mapa de mesas Dis…" at bounding box center [544, 24] width 1089 height 49
click at [356, 20] on div "Mis reservas Mapa de mesas Disponibilidad Lista de Espera Pre-acceso Tarjetas d…" at bounding box center [544, 24] width 458 height 15
click at [355, 21] on span "Mis reservas" at bounding box center [349, 24] width 68 height 9
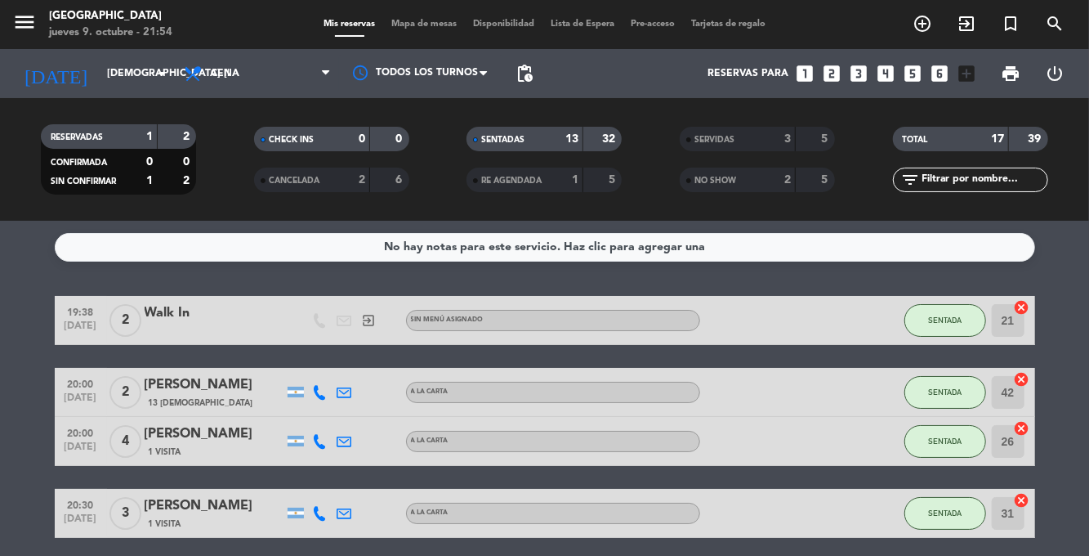
click at [422, 23] on span "Mapa de mesas" at bounding box center [424, 24] width 82 height 9
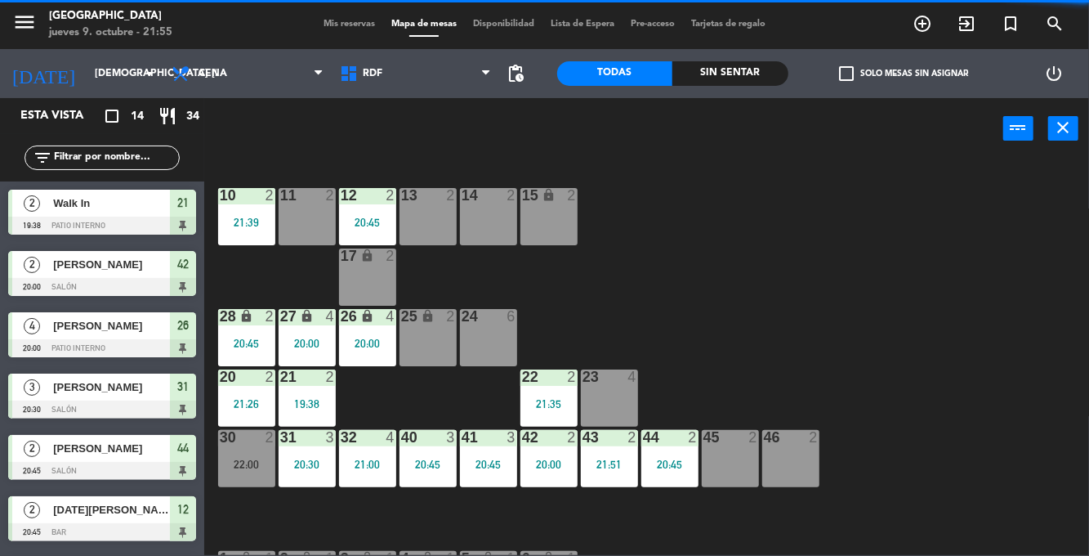
click at [755, 62] on div "Sin sentar" at bounding box center [730, 73] width 116 height 25
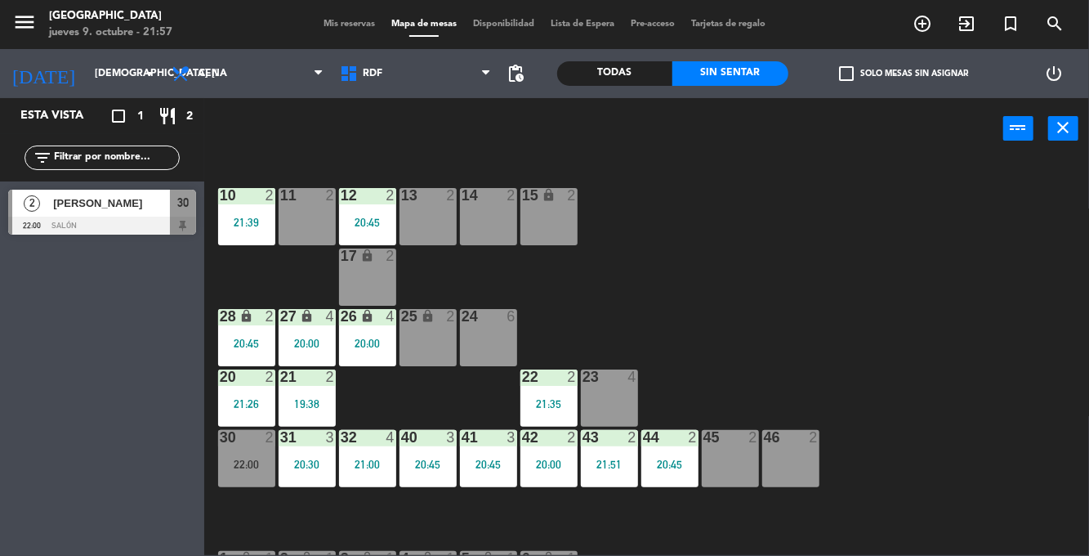
click at [244, 202] on div at bounding box center [246, 195] width 27 height 15
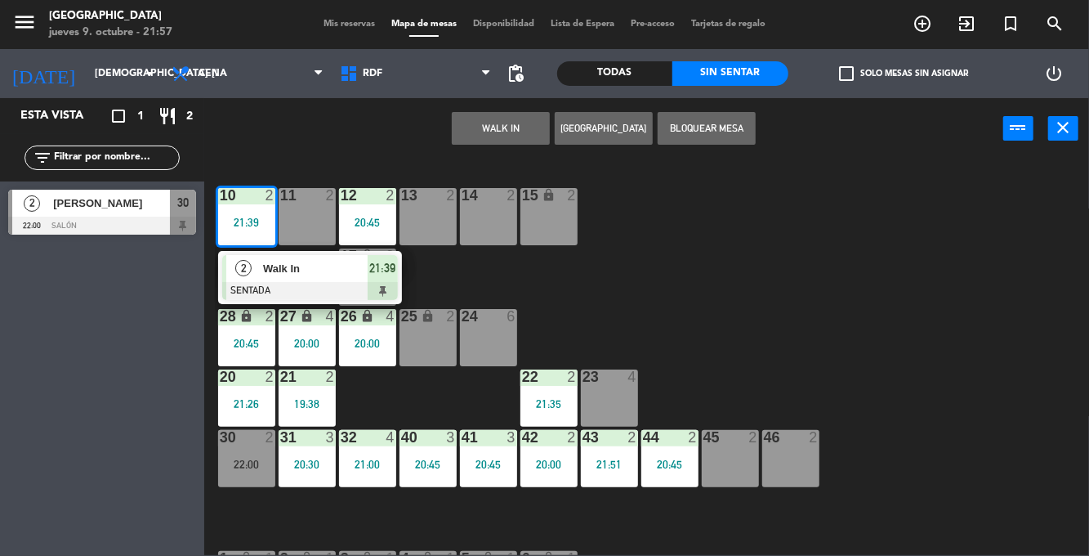
click at [316, 225] on div "11 2" at bounding box center [307, 216] width 57 height 57
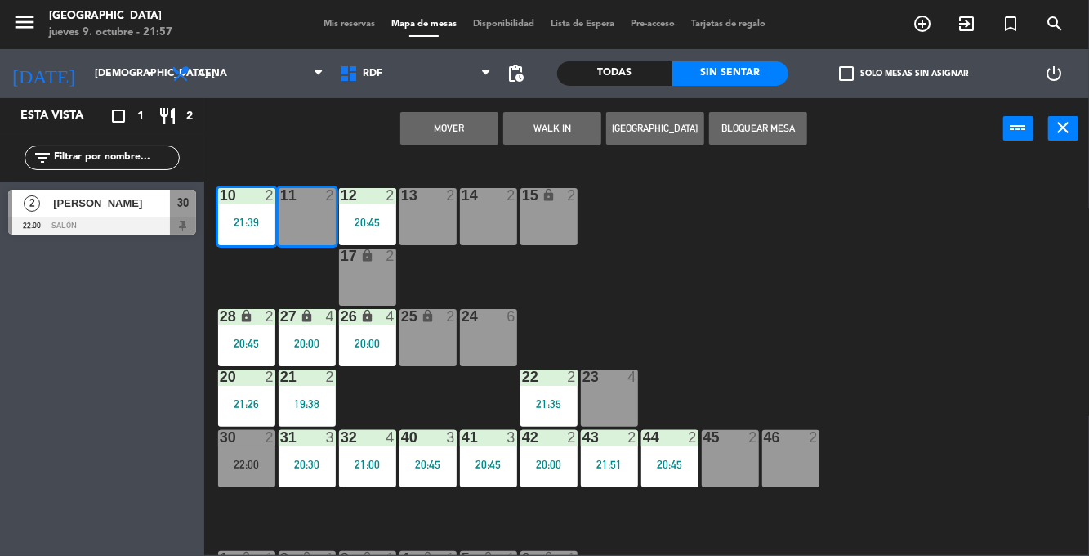
click at [461, 130] on button "Mover" at bounding box center [449, 128] width 98 height 33
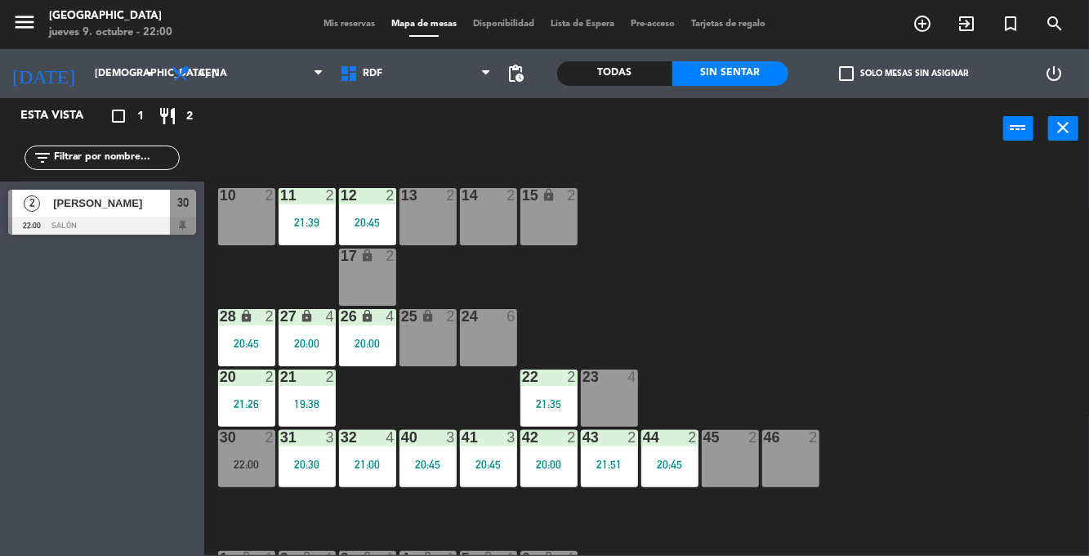
click at [606, 456] on div "43 2 21:51" at bounding box center [609, 458] width 57 height 57
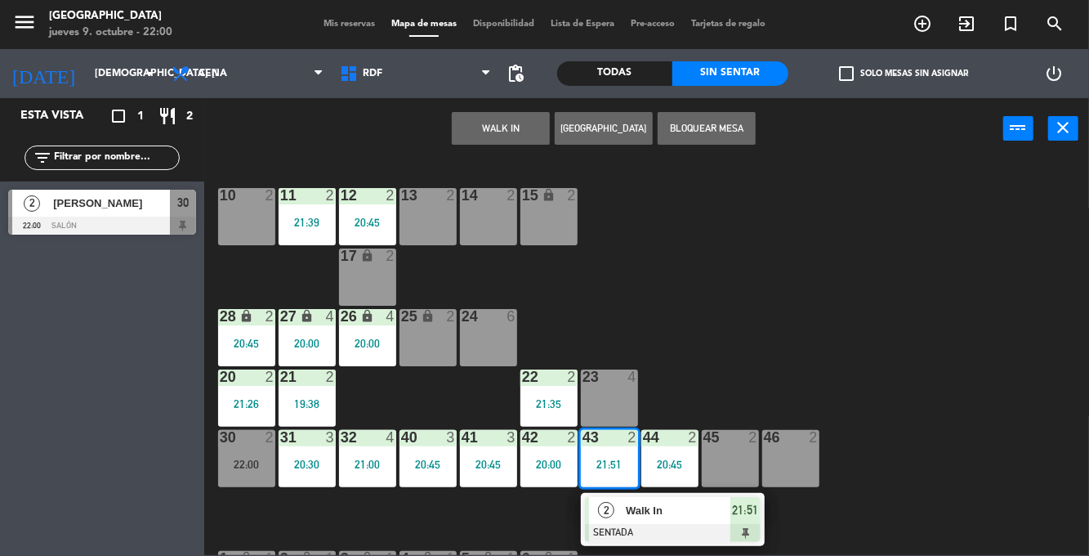
click at [733, 462] on div "45 2" at bounding box center [730, 458] width 57 height 57
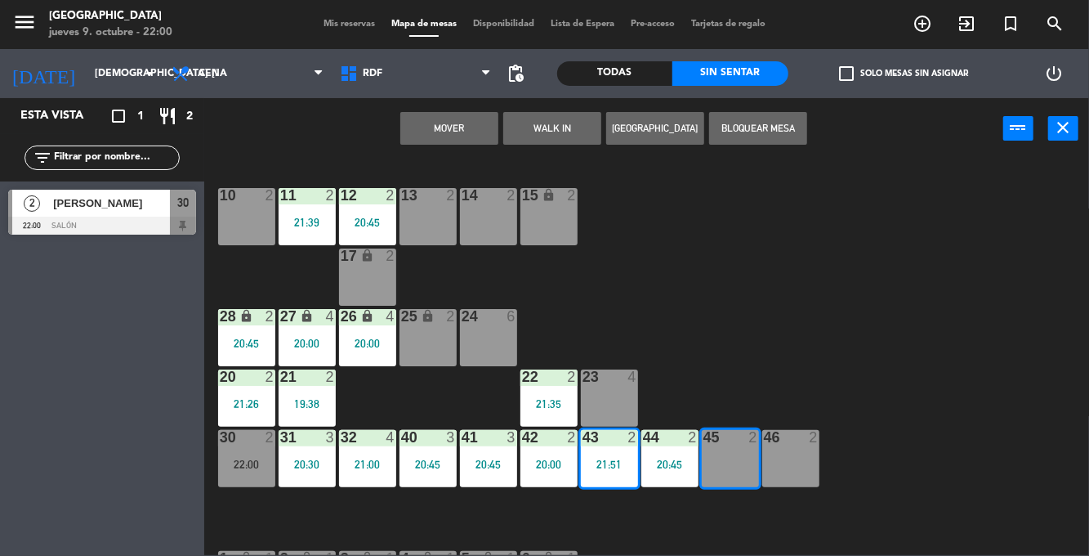
click at [787, 465] on div "46 2" at bounding box center [790, 458] width 57 height 57
click at [458, 126] on button "Mover y Unir" at bounding box center [449, 128] width 98 height 33
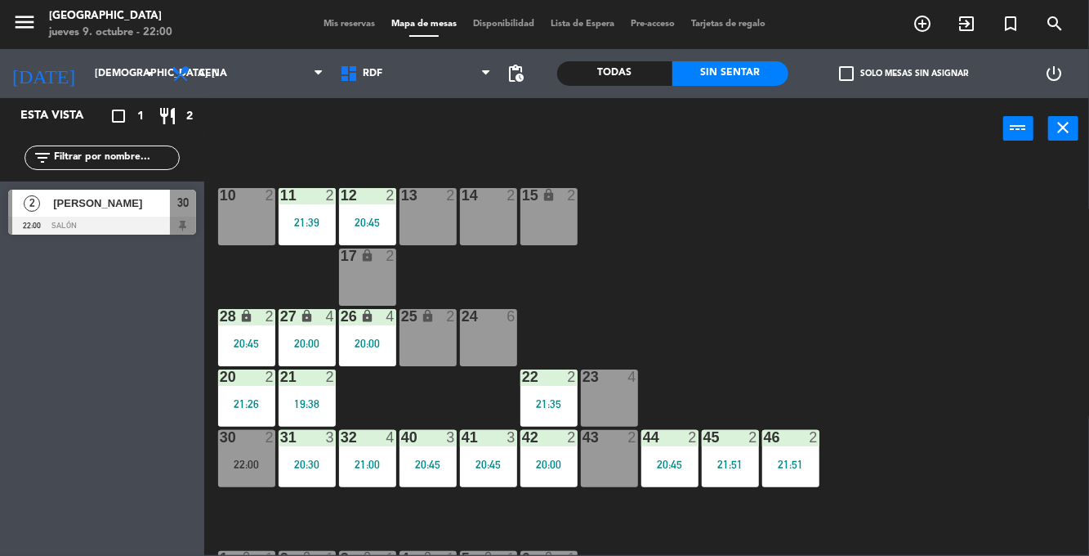
click at [695, 477] on div "44 2 20:45" at bounding box center [669, 458] width 57 height 57
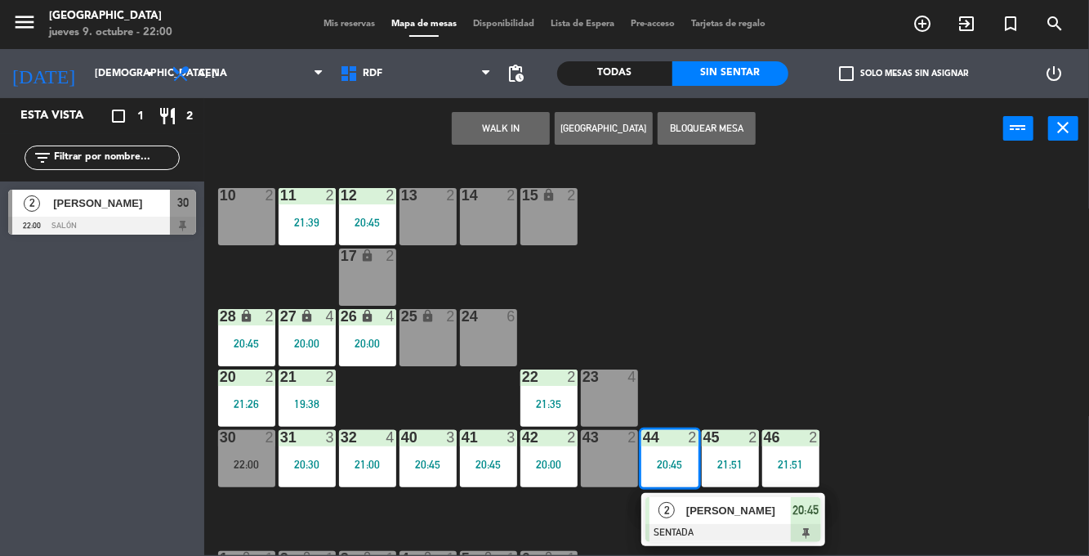
click at [780, 351] on div "10 2 11 2 21:39 12 2 20:45 13 2 14 2 15 lock 2 17 lock 2 24 6 25 lock 2 27 lock…" at bounding box center [652, 357] width 874 height 396
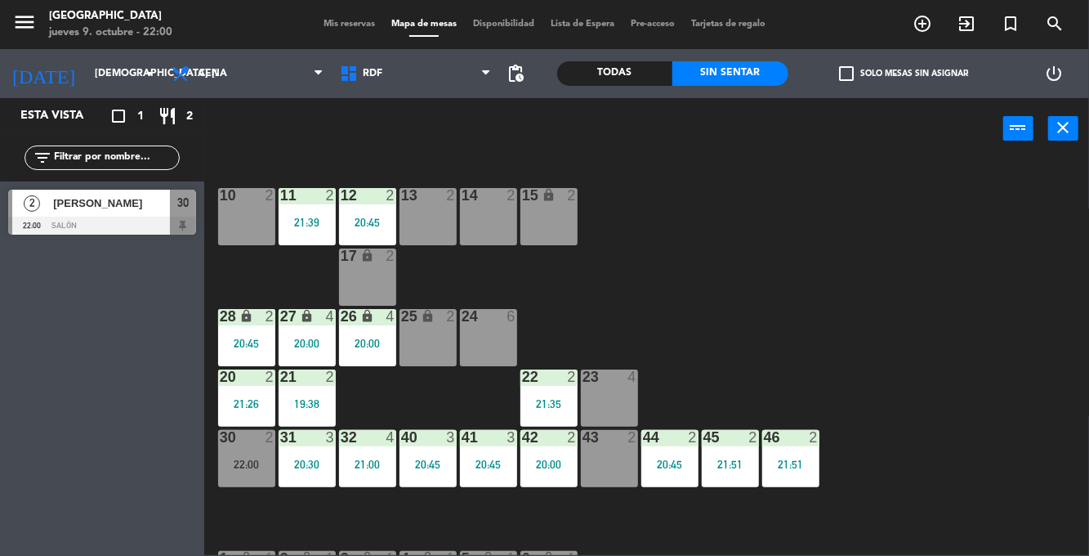
click at [727, 462] on div "21:51" at bounding box center [730, 463] width 57 height 11
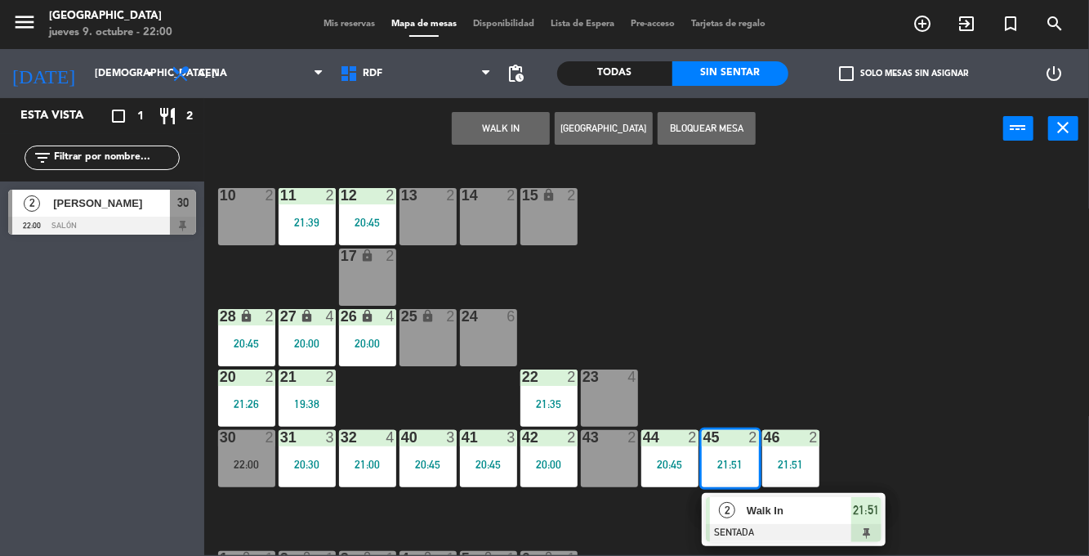
click at [801, 539] on div at bounding box center [794, 533] width 176 height 18
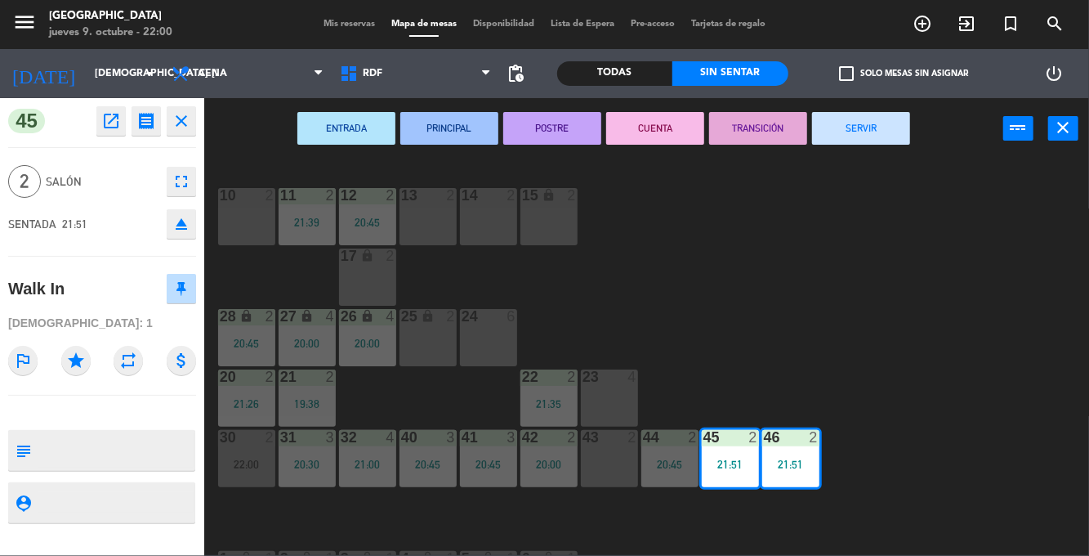
click at [911, 368] on div "10 2 11 2 21:39 12 2 20:45 13 2 14 2 15 lock 2 17 lock 2 24 6 25 lock 2 27 lock…" at bounding box center [652, 357] width 874 height 396
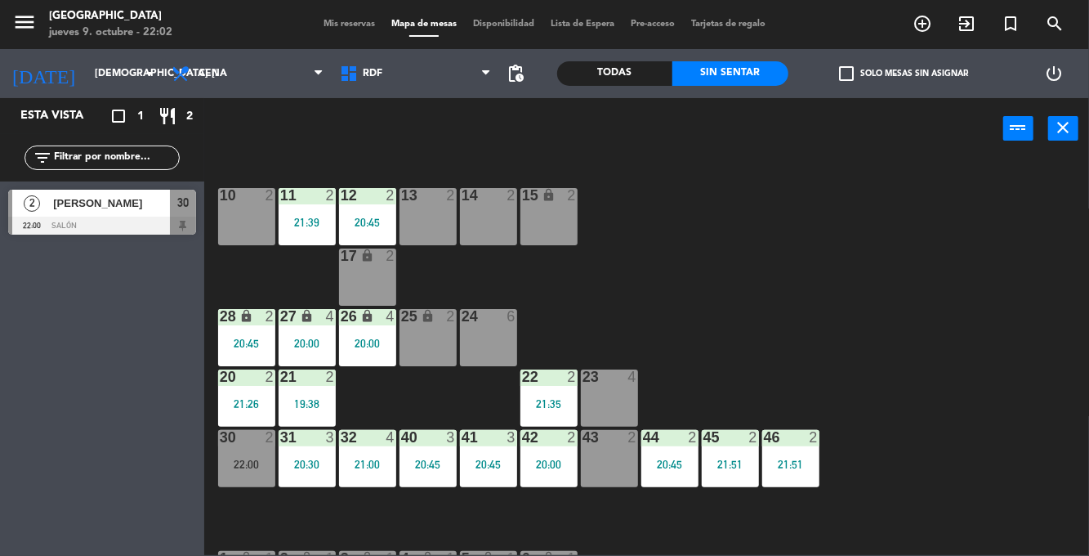
click at [244, 465] on div "22:00" at bounding box center [246, 463] width 57 height 11
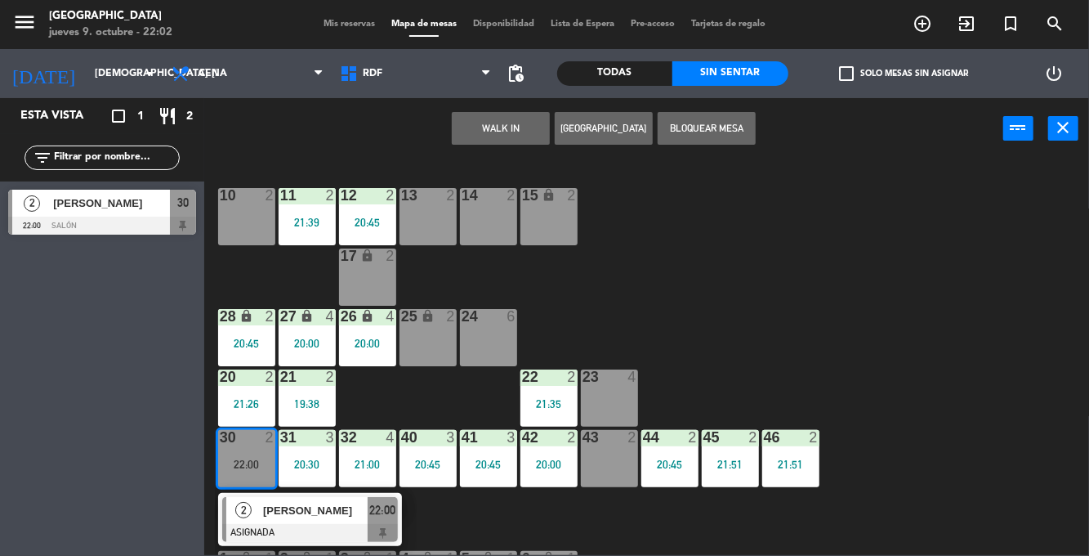
click at [431, 214] on div "13 2" at bounding box center [428, 216] width 57 height 57
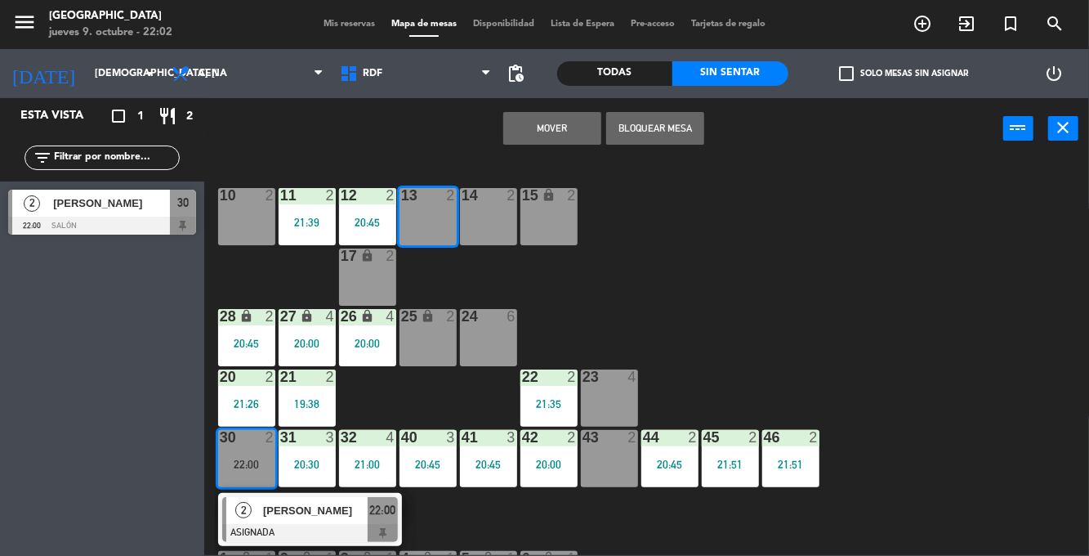
click at [492, 208] on div "14 2" at bounding box center [488, 216] width 57 height 57
click at [561, 129] on button "Mover y Unir" at bounding box center [552, 128] width 98 height 33
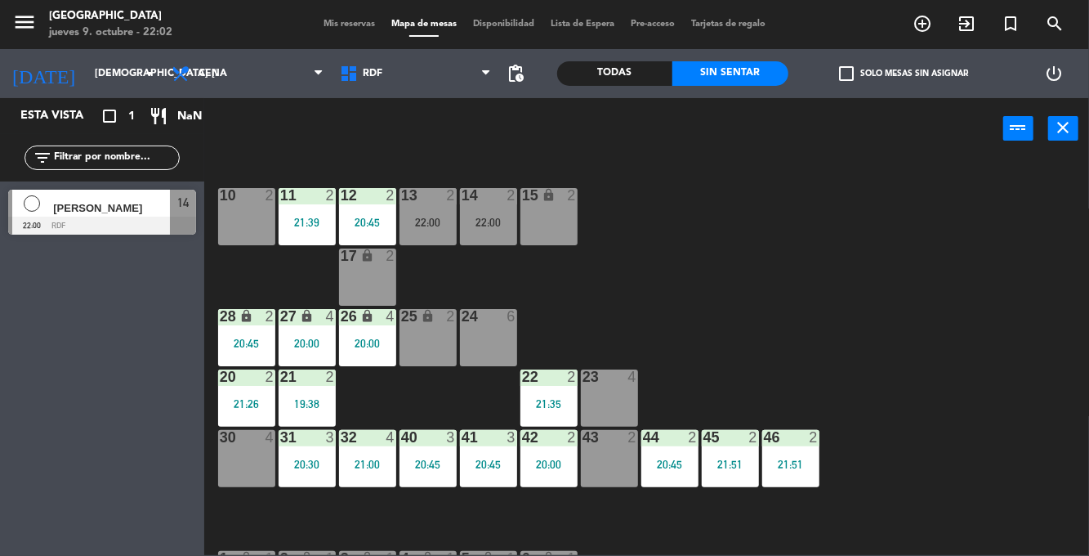
click at [438, 221] on div "22:00" at bounding box center [428, 222] width 57 height 11
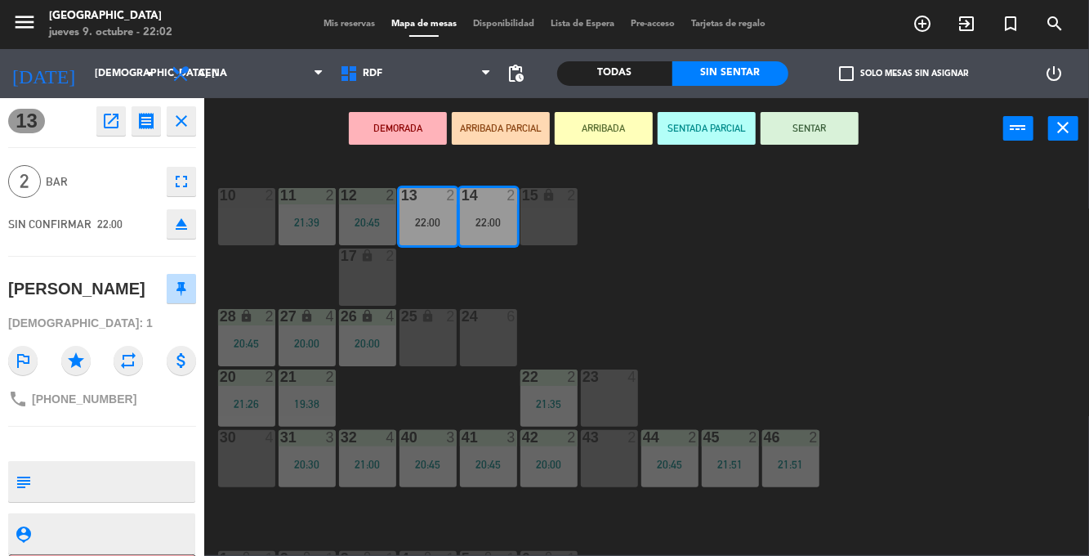
click at [847, 138] on button "SENTAR" at bounding box center [810, 128] width 98 height 33
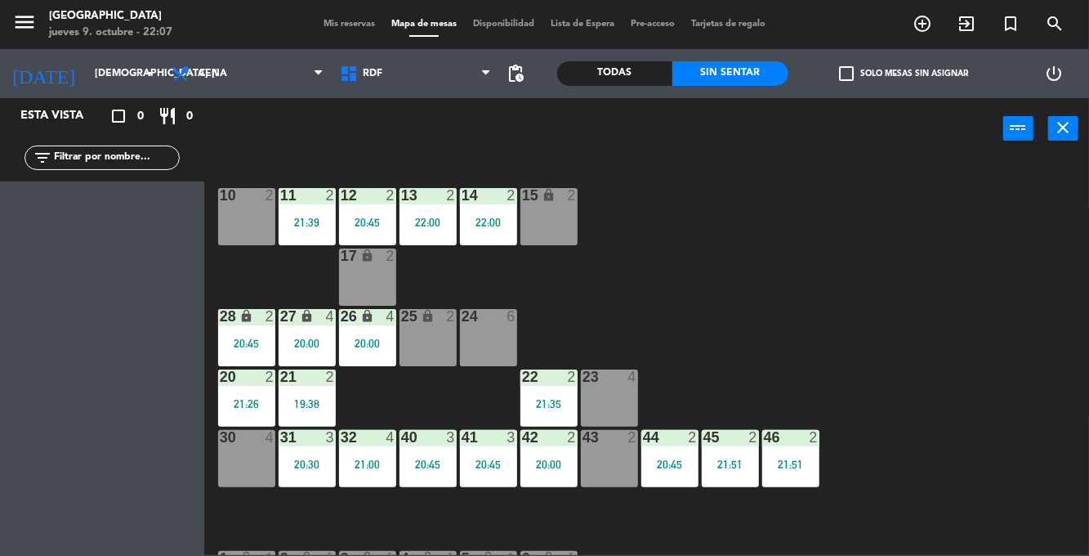
click at [468, 332] on div "24 6" at bounding box center [488, 337] width 57 height 57
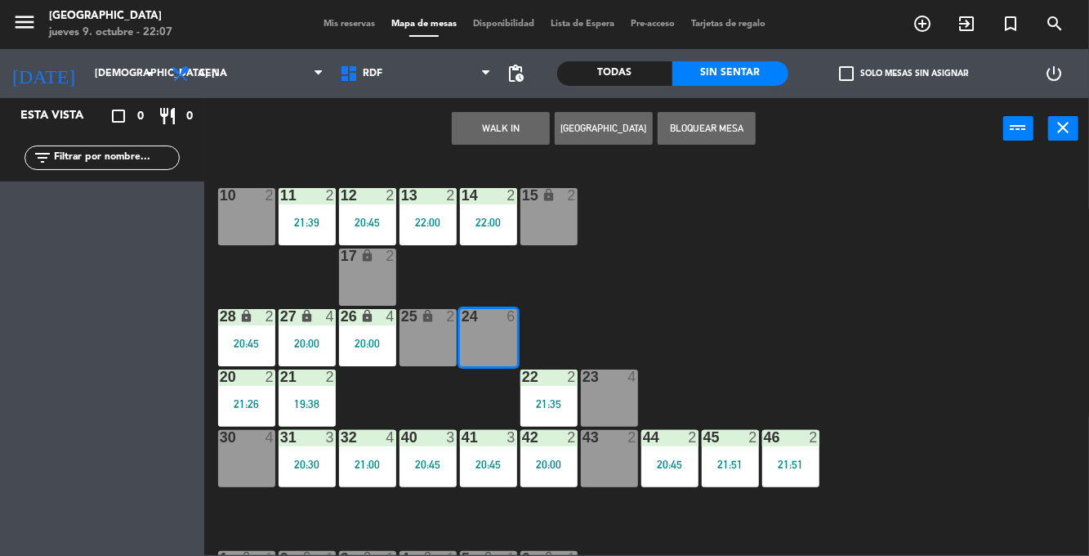
click at [513, 132] on button "WALK IN" at bounding box center [501, 128] width 98 height 33
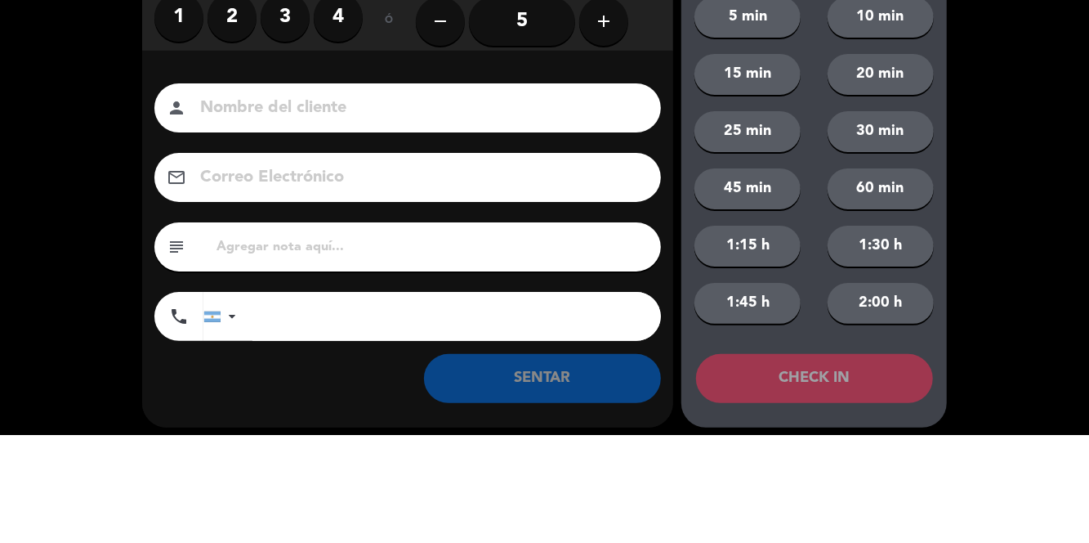
click at [280, 139] on label "3" at bounding box center [285, 125] width 49 height 49
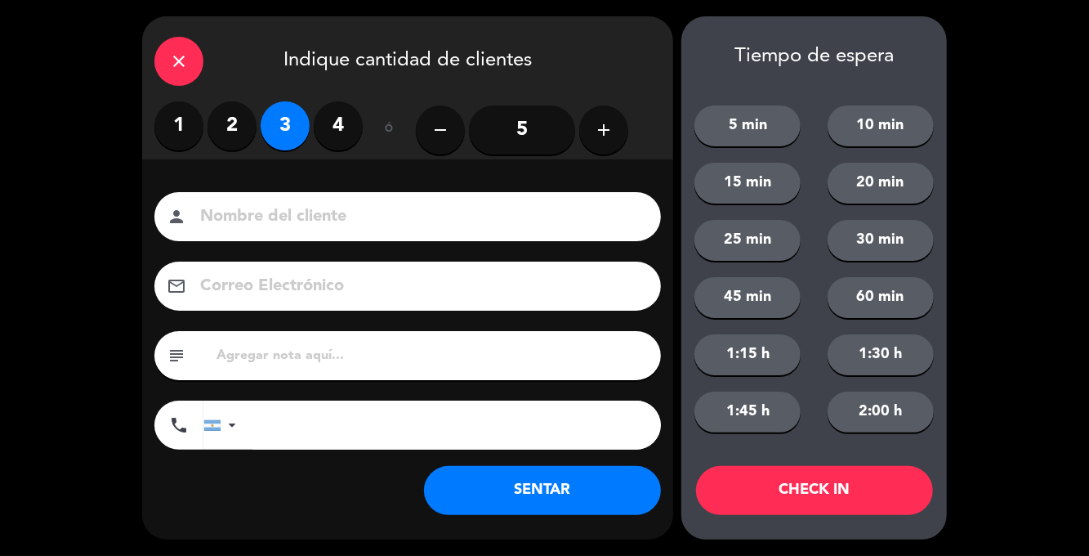
click at [524, 484] on button "SENTAR" at bounding box center [542, 490] width 237 height 49
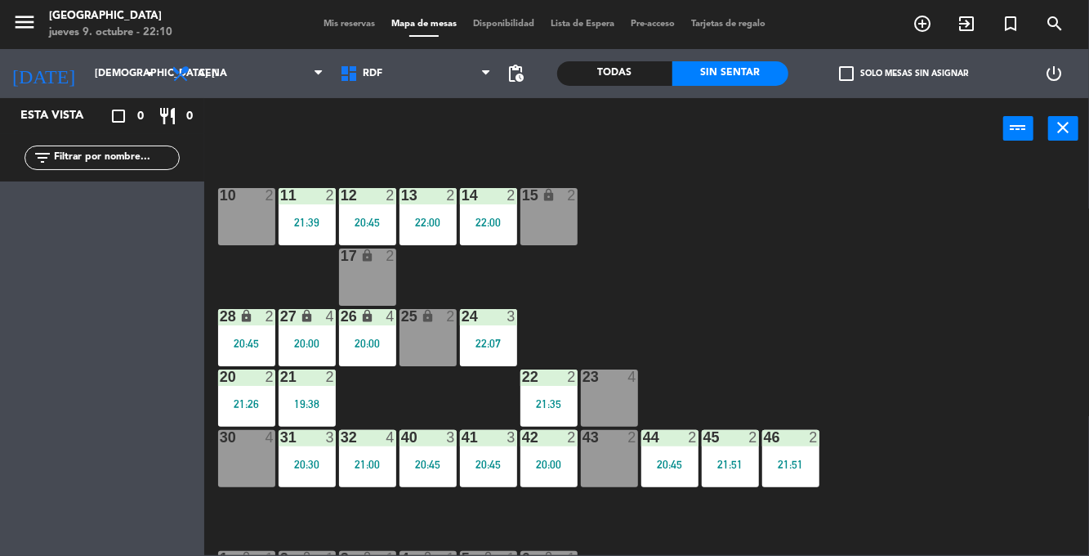
click at [670, 458] on div "20:45" at bounding box center [669, 463] width 57 height 11
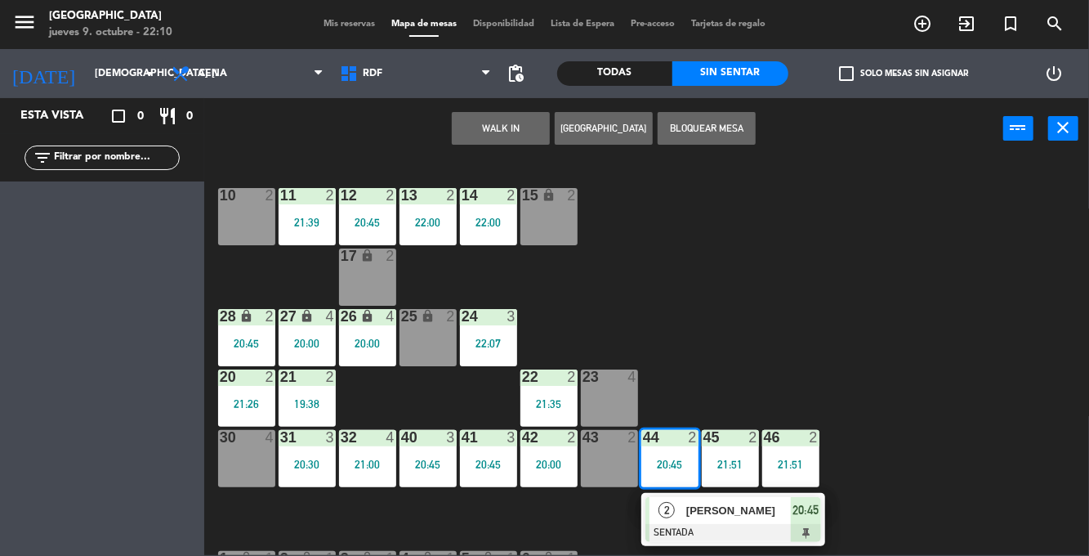
click at [690, 528] on div at bounding box center [734, 533] width 176 height 18
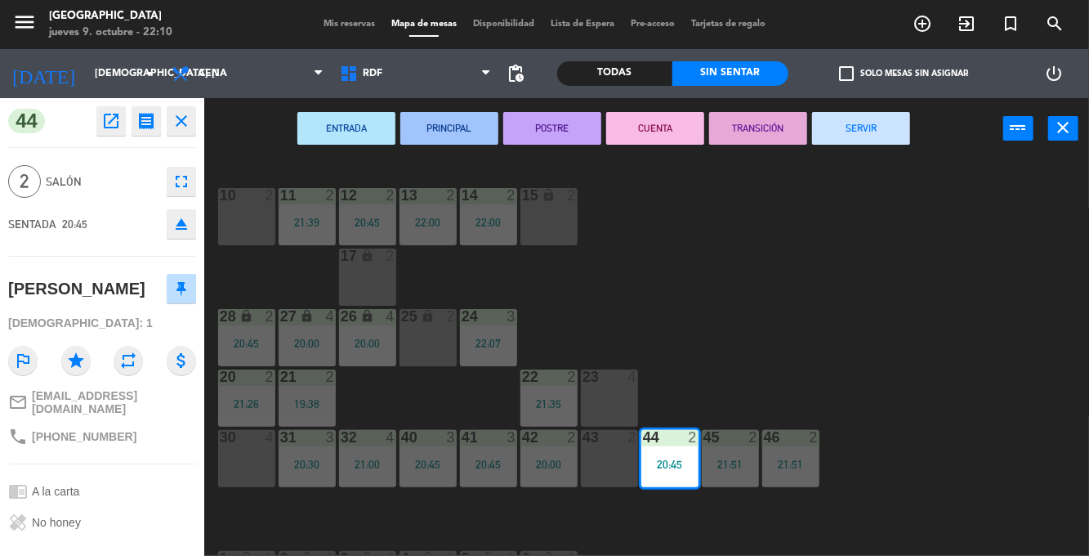
click at [903, 143] on button "SERVIR" at bounding box center [861, 128] width 98 height 33
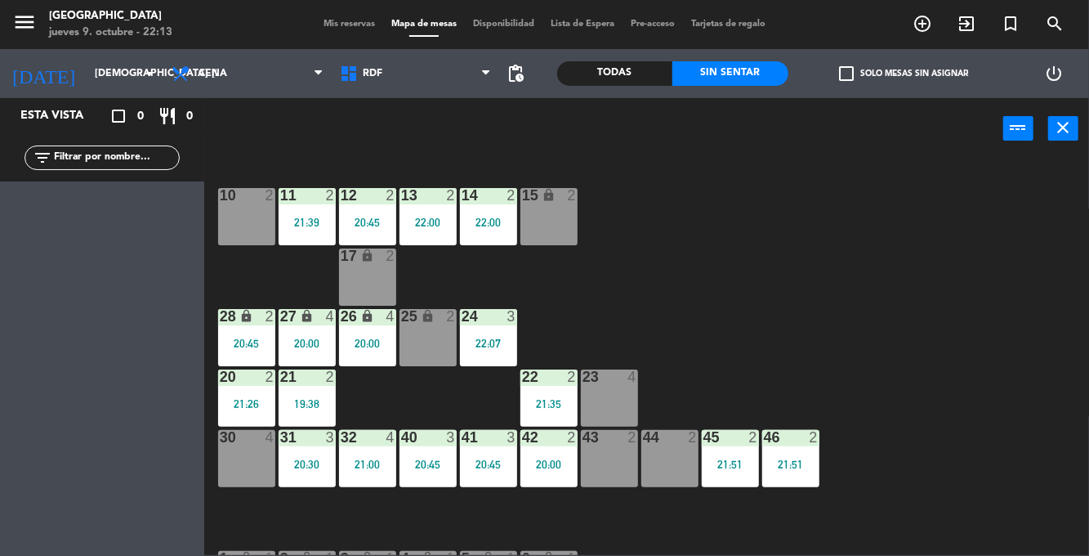
scroll to position [173, 0]
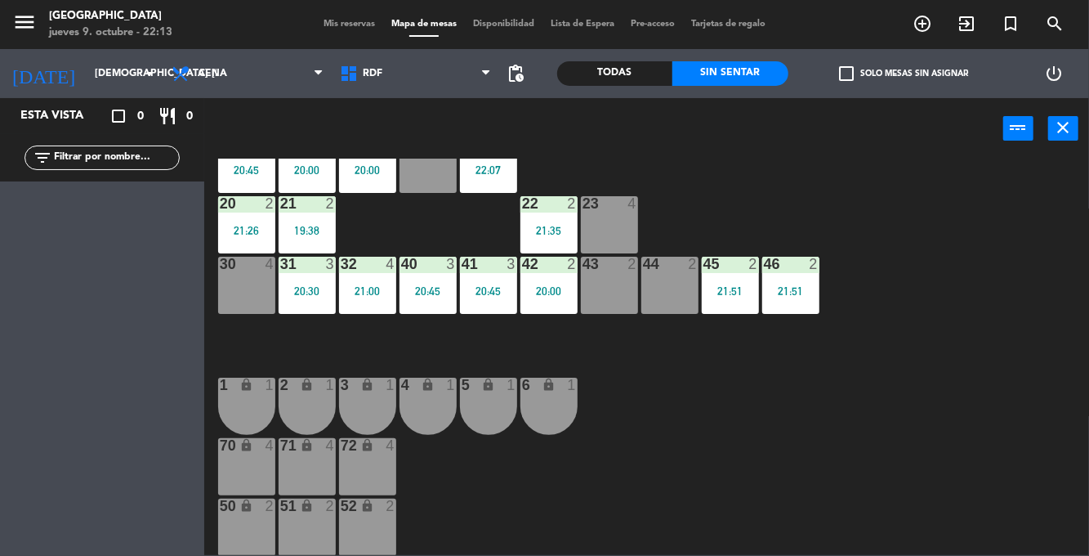
click at [247, 467] on div "70 lock 4" at bounding box center [246, 466] width 57 height 57
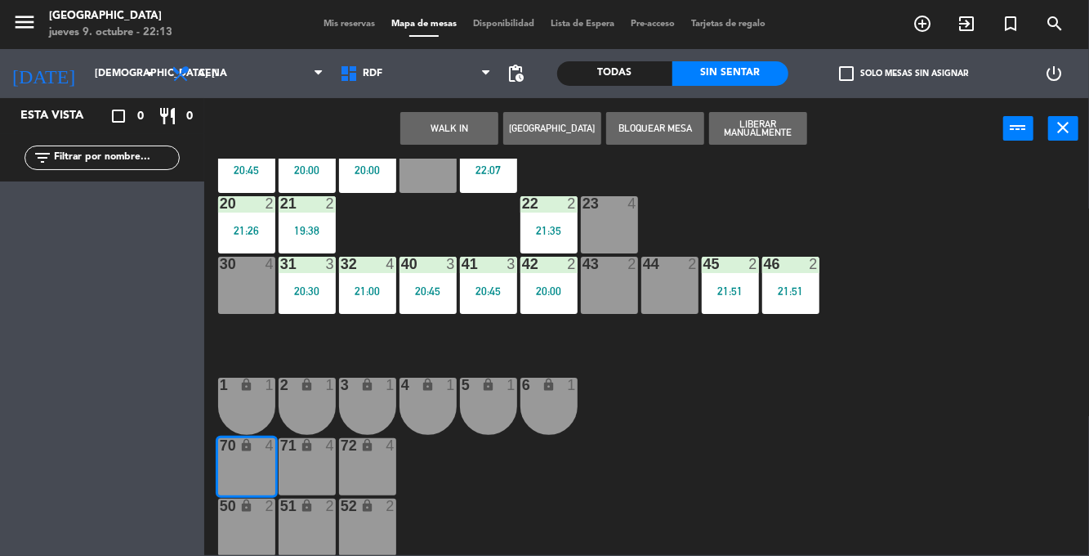
click at [458, 135] on button "WALK IN" at bounding box center [449, 128] width 98 height 33
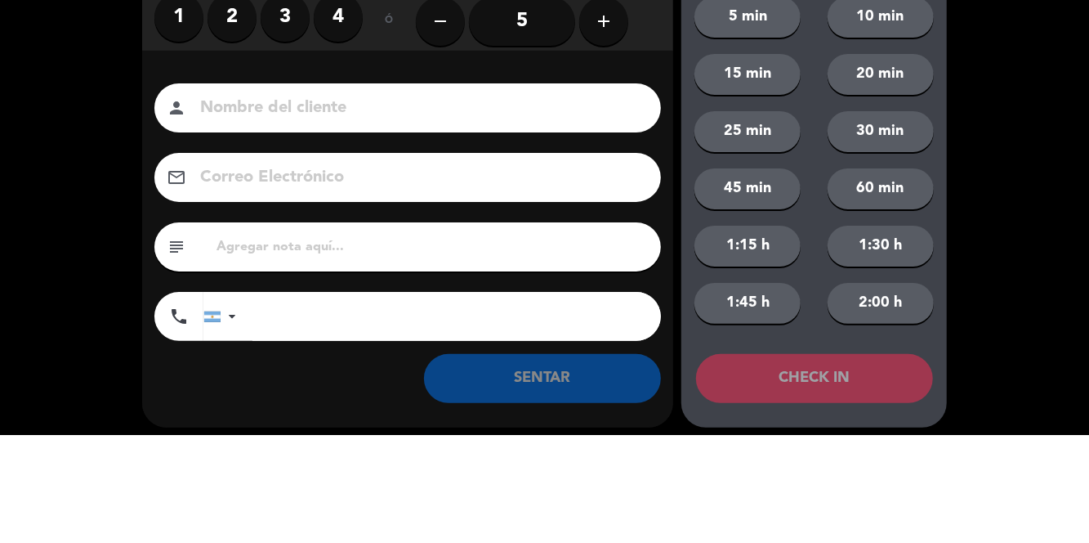
click at [240, 146] on label "2" at bounding box center [232, 125] width 49 height 49
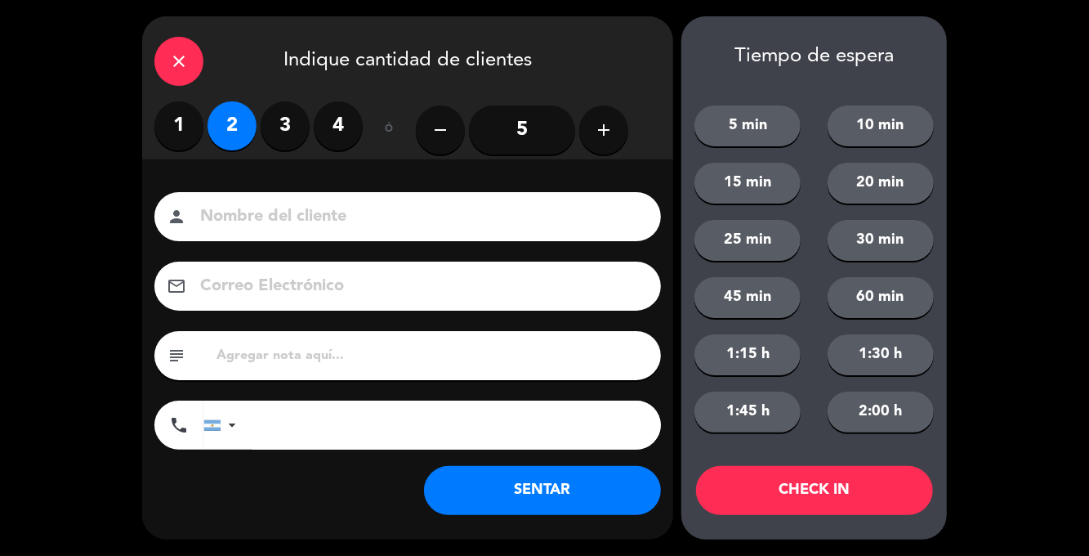
click at [459, 498] on button "SENTAR" at bounding box center [542, 490] width 237 height 49
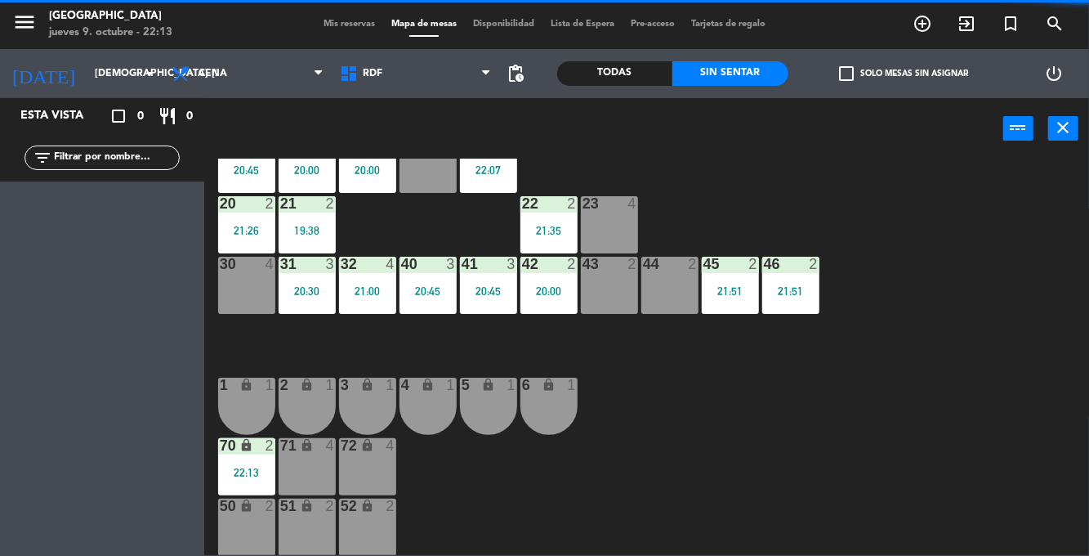
scroll to position [0, 0]
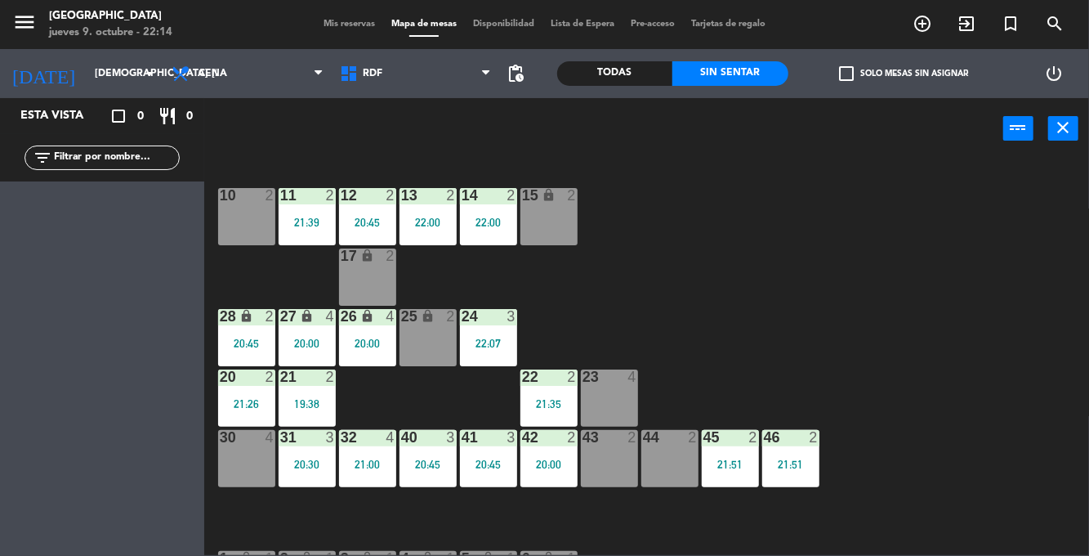
click at [314, 401] on div "19:38" at bounding box center [307, 403] width 57 height 11
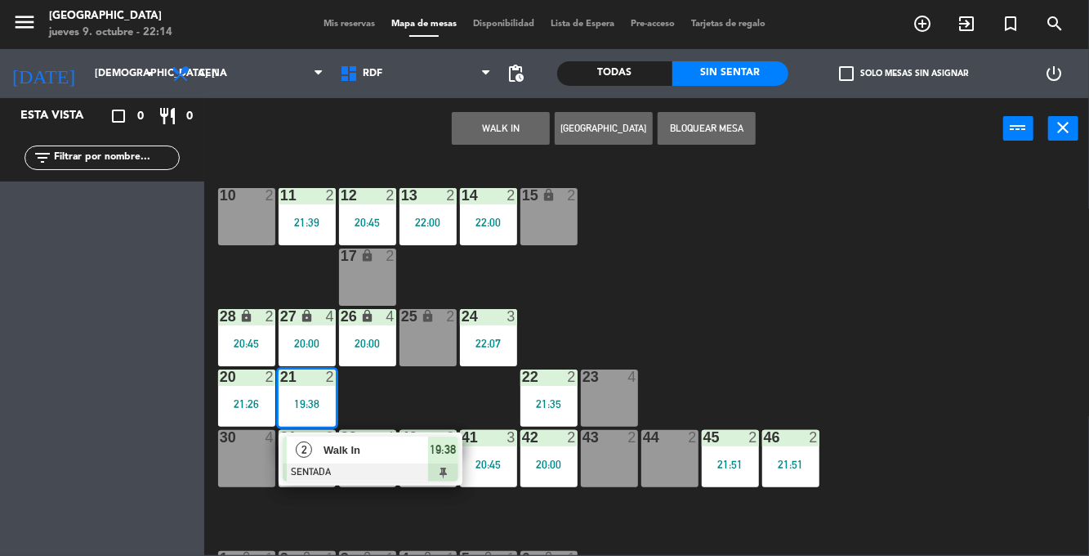
click at [387, 462] on div "Walk In" at bounding box center [375, 449] width 106 height 27
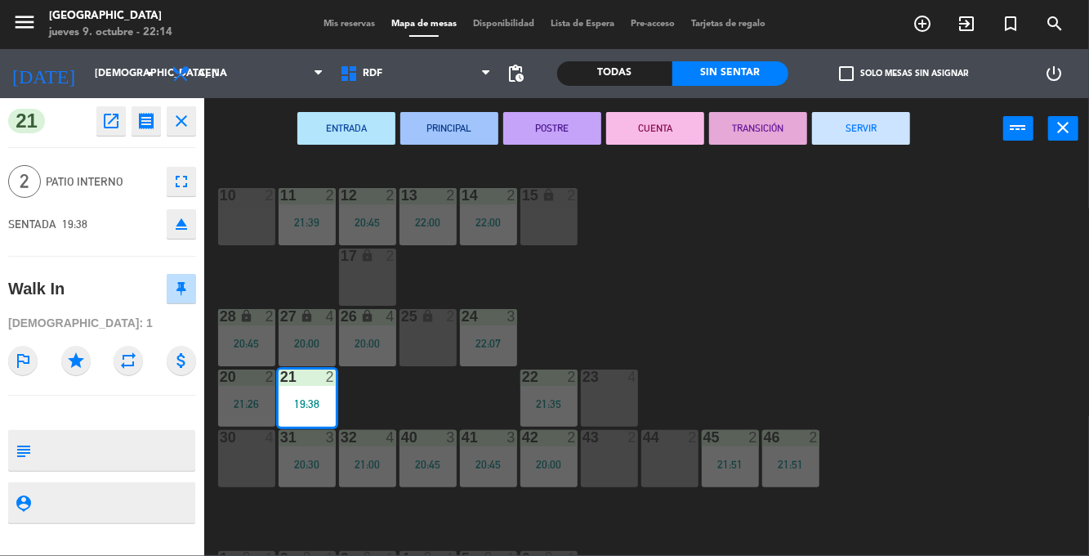
click at [865, 113] on button "SERVIR" at bounding box center [861, 128] width 98 height 33
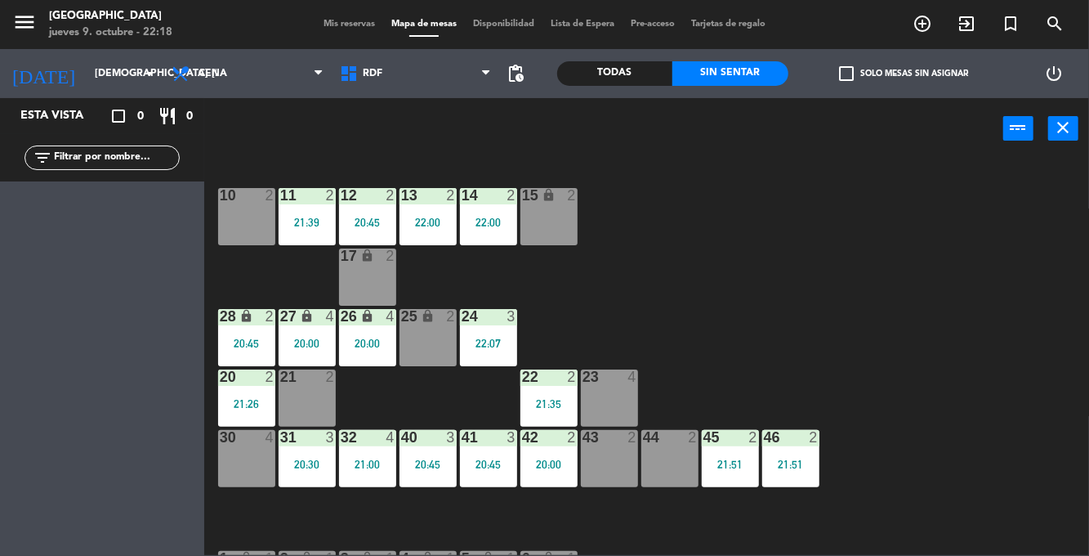
scroll to position [173, 0]
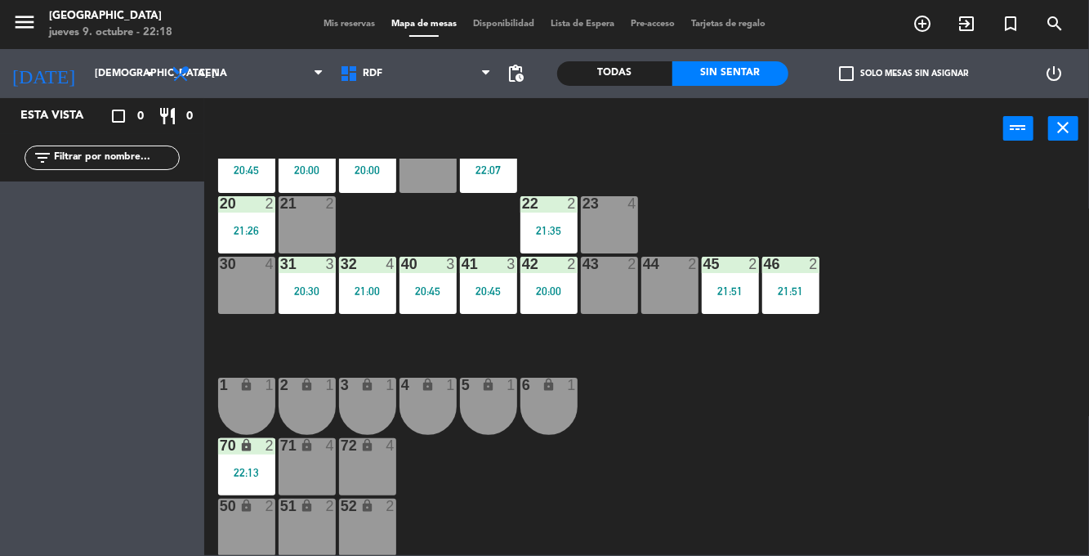
click at [247, 455] on div "70 lock 2 22:13" at bounding box center [246, 466] width 57 height 57
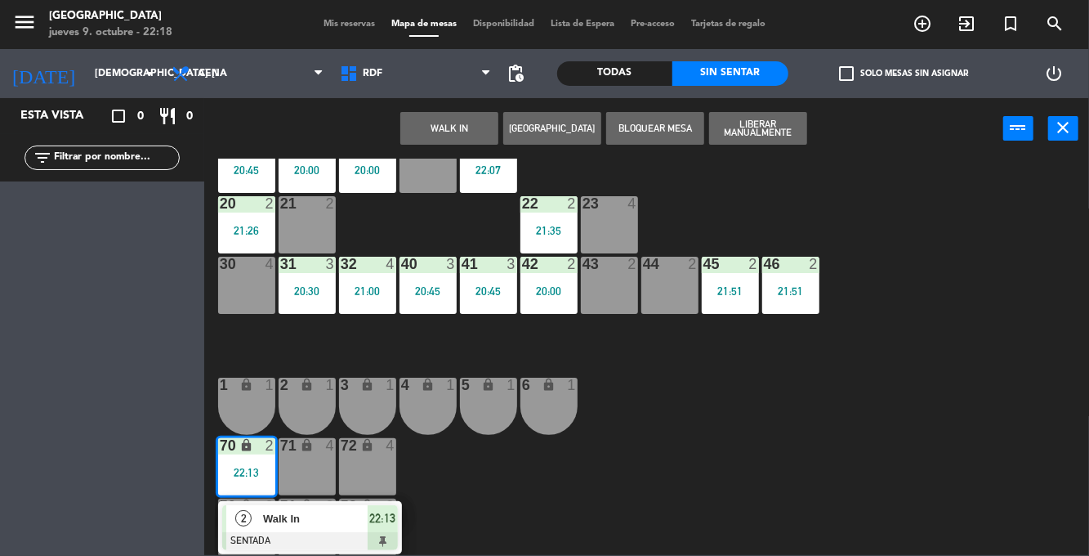
click at [331, 526] on span "Walk In" at bounding box center [315, 518] width 105 height 17
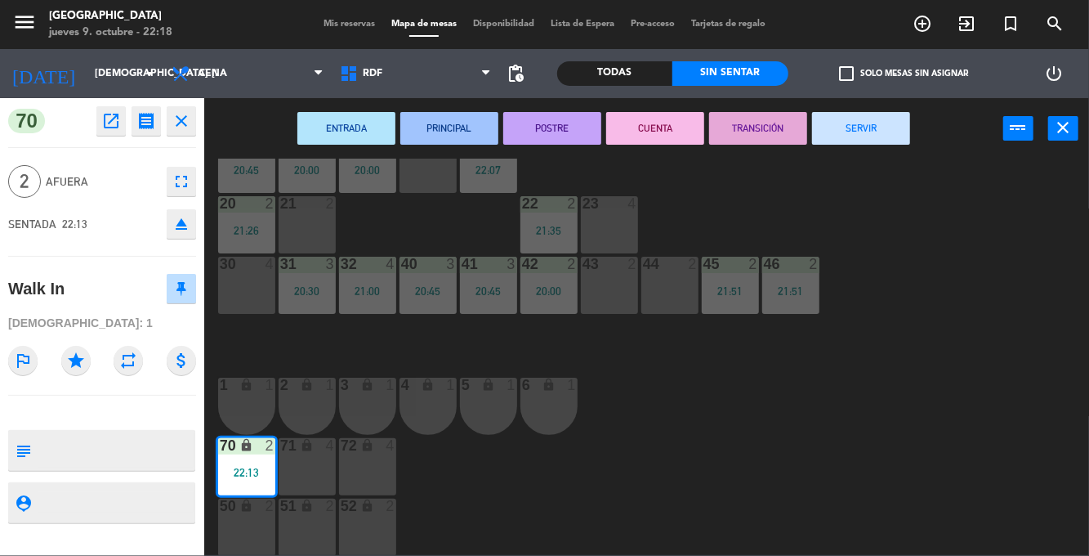
click at [976, 212] on div "10 2 11 2 21:39 12 2 20:45 13 2 22:00 14 2 22:00 15 lock 2 17 lock 2 24 3 22:07…" at bounding box center [652, 357] width 874 height 396
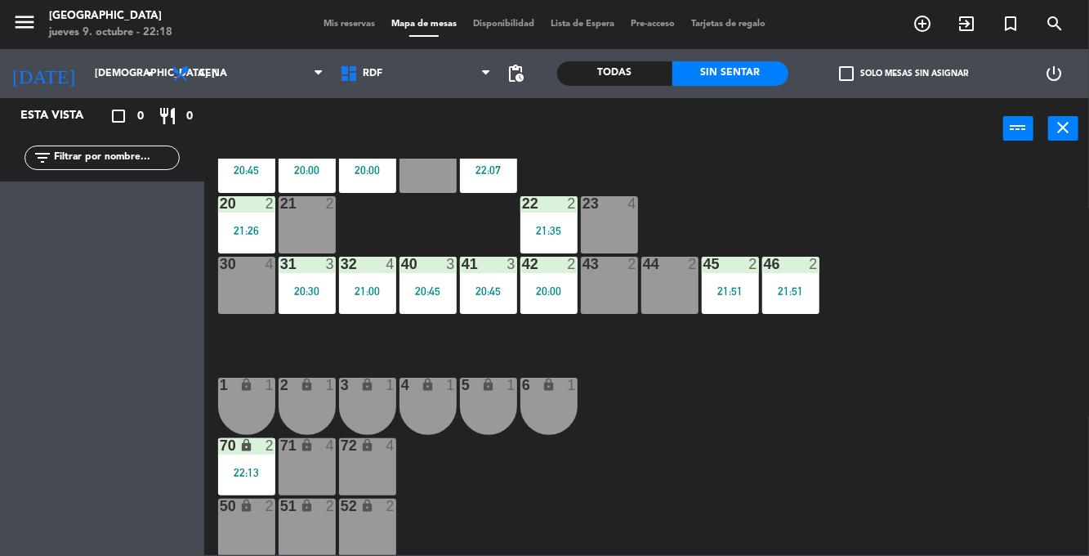
click at [361, 27] on span "Mis reservas" at bounding box center [349, 24] width 68 height 9
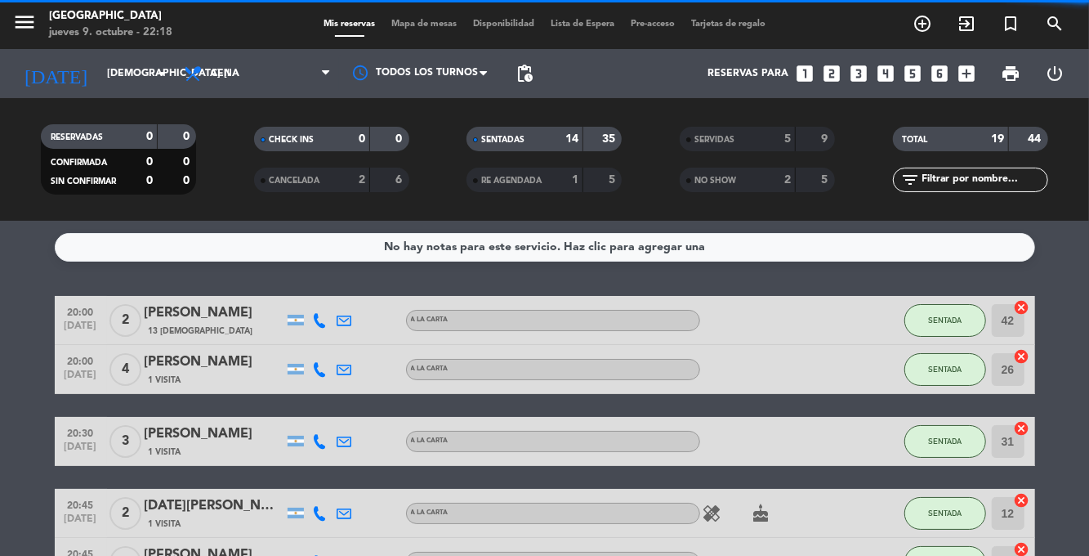
scroll to position [659, 0]
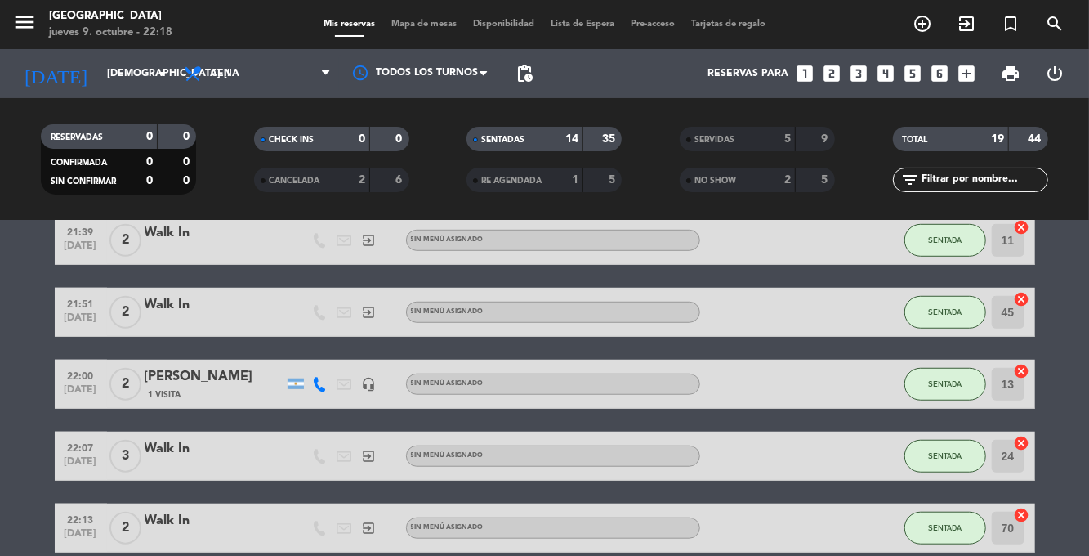
click at [207, 522] on div "Walk In" at bounding box center [214, 520] width 139 height 21
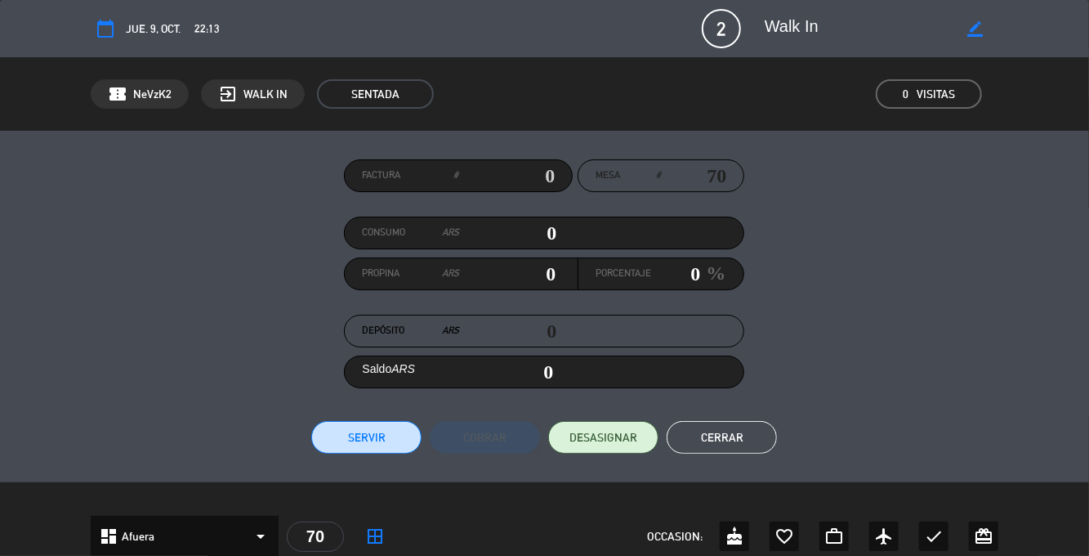
click at [747, 433] on button "Cerrar" at bounding box center [722, 437] width 110 height 33
